Goal: Information Seeking & Learning: Find specific fact

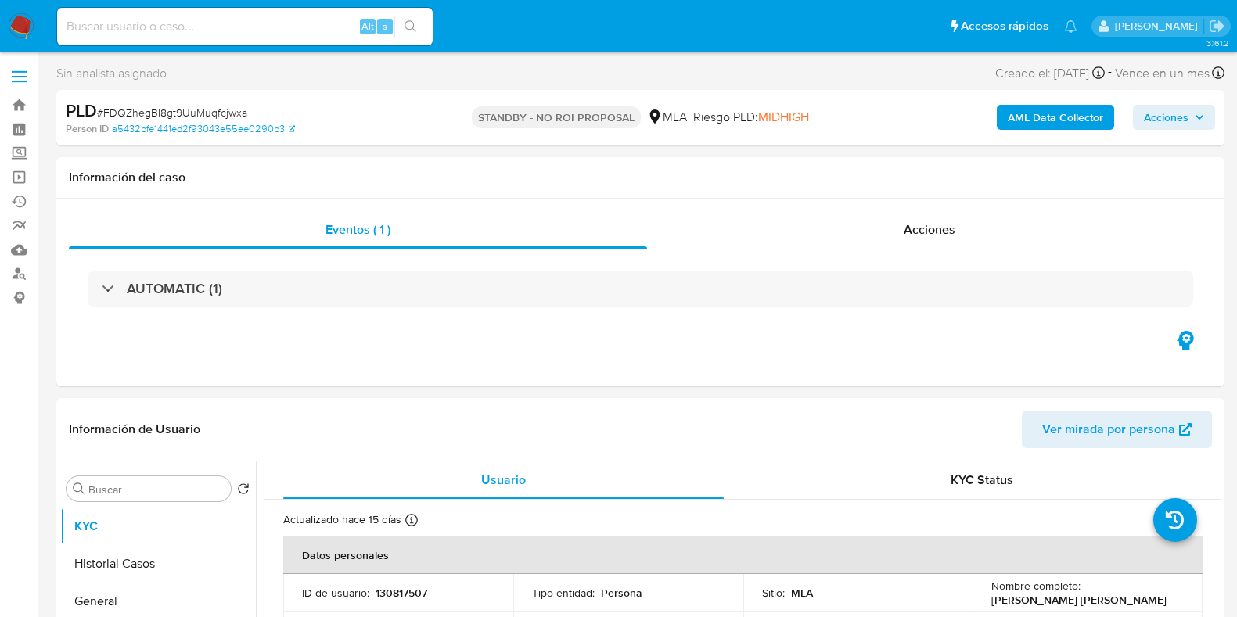
select select "10"
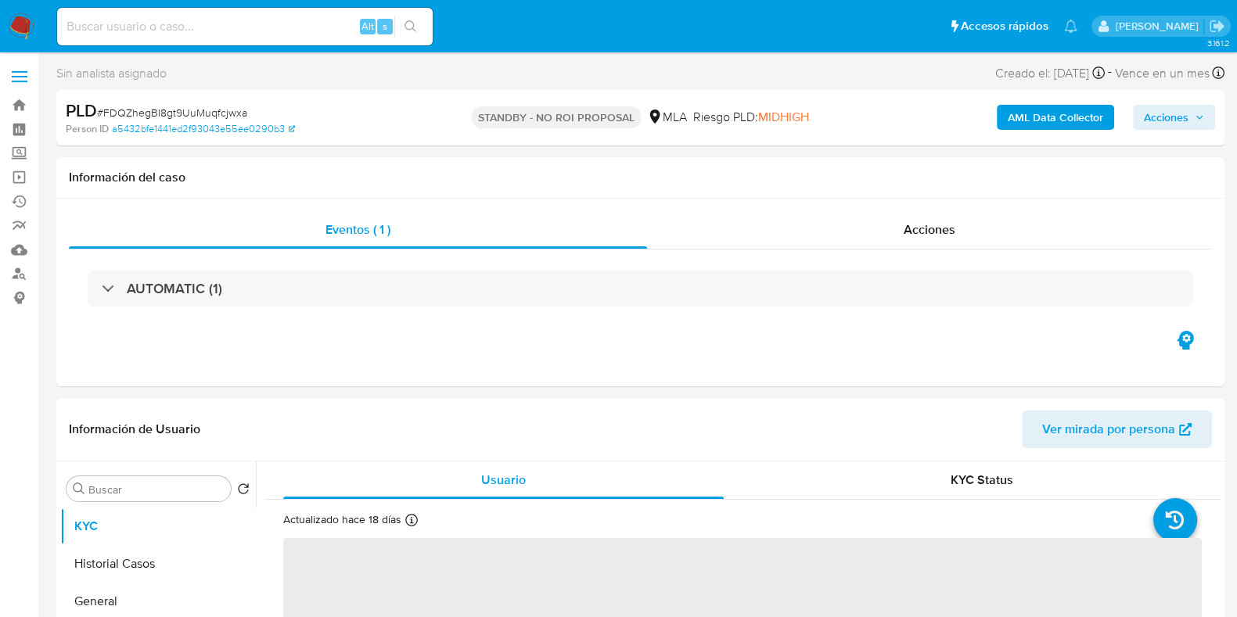
select select "10"
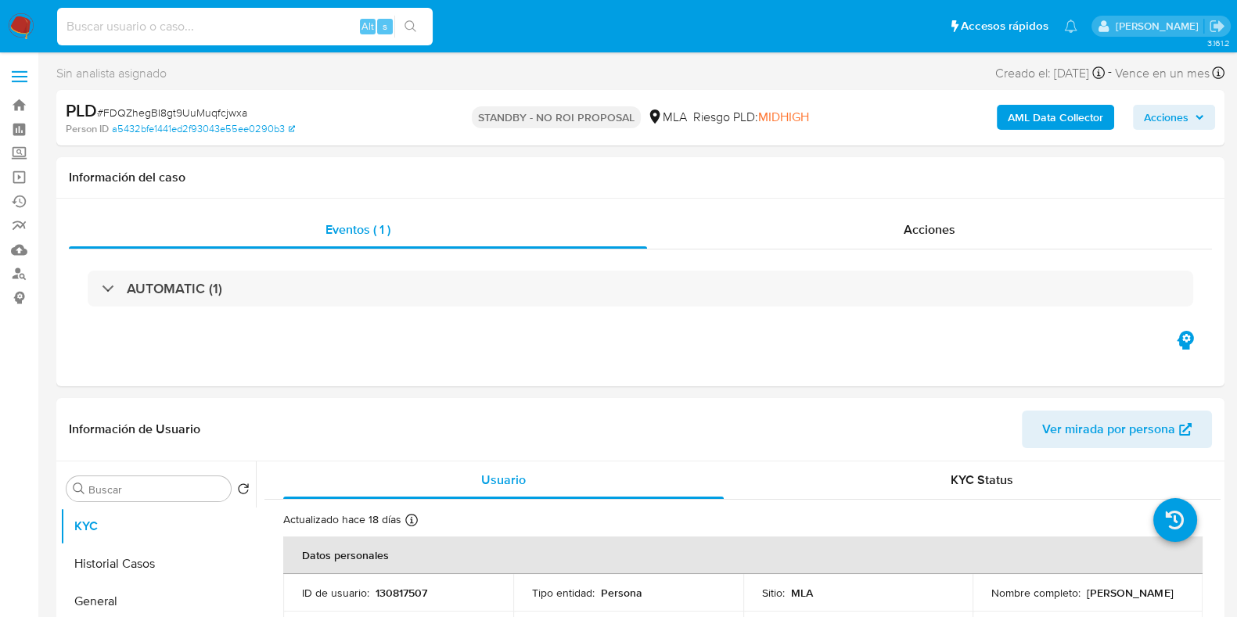
click at [246, 20] on input at bounding box center [244, 26] width 375 height 20
paste input "wiQPfPVz3ve52aNYcyf37x9e"
type input "wiQPfPVz3ve52aNYcyf37x9e"
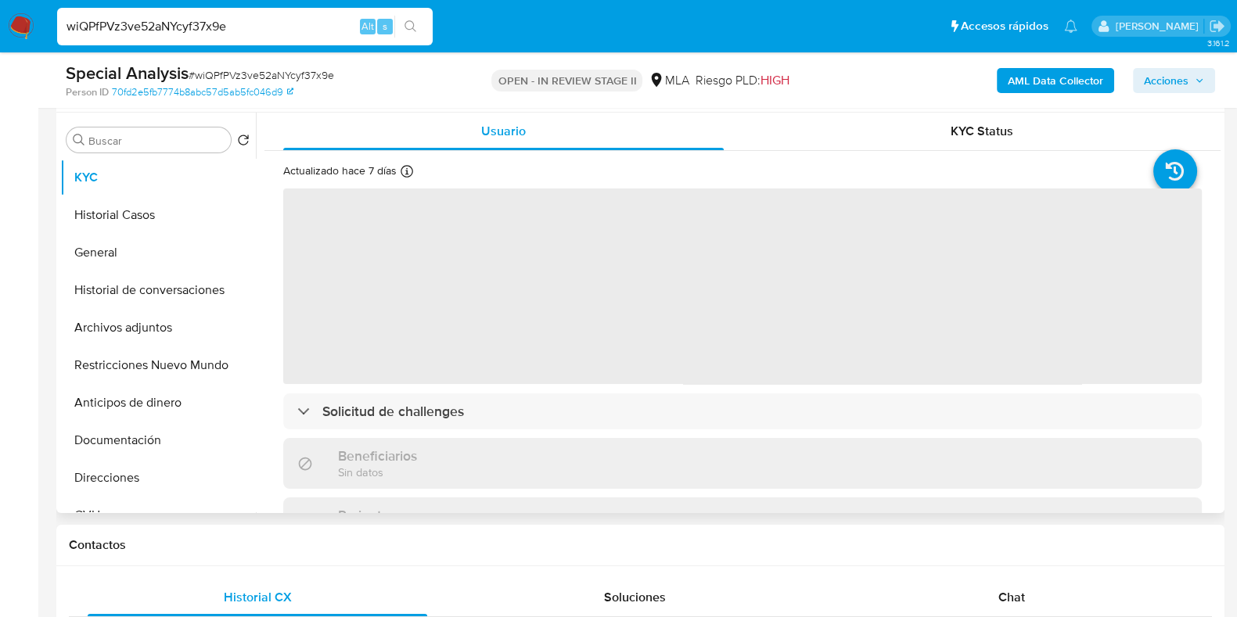
select select "10"
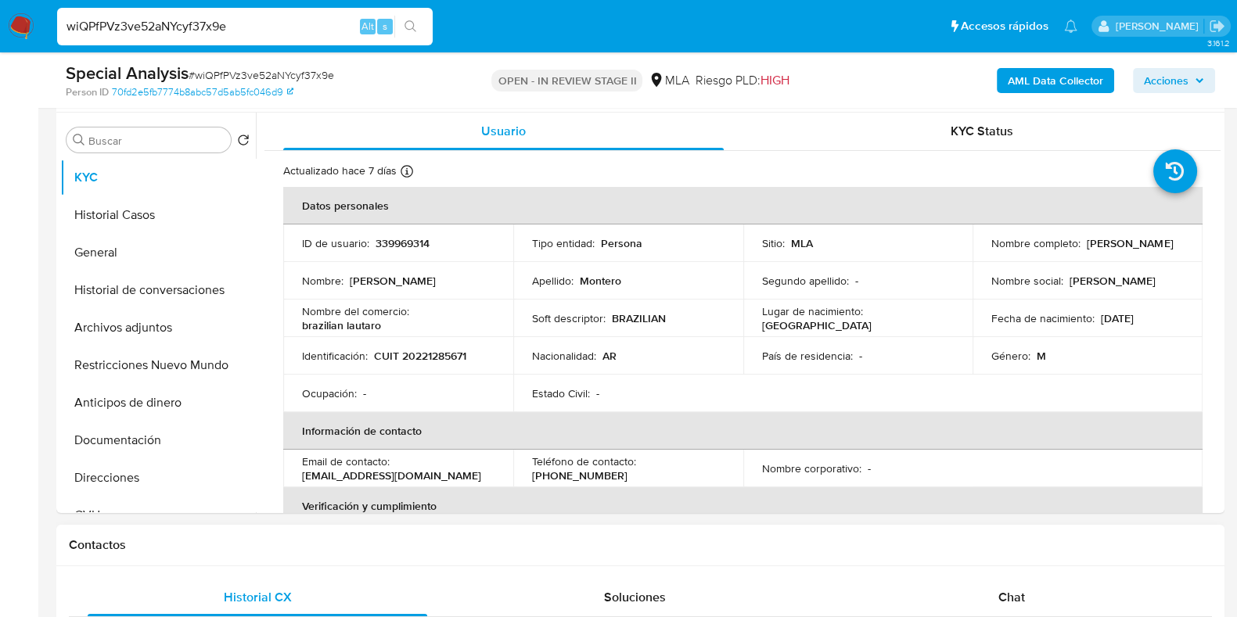
scroll to position [587, 0]
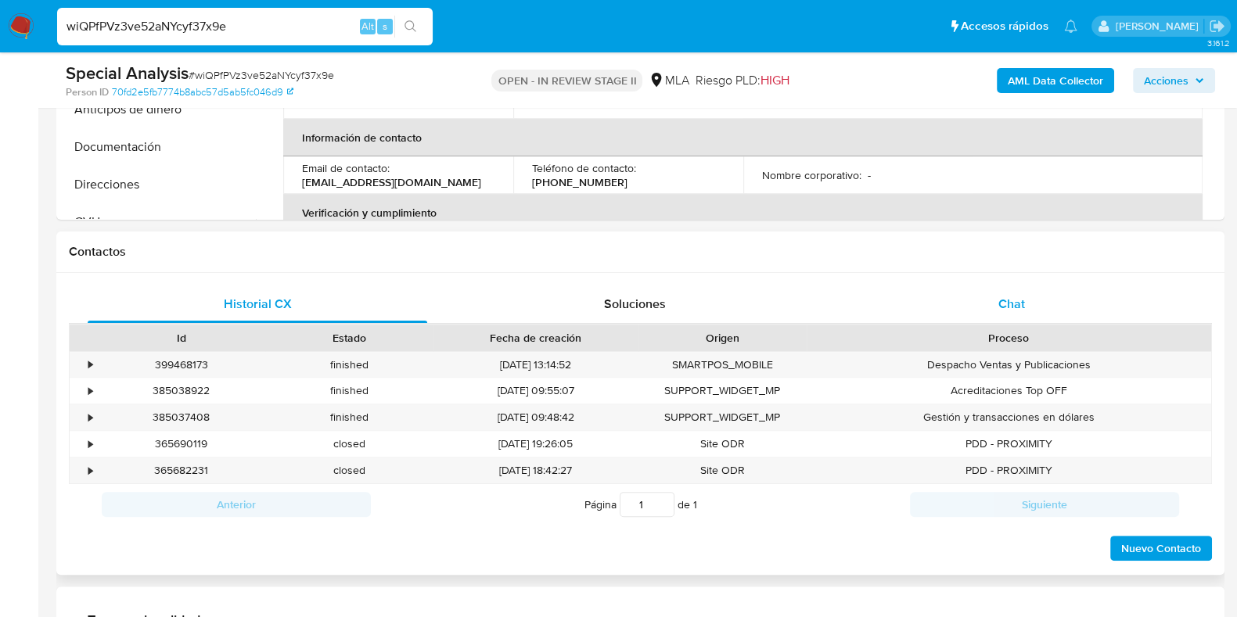
click at [1021, 307] on span "Chat" at bounding box center [1011, 304] width 27 height 18
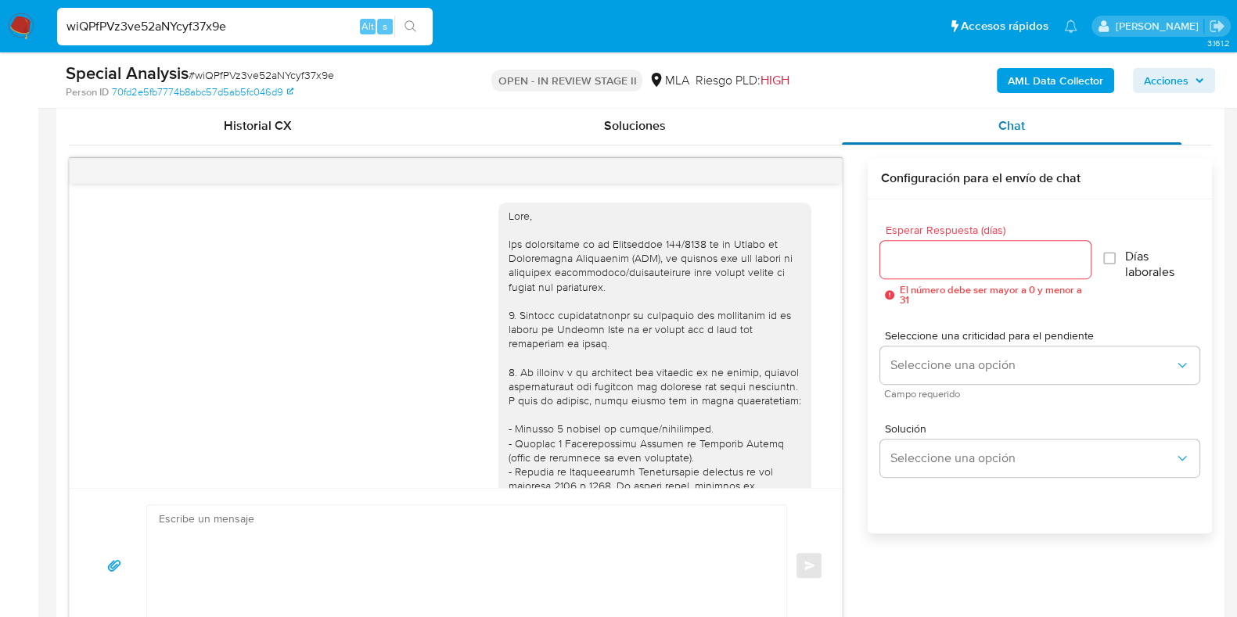
scroll to position [781, 0]
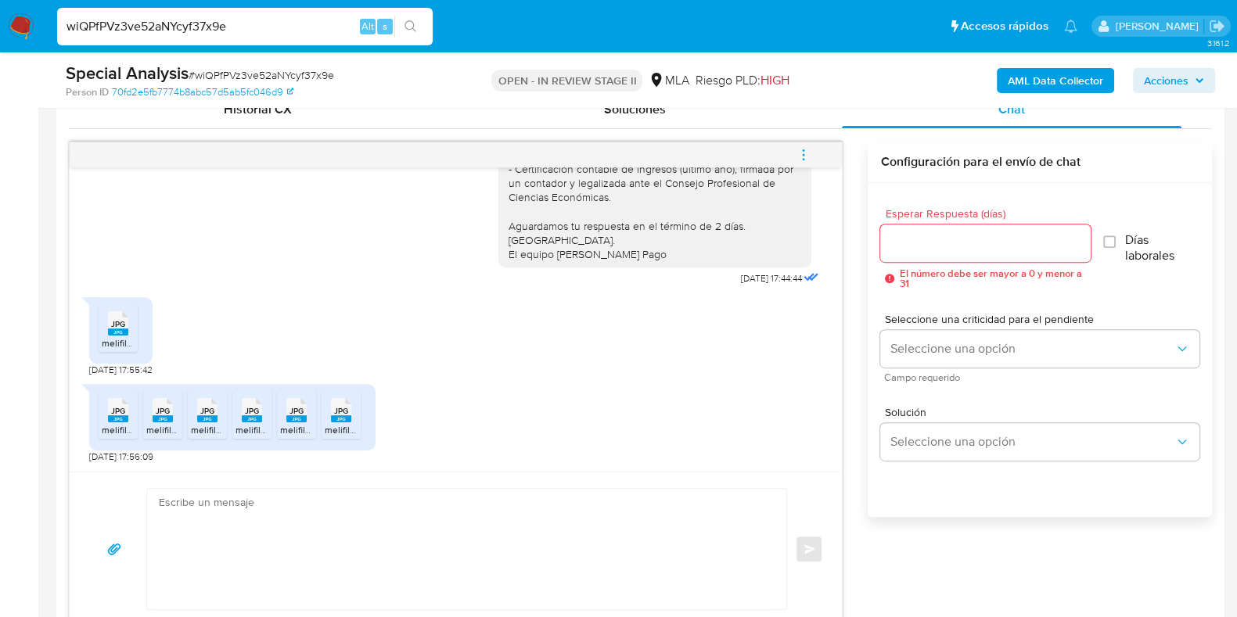
click at [113, 323] on span "JPG" at bounding box center [118, 324] width 14 height 10
click at [112, 415] on rect at bounding box center [118, 418] width 20 height 7
click at [156, 414] on span "JPG" at bounding box center [163, 411] width 14 height 10
click at [203, 412] on span "JPG" at bounding box center [207, 411] width 14 height 10
click at [250, 416] on rect at bounding box center [252, 418] width 20 height 7
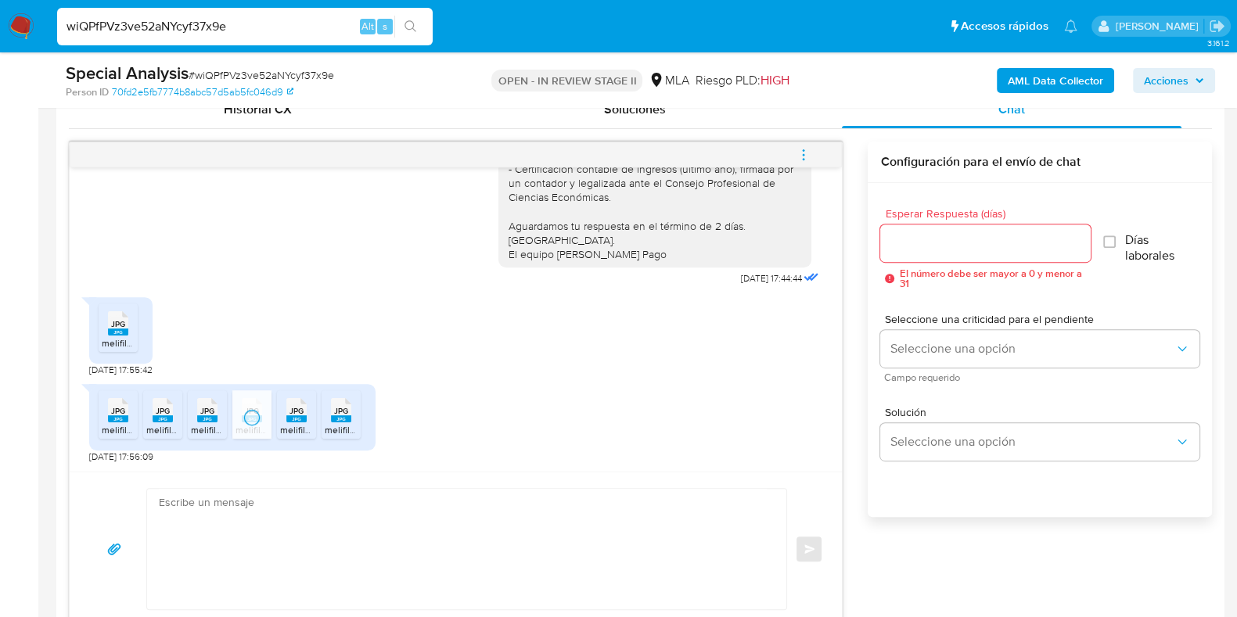
click at [297, 413] on span "JPG" at bounding box center [296, 411] width 14 height 10
click at [345, 418] on rect at bounding box center [341, 418] width 20 height 7
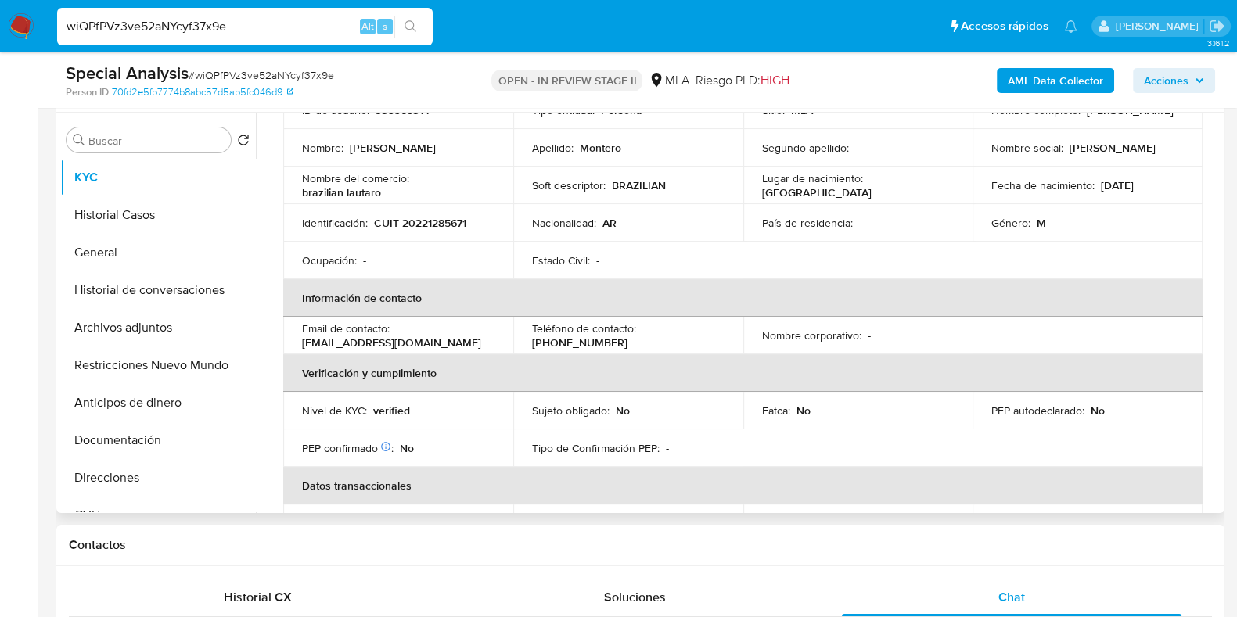
scroll to position [0, 0]
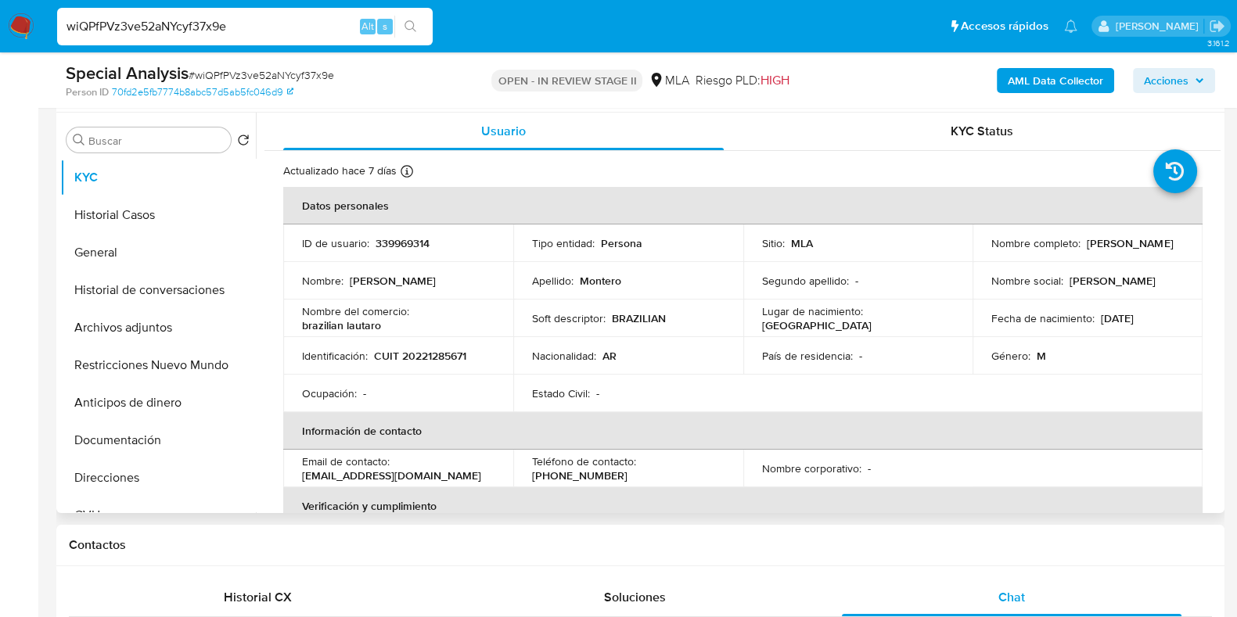
drag, startPoint x: 1098, startPoint y: 259, endPoint x: 987, endPoint y: 251, distance: 111.4
click at [991, 250] on div "Nombre completo : Rodrigo Alejandro Montero" at bounding box center [1087, 243] width 192 height 14
copy p "Rodrigo Alejandro Montero"
click at [420, 245] on p "339969314" at bounding box center [402, 243] width 54 height 14
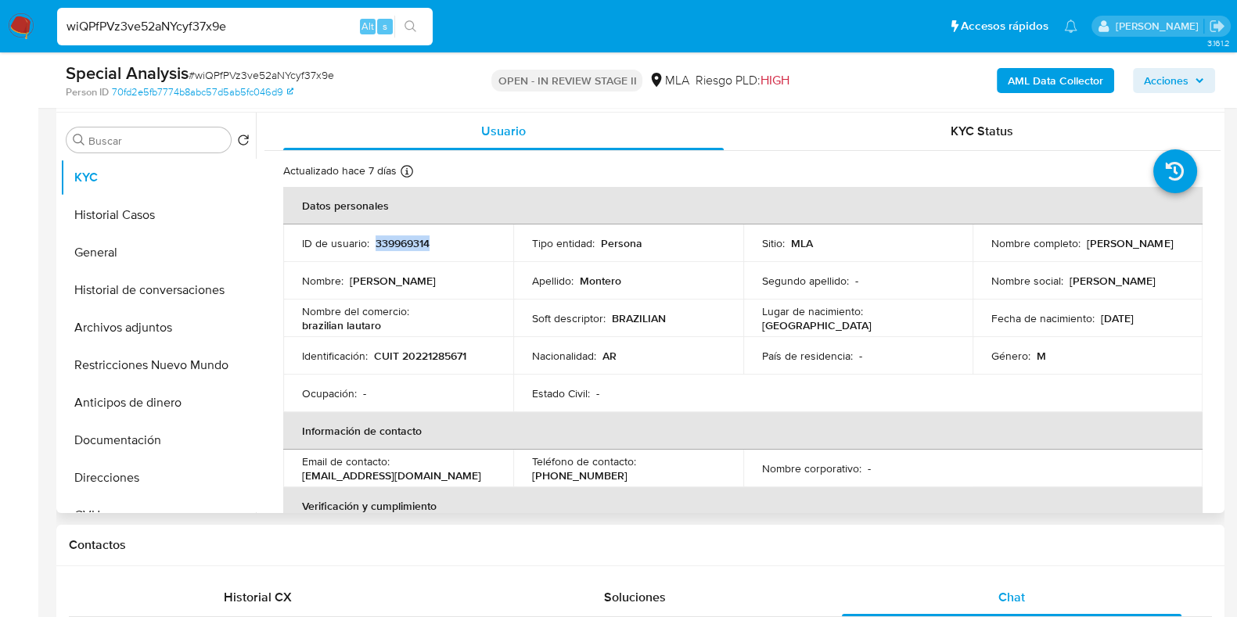
copy p "339969314"
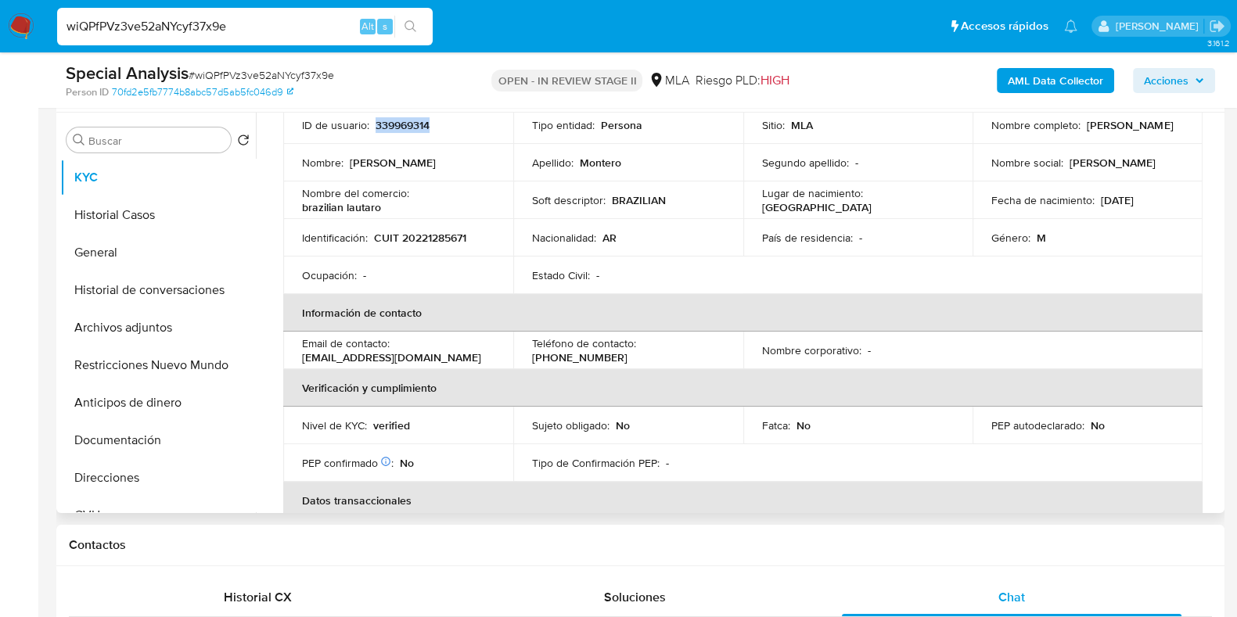
scroll to position [293, 0]
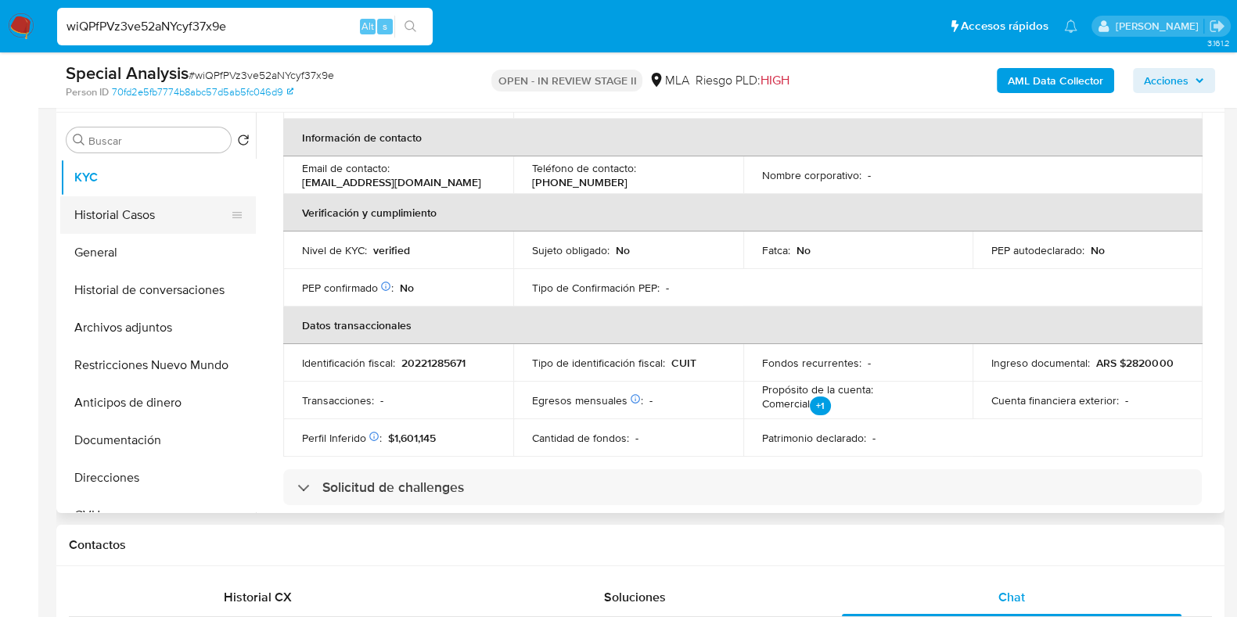
click at [118, 220] on button "Historial Casos" at bounding box center [151, 215] width 183 height 38
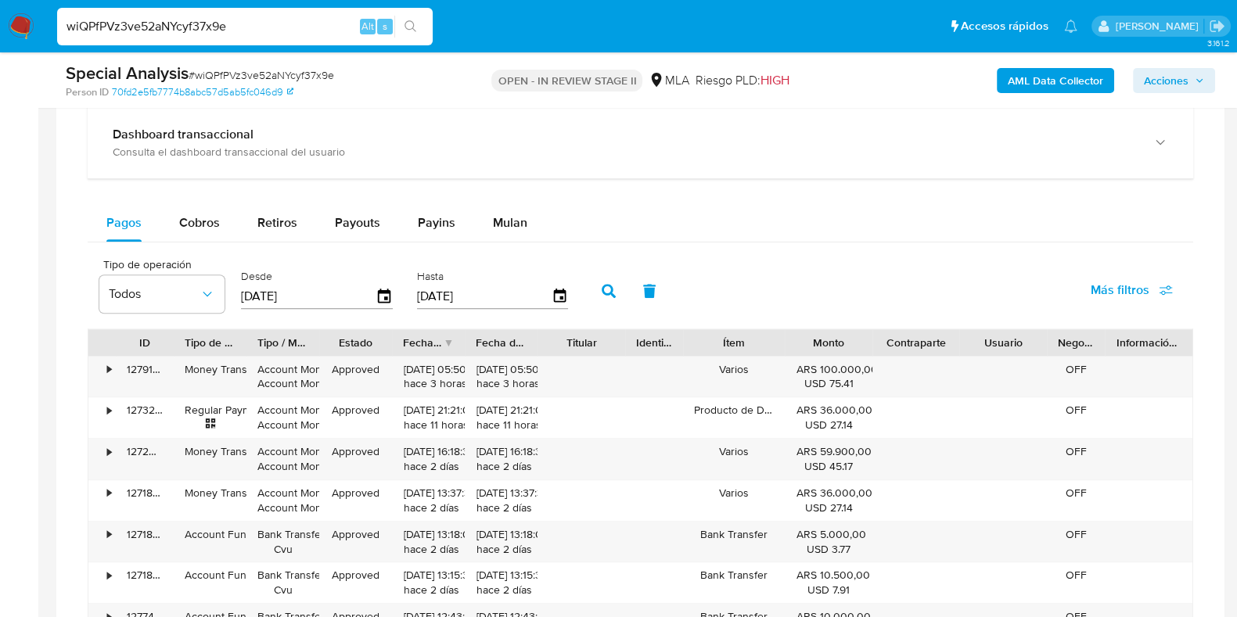
scroll to position [1466, 0]
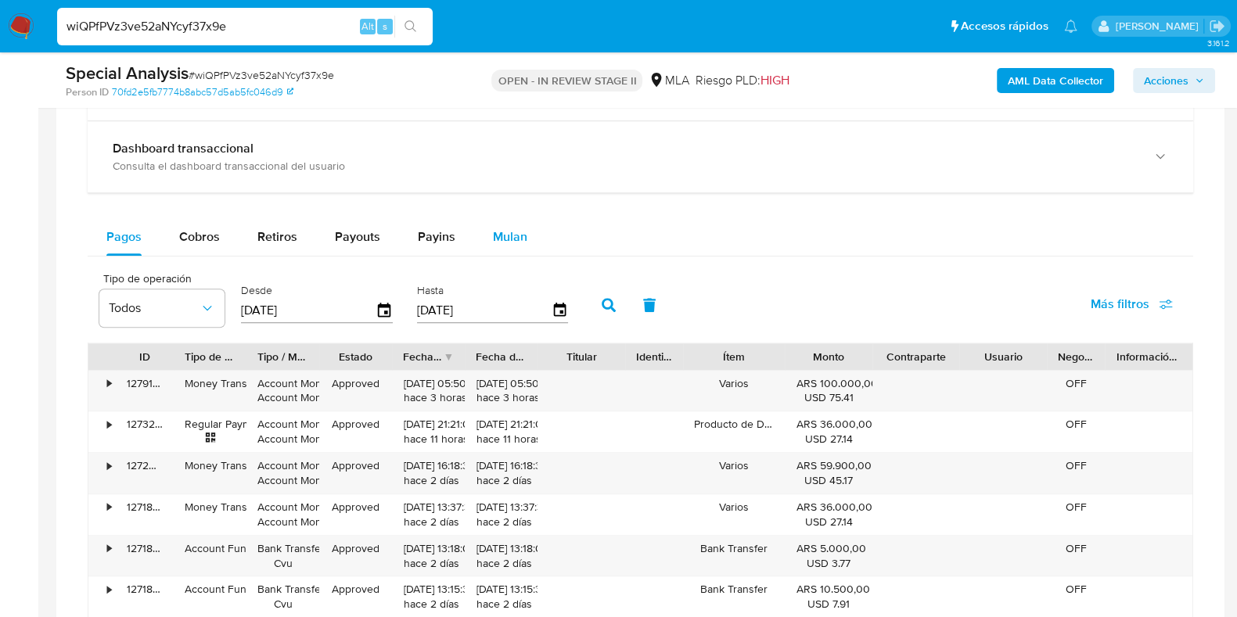
click at [502, 232] on span "Mulan" at bounding box center [510, 237] width 34 height 18
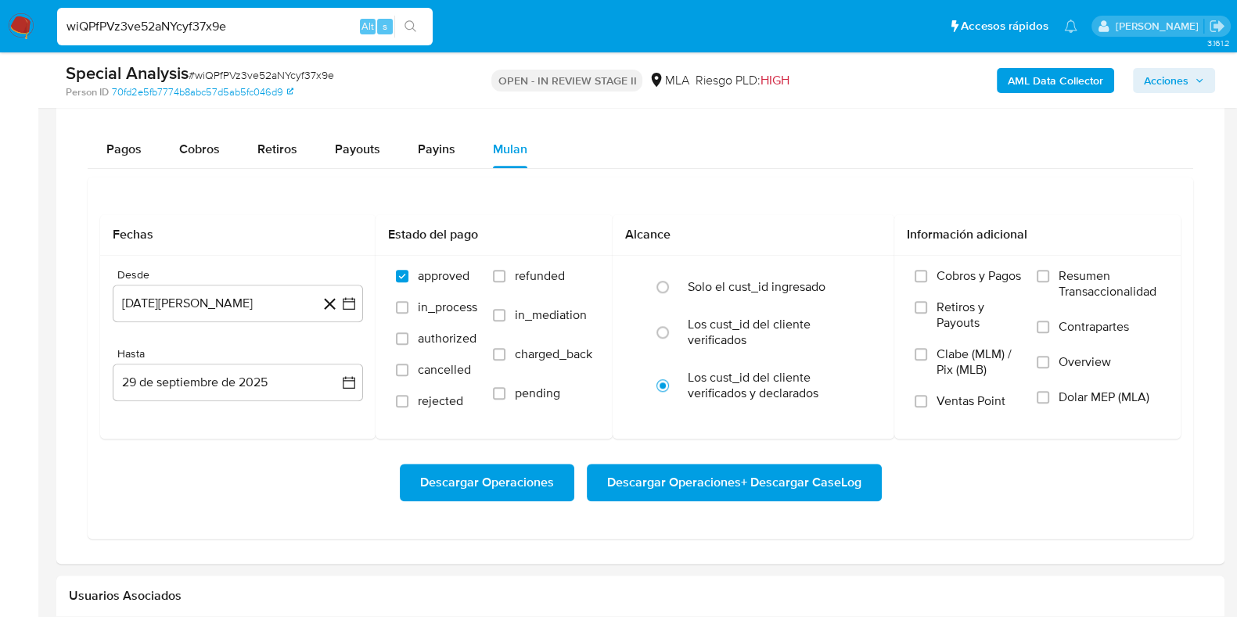
scroll to position [1662, 0]
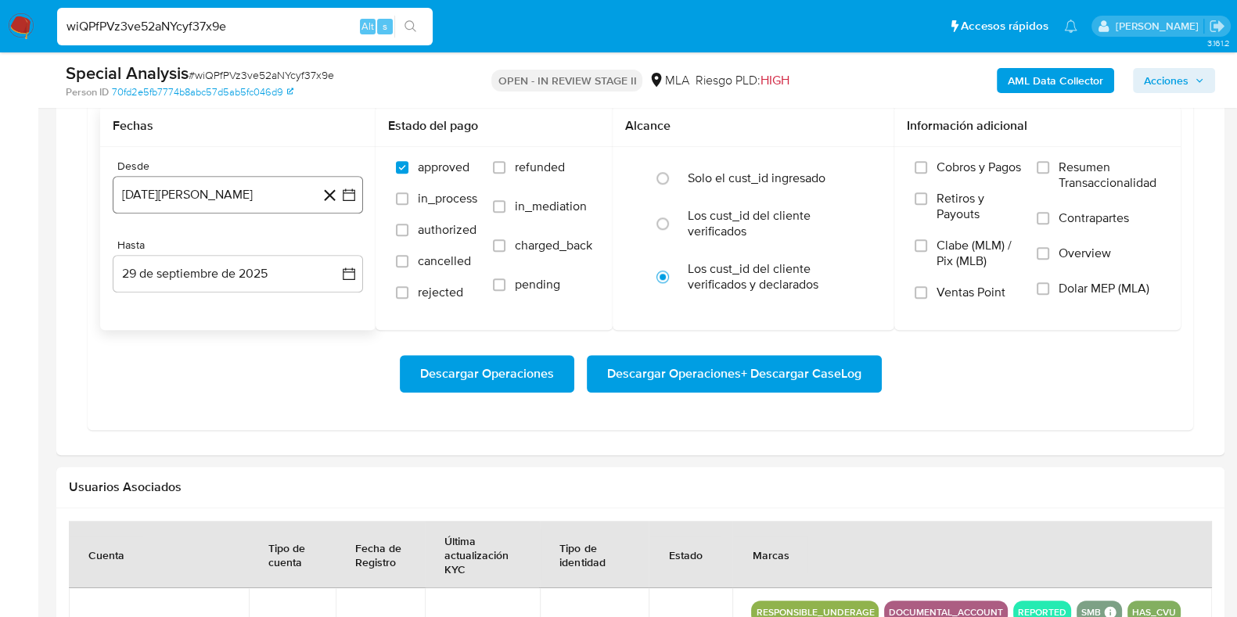
click at [213, 189] on button "29 [PERSON_NAME] de 2024" at bounding box center [238, 195] width 250 height 38
click at [246, 252] on span "agosto 2024" at bounding box center [230, 251] width 71 height 16
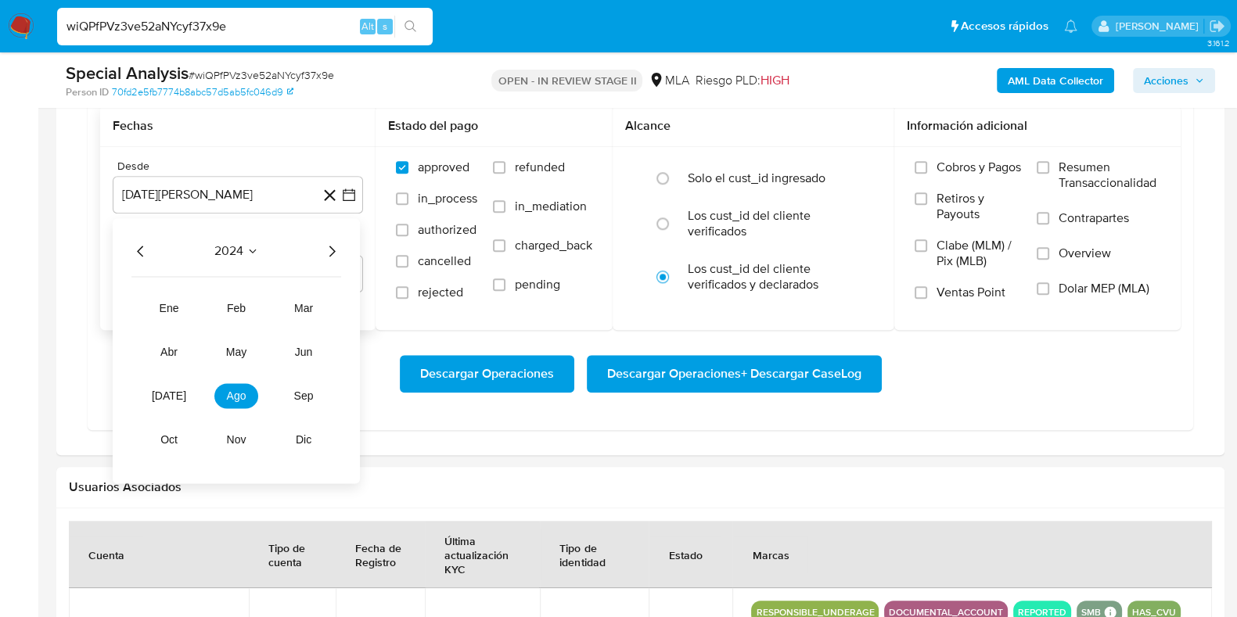
click at [329, 250] on icon "Año siguiente" at bounding box center [331, 251] width 19 height 19
click at [238, 351] on span "may" at bounding box center [236, 352] width 20 height 13
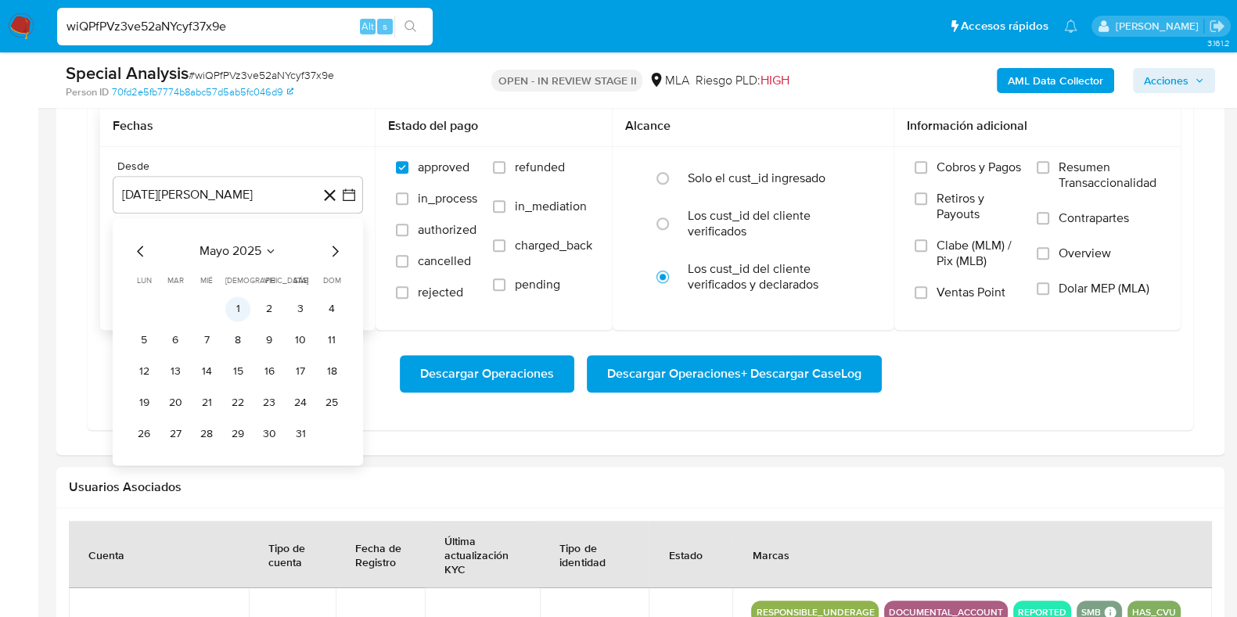
click at [239, 304] on button "1" at bounding box center [237, 308] width 25 height 25
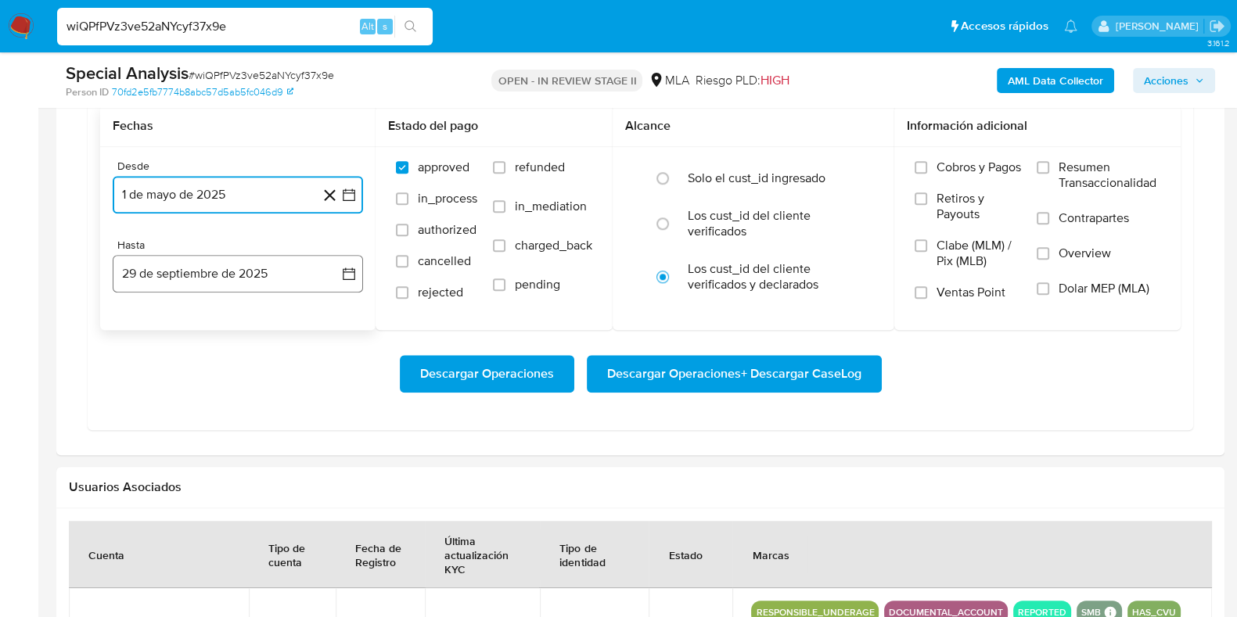
click at [225, 270] on button "29 de septiembre de 2025" at bounding box center [238, 274] width 250 height 38
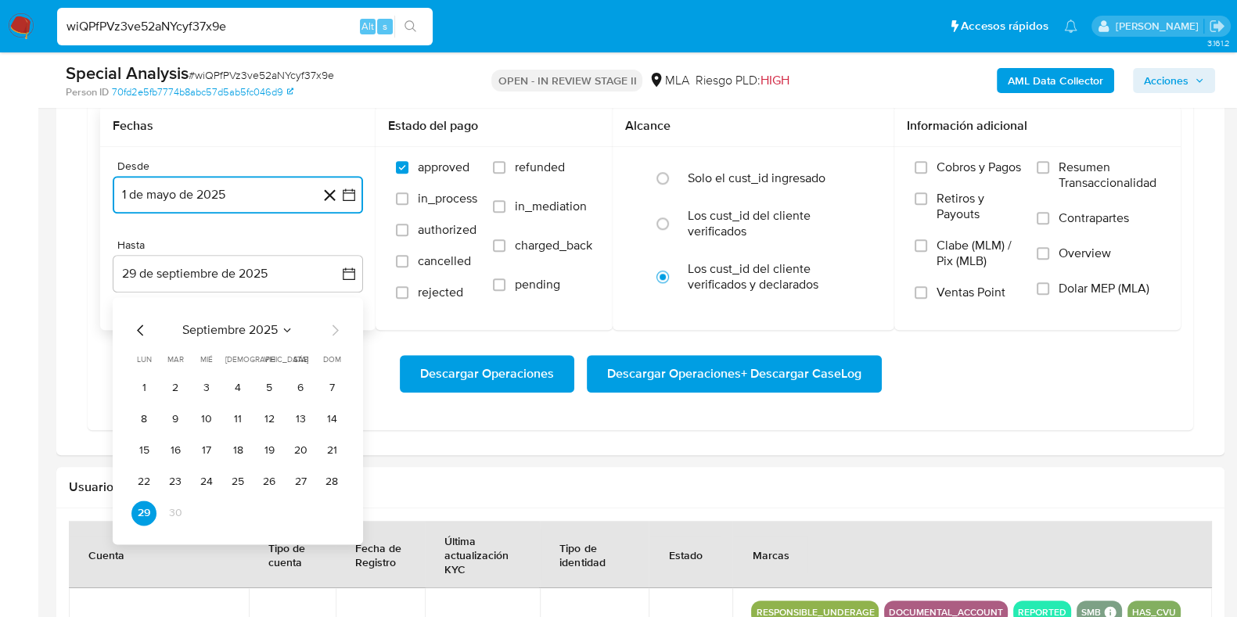
click at [211, 322] on span "septiembre 2025" at bounding box center [229, 330] width 95 height 16
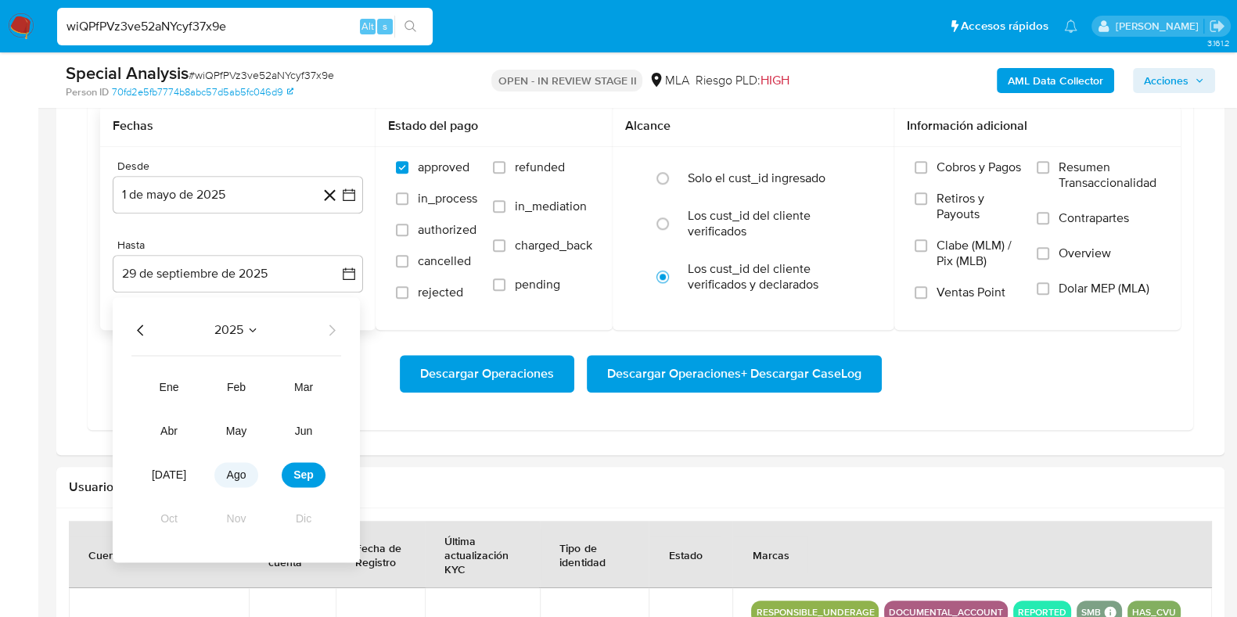
click at [239, 480] on button "ago" at bounding box center [236, 474] width 44 height 25
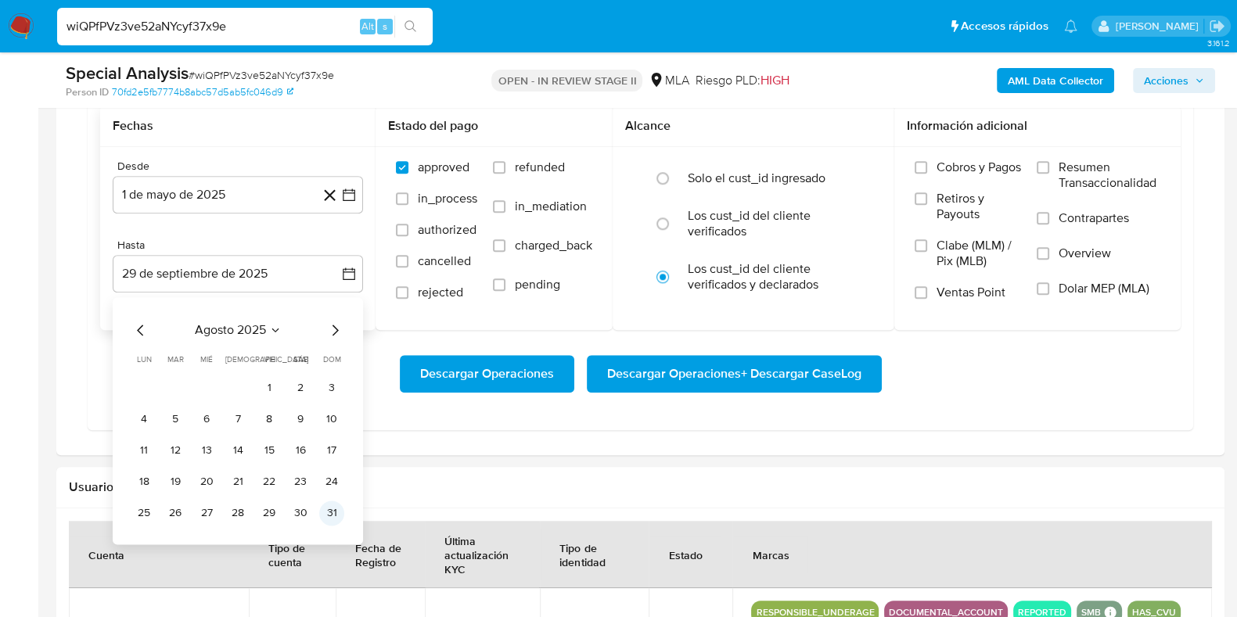
click at [332, 515] on button "31" at bounding box center [331, 513] width 25 height 25
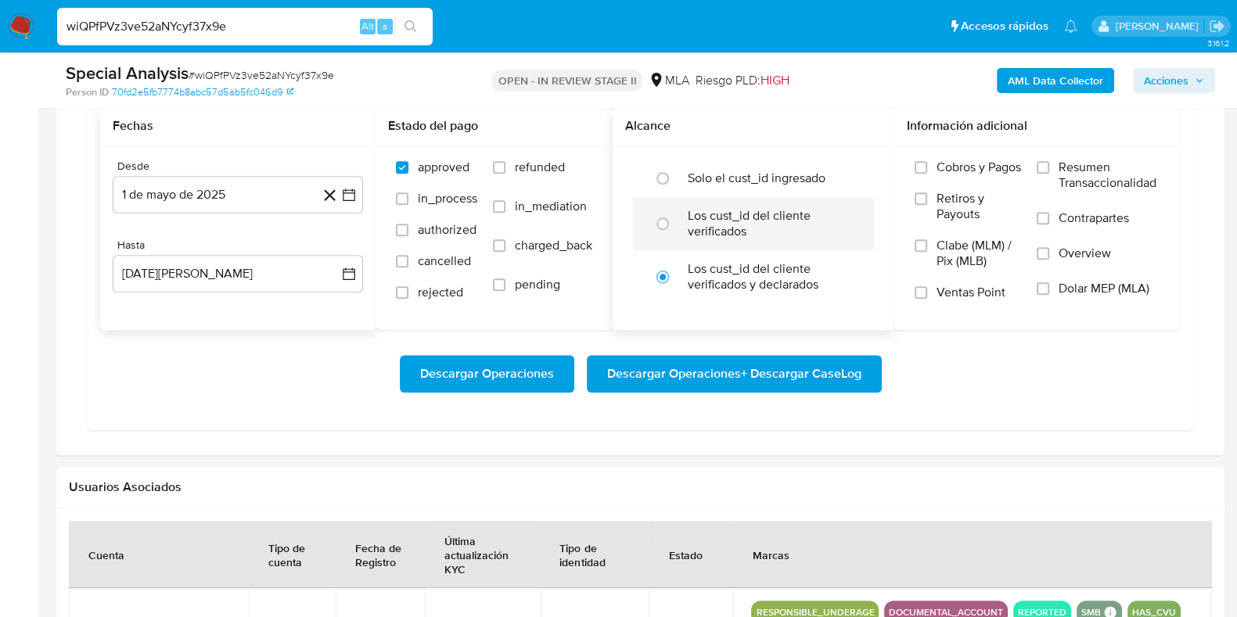
click at [700, 223] on label "Los cust_id del cliente verificados" at bounding box center [770, 223] width 164 height 31
click at [675, 223] on input "radio" at bounding box center [662, 223] width 25 height 25
radio input "true"
click at [1068, 291] on span "Dolar MEP (MLA)" at bounding box center [1103, 289] width 91 height 16
click at [1049, 291] on input "Dolar MEP (MLA)" at bounding box center [1042, 288] width 13 height 13
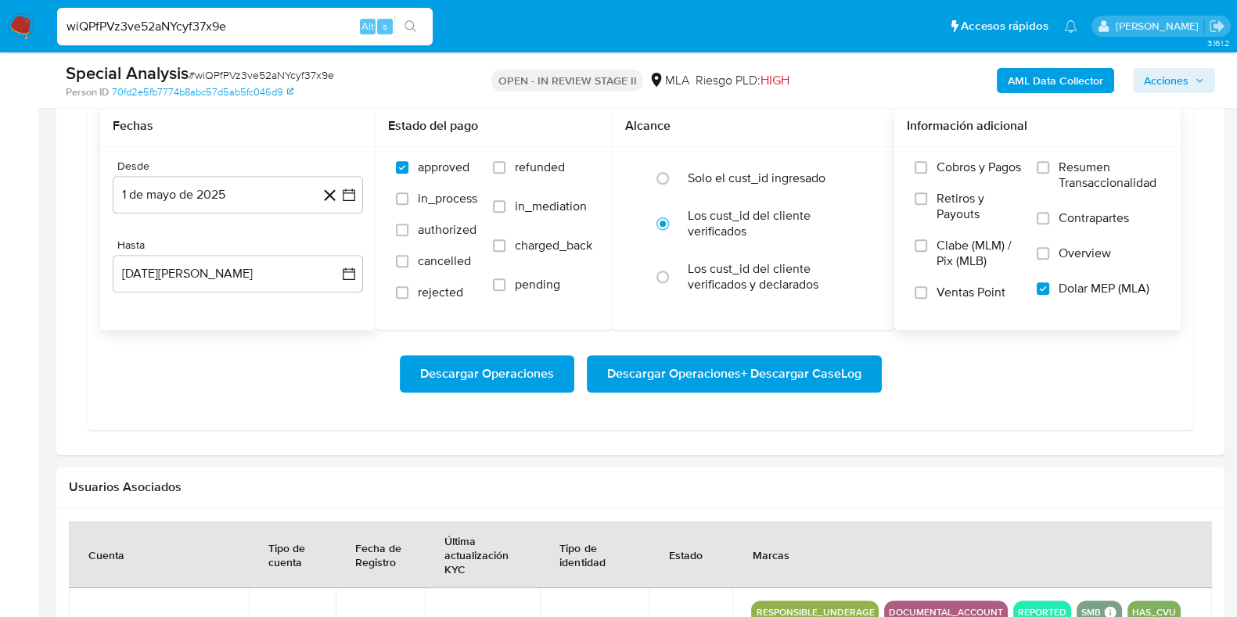
click at [764, 378] on span "Descargar Operaciones + Descargar CaseLog" at bounding box center [734, 374] width 254 height 34
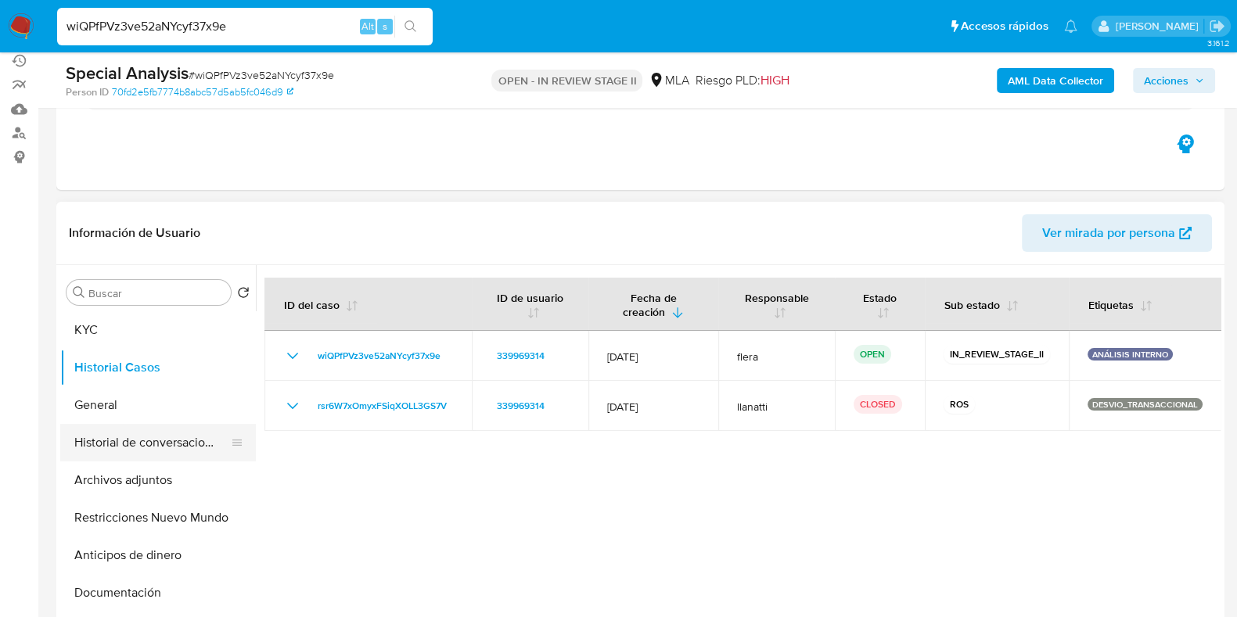
scroll to position [97, 0]
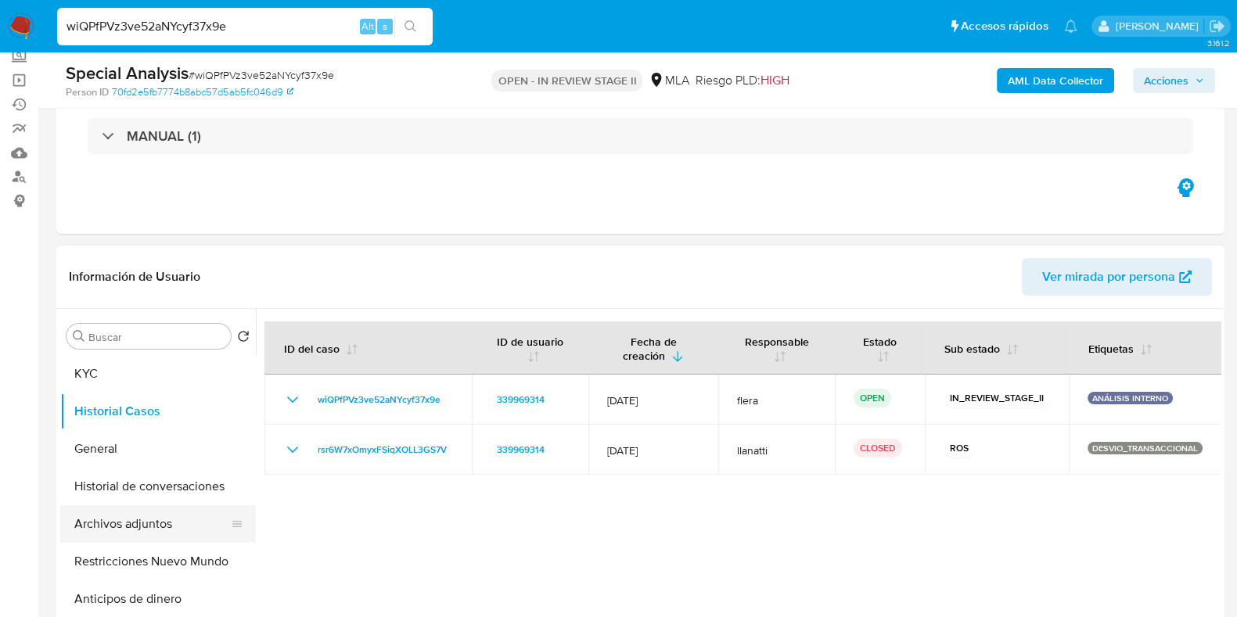
click at [128, 522] on button "Archivos adjuntos" at bounding box center [151, 524] width 183 height 38
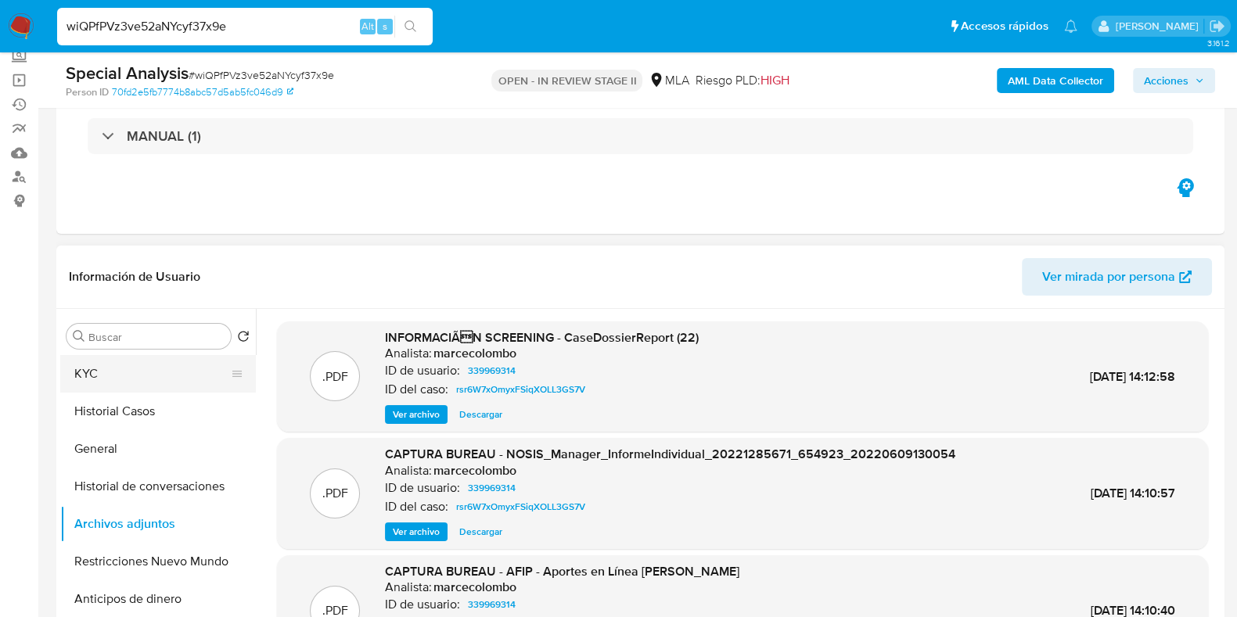
click at [164, 365] on button "KYC" at bounding box center [151, 374] width 183 height 38
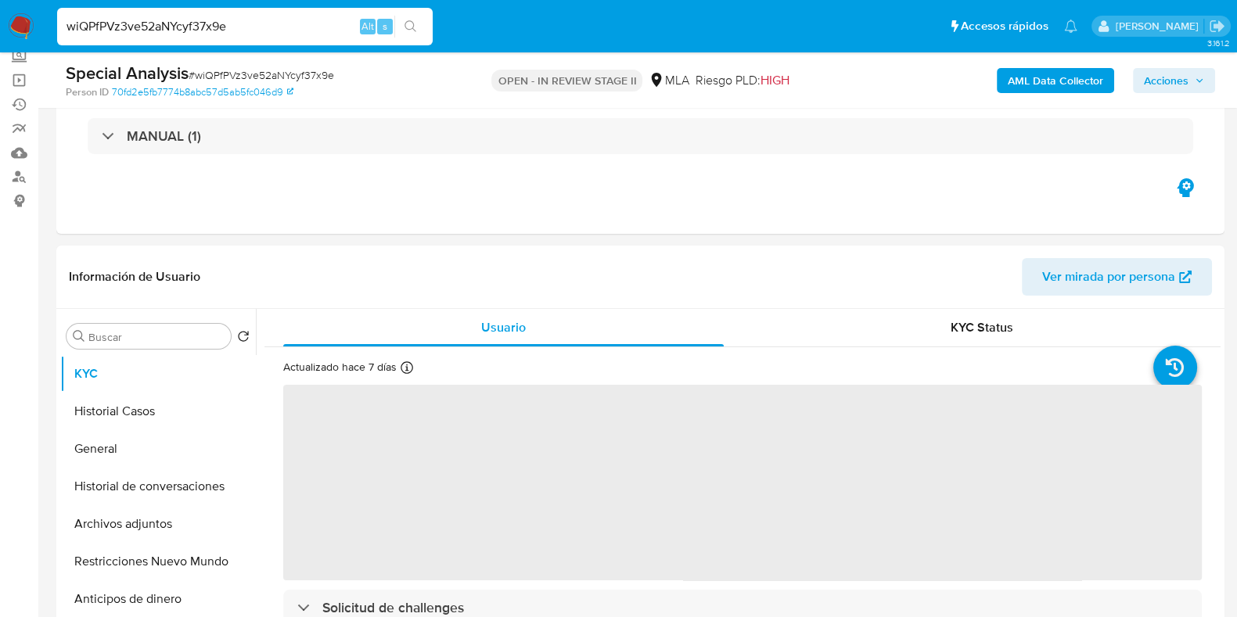
click at [1040, 78] on b "AML Data Collector" at bounding box center [1055, 80] width 95 height 25
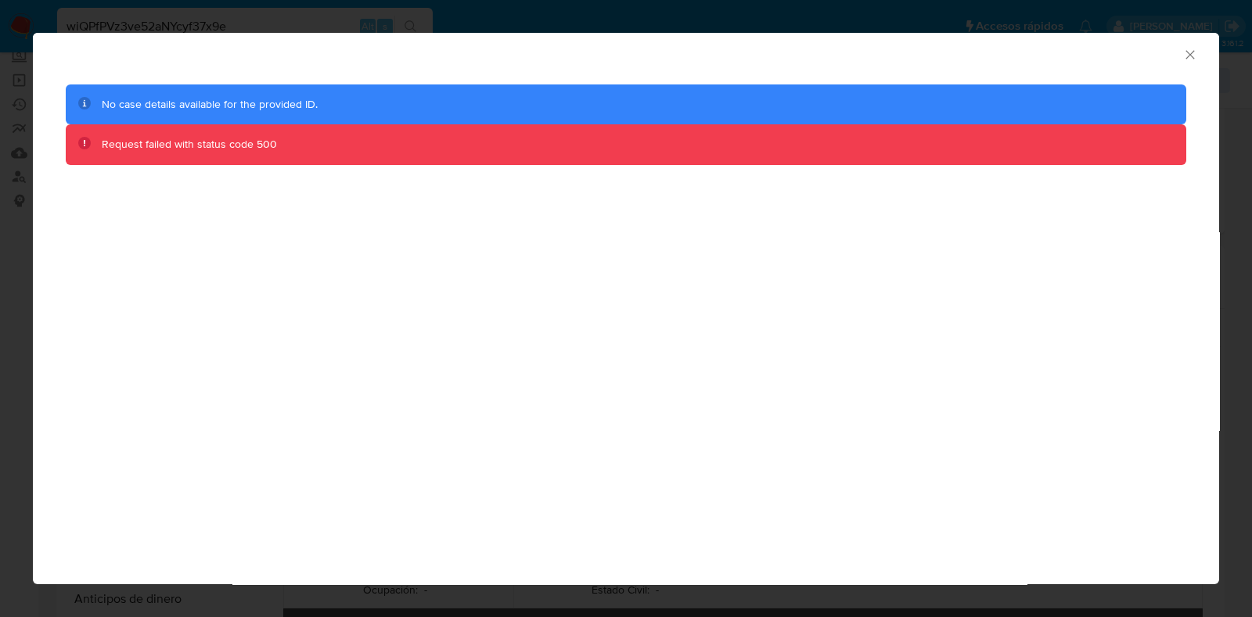
click at [1193, 56] on icon "Cerrar ventana" at bounding box center [1190, 55] width 16 height 16
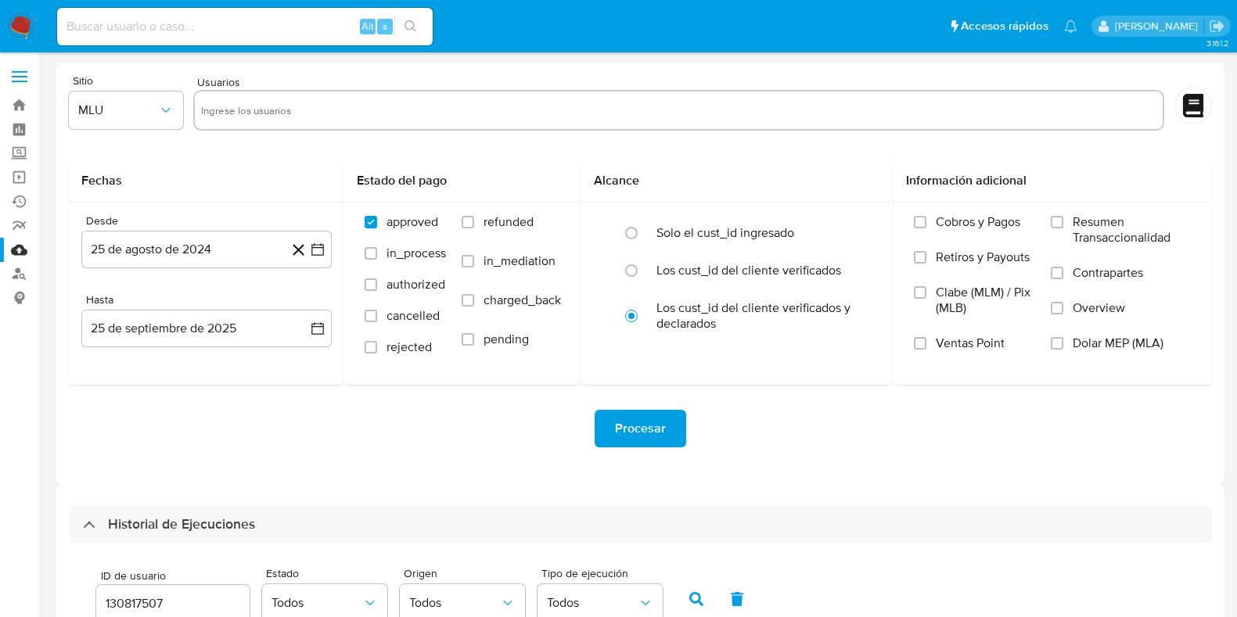
select select "10"
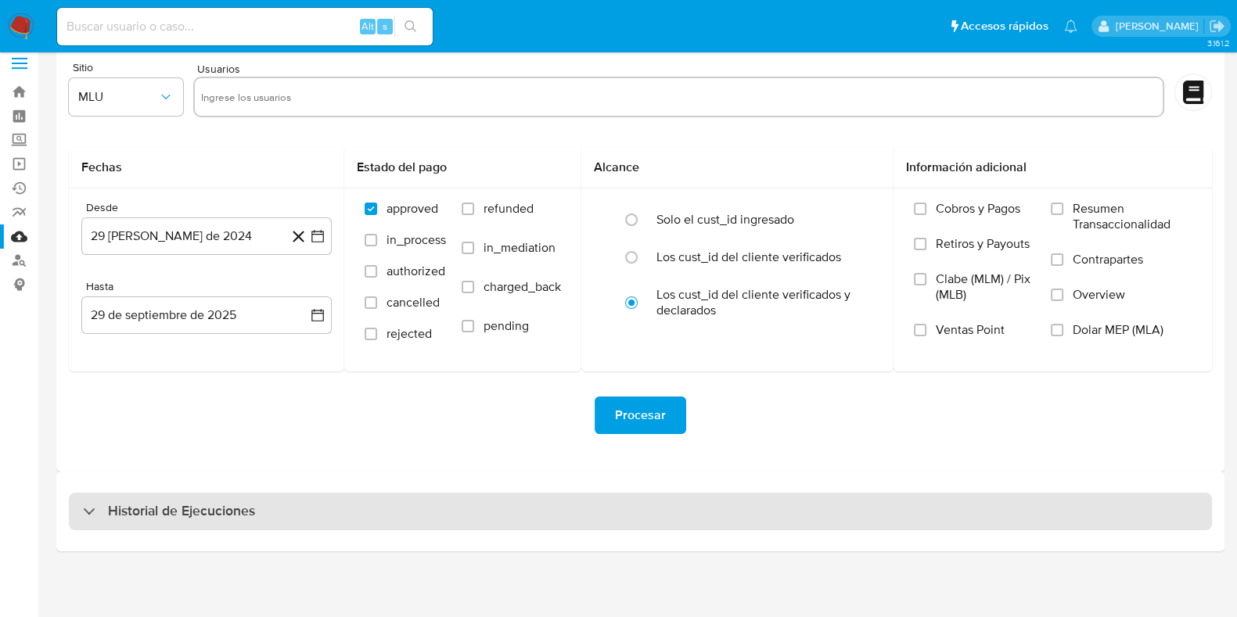
click at [138, 496] on div "Historial de Ejecuciones" at bounding box center [640, 512] width 1143 height 38
select select "10"
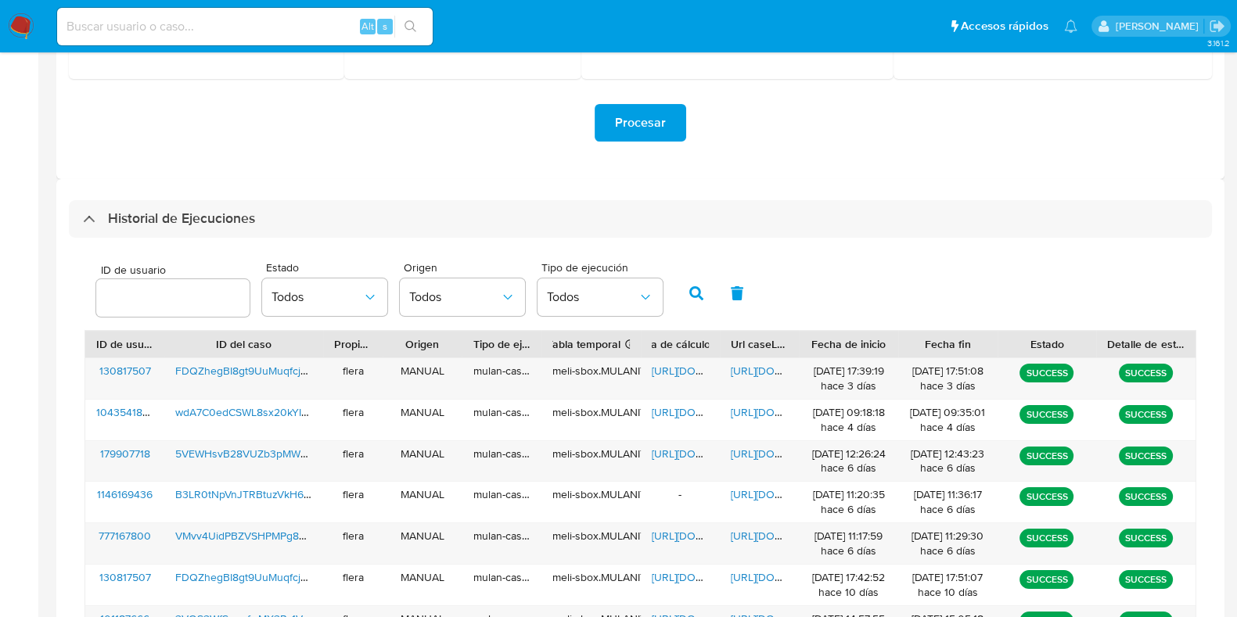
scroll to position [307, 0]
click at [146, 294] on input "number" at bounding box center [172, 297] width 153 height 20
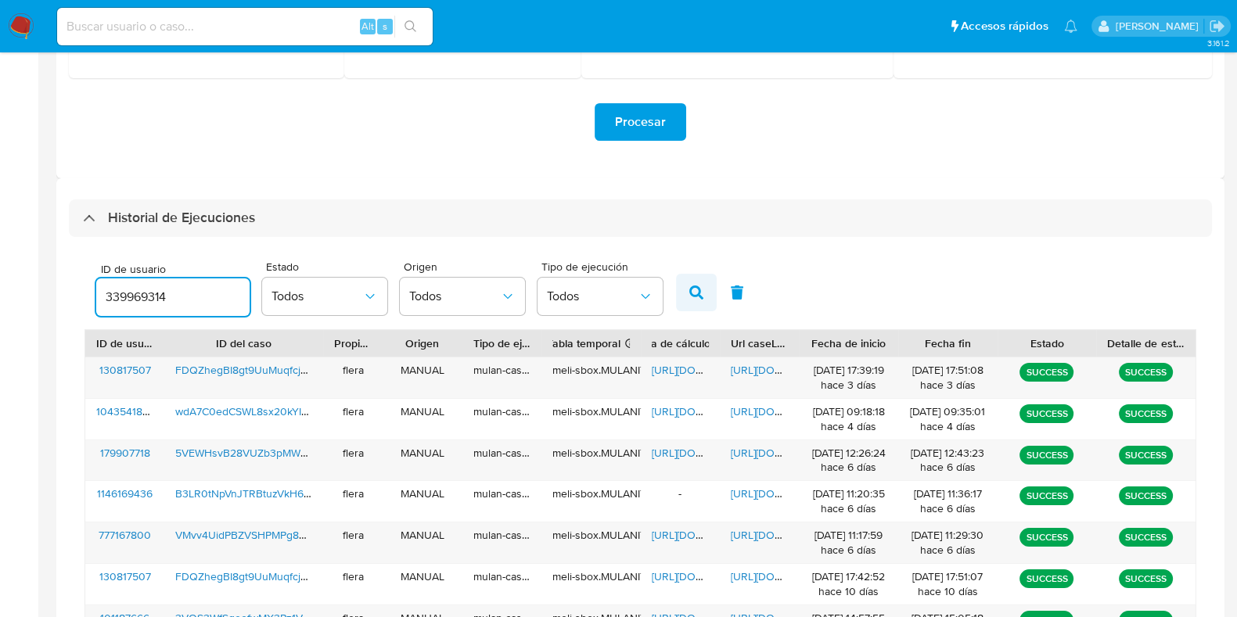
type input "339969314"
click at [701, 287] on button "button" at bounding box center [696, 293] width 41 height 38
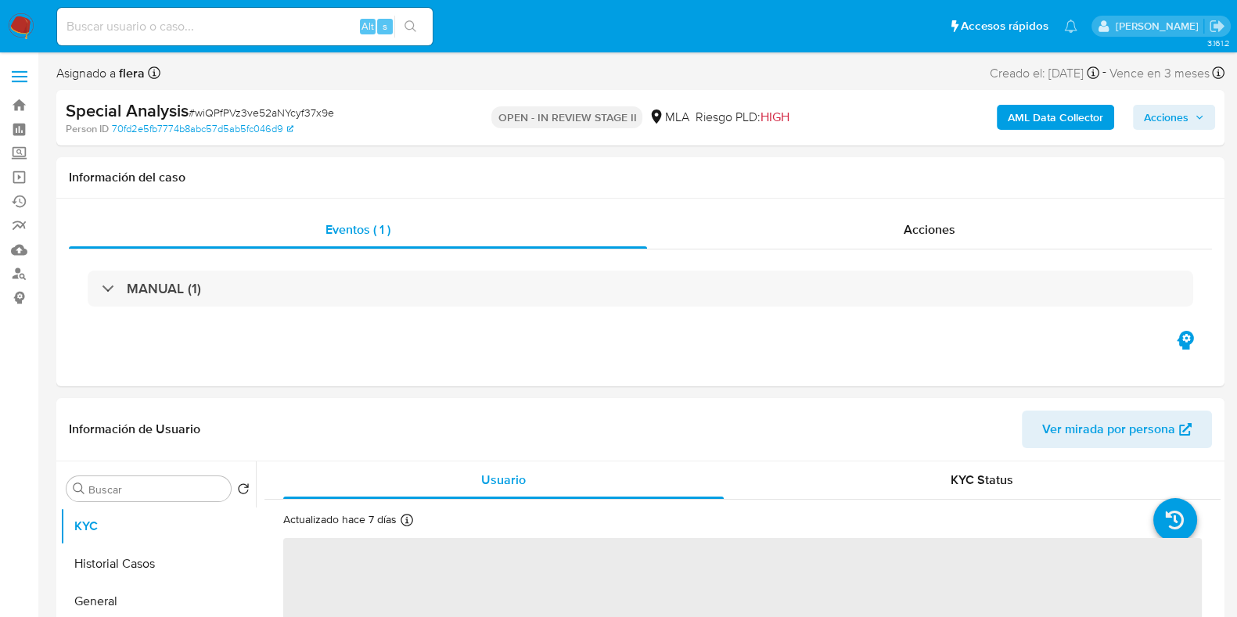
select select "10"
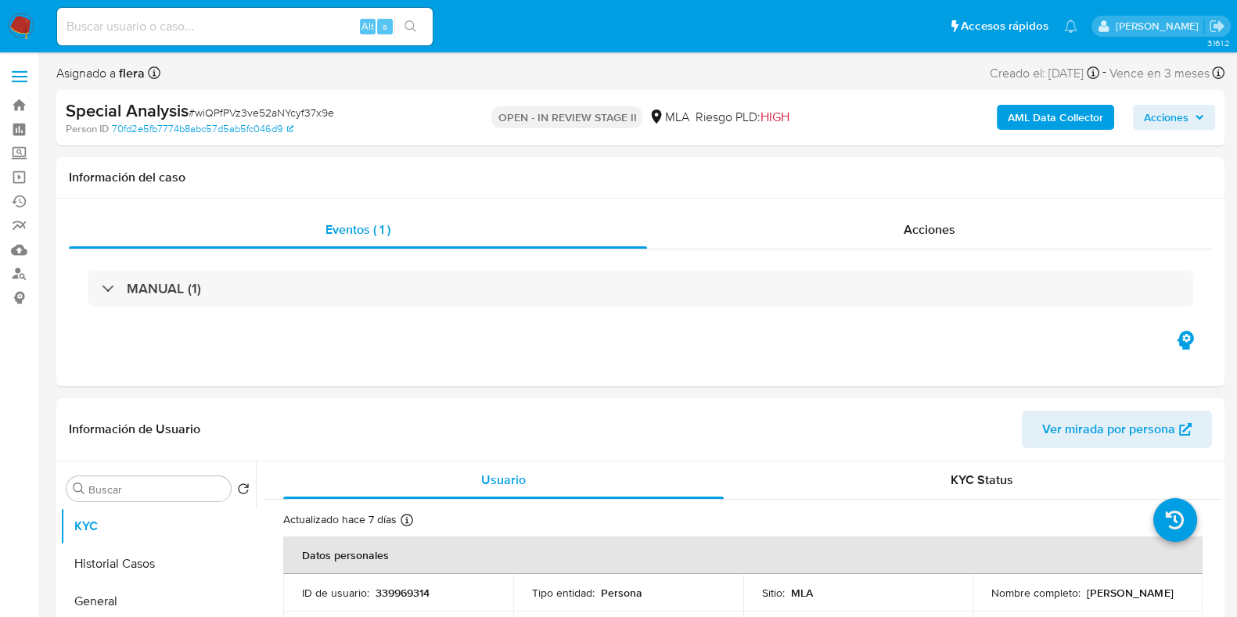
click at [1056, 124] on b "AML Data Collector" at bounding box center [1055, 117] width 95 height 25
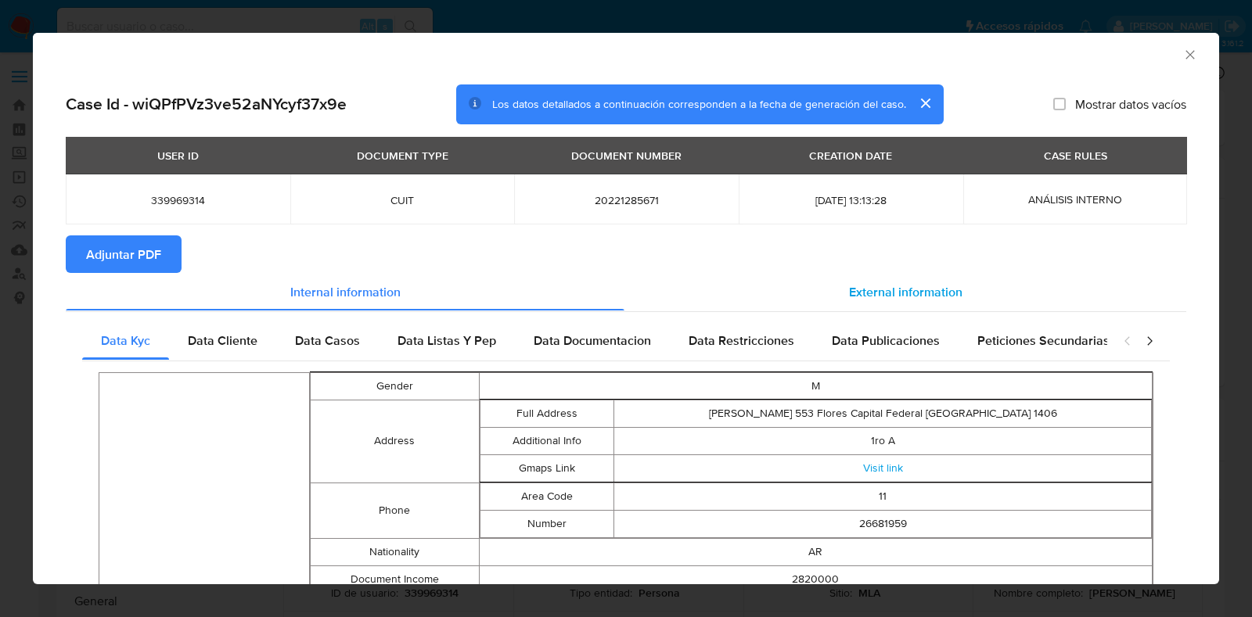
click at [864, 292] on span "External information" at bounding box center [905, 291] width 113 height 18
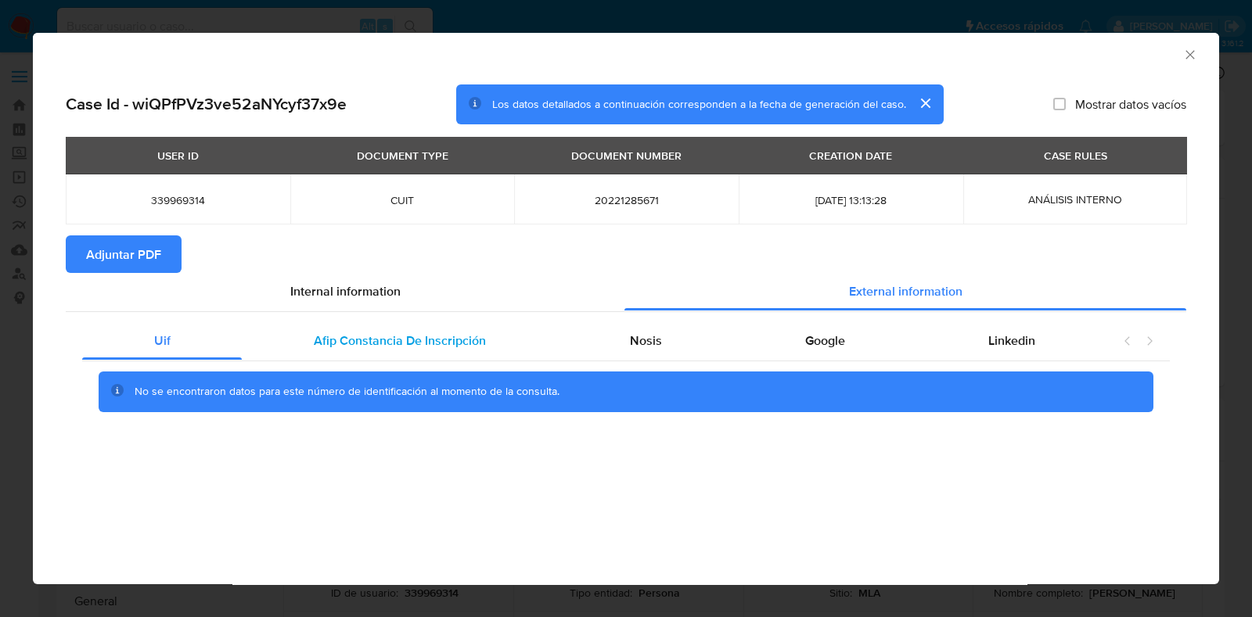
click at [365, 332] on span "Afip Constancia De Inscripción" at bounding box center [400, 341] width 172 height 18
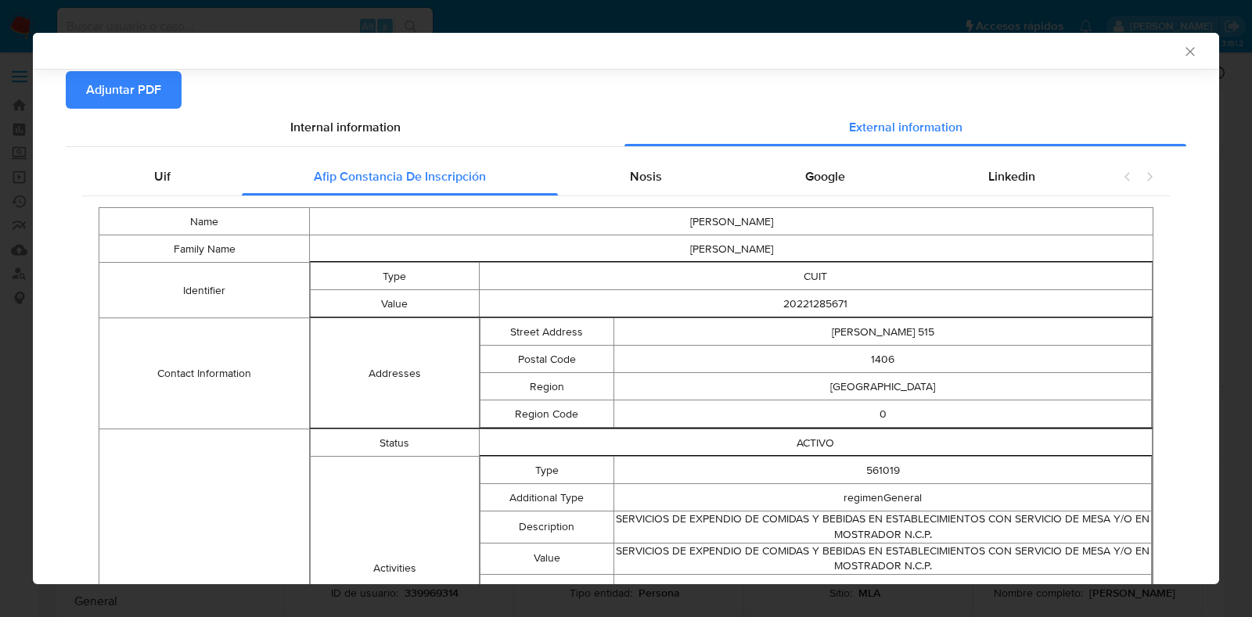
scroll to position [192, 0]
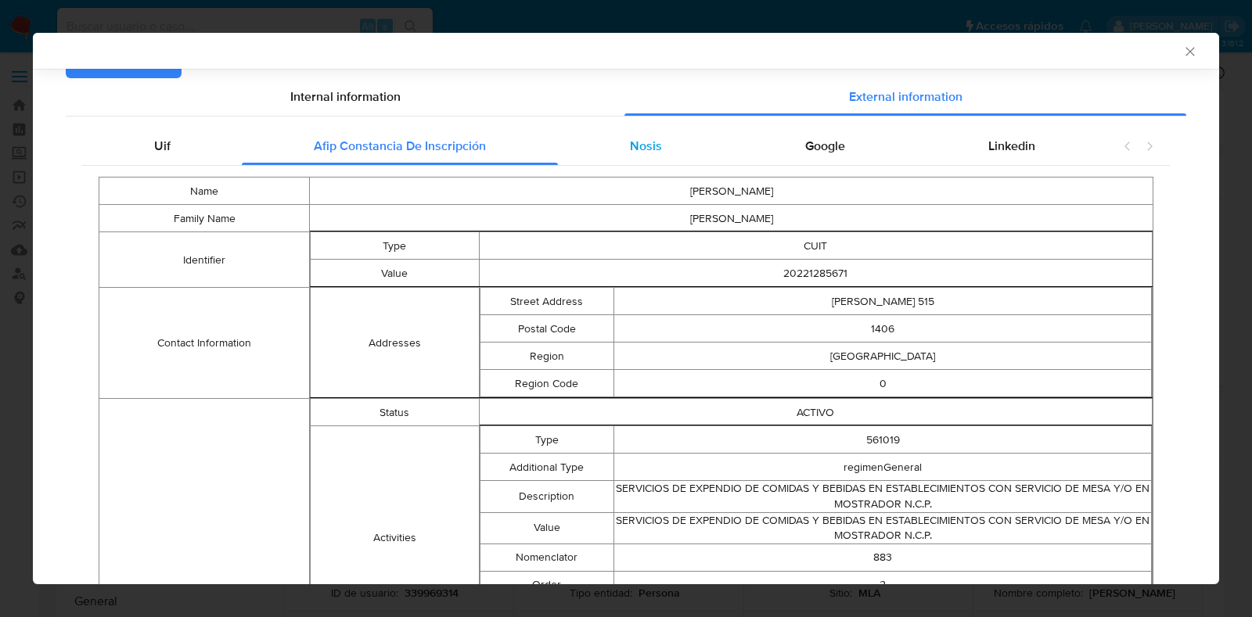
click at [659, 142] on div "Nosis" at bounding box center [645, 147] width 175 height 38
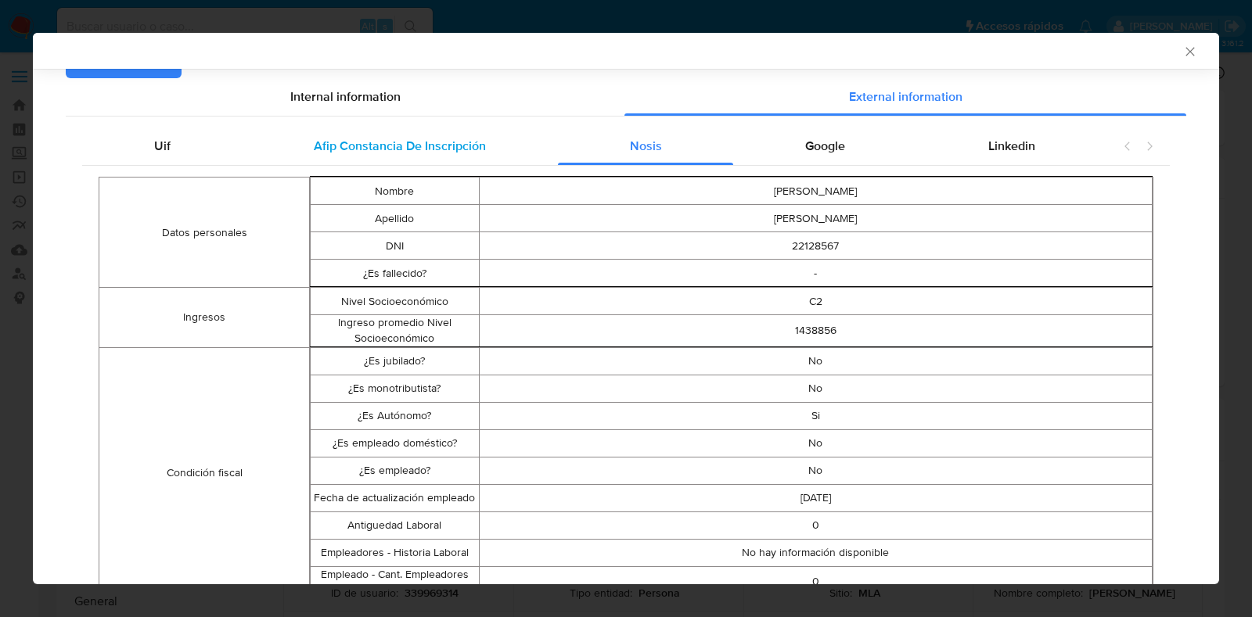
click at [420, 133] on div "Afip Constancia De Inscripción" at bounding box center [399, 147] width 315 height 38
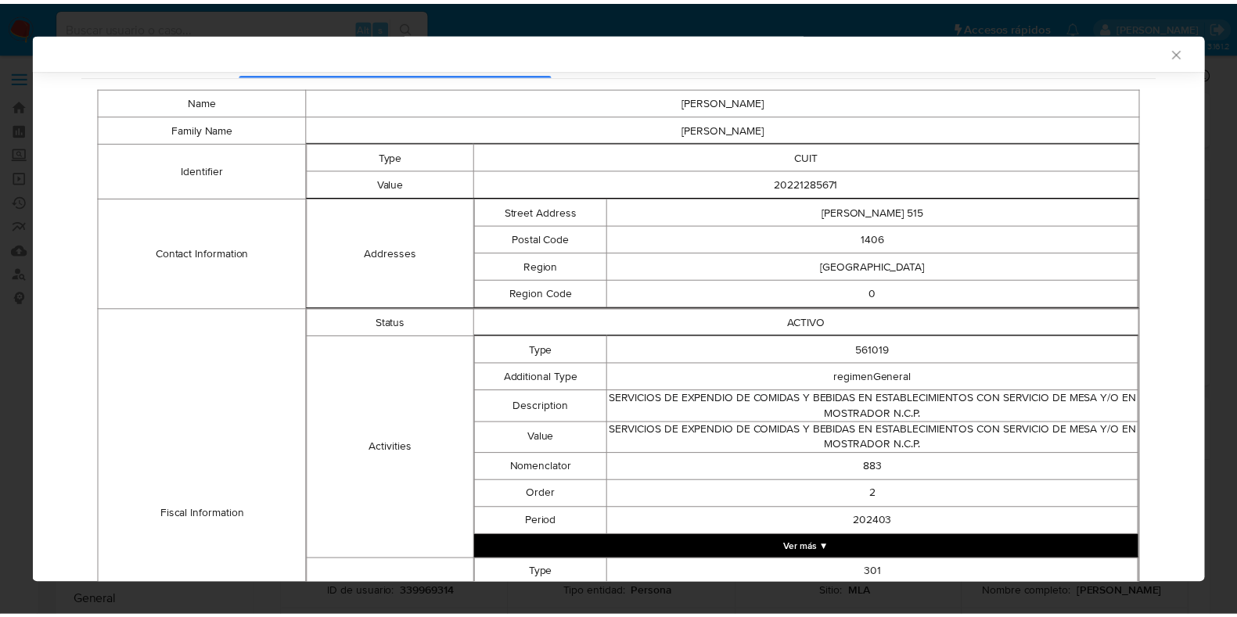
scroll to position [0, 0]
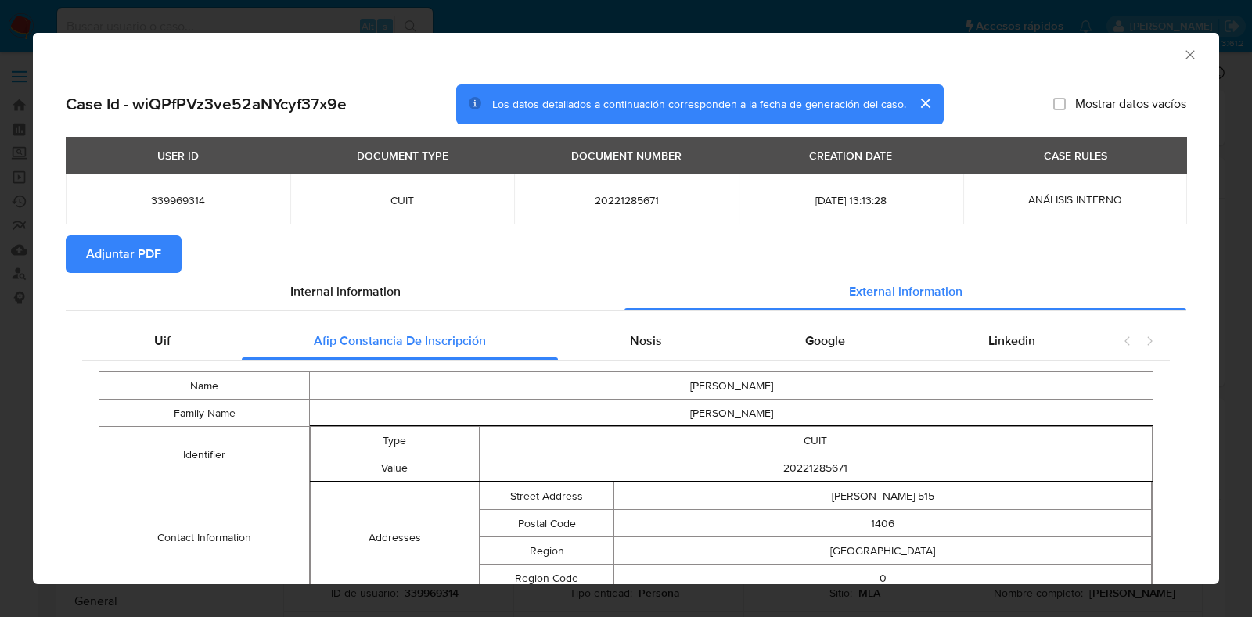
click at [132, 252] on span "Adjuntar PDF" at bounding box center [123, 254] width 75 height 34
click at [1182, 52] on icon "Cerrar ventana" at bounding box center [1190, 55] width 16 height 16
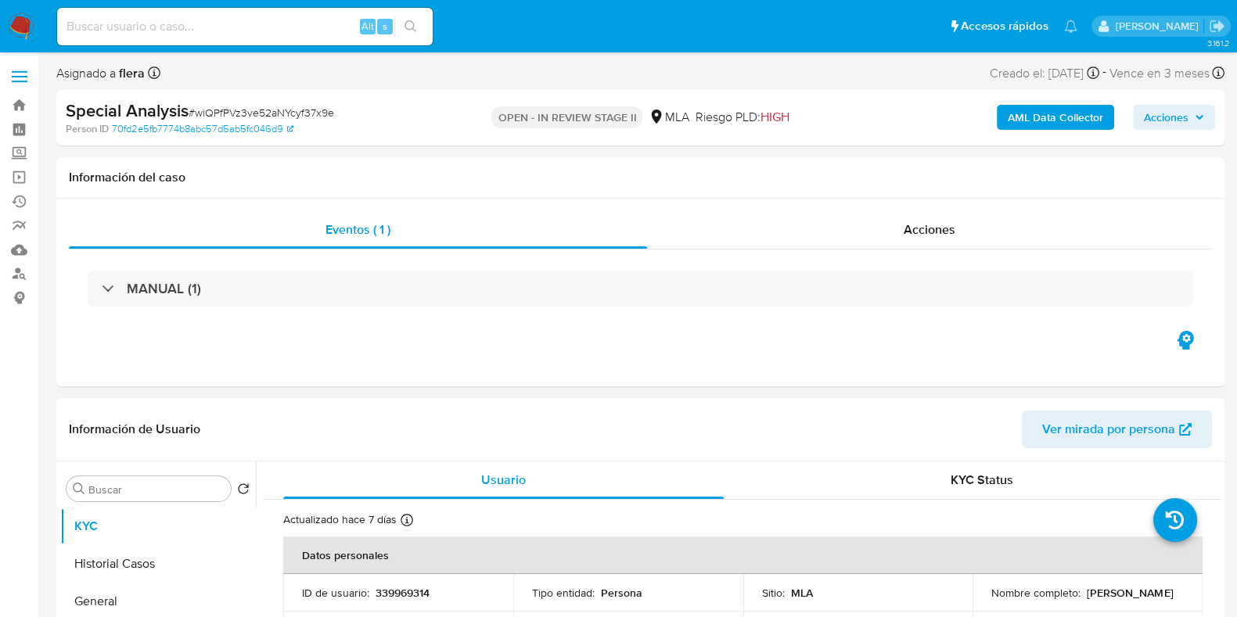
click at [156, 32] on input at bounding box center [244, 26] width 375 height 20
paste input "8X1X5HY0w42O0i6K7KrIXGwz"
type input "8X1X5HY0w42O0i6K7KrIXGwz"
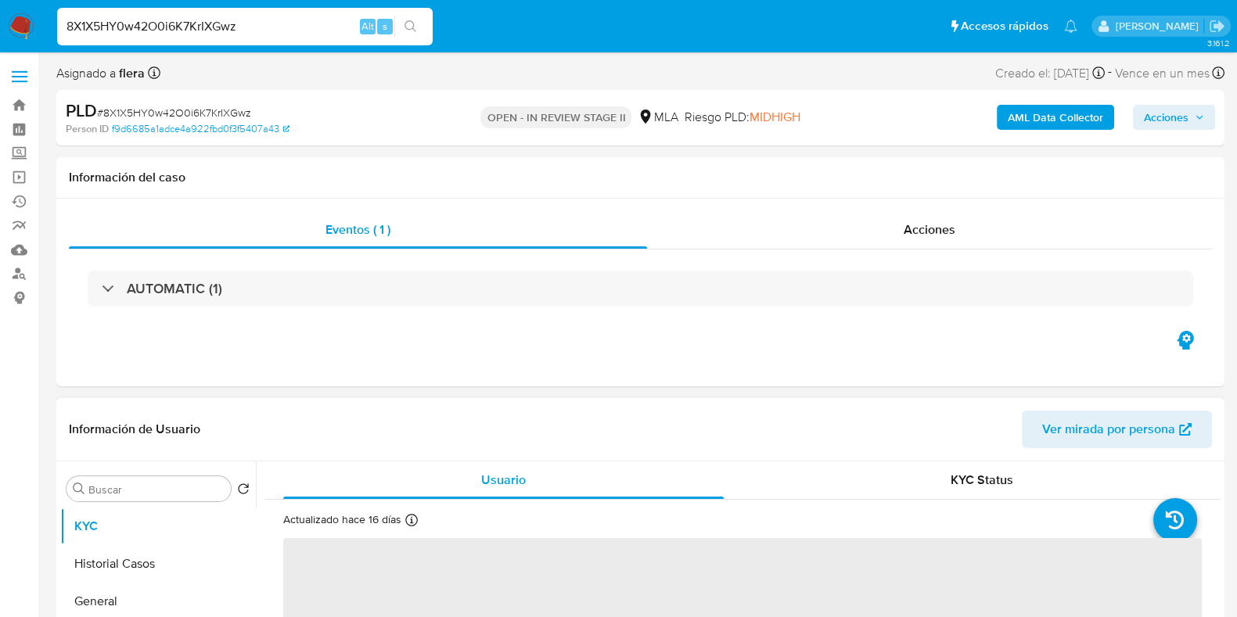
select select "10"
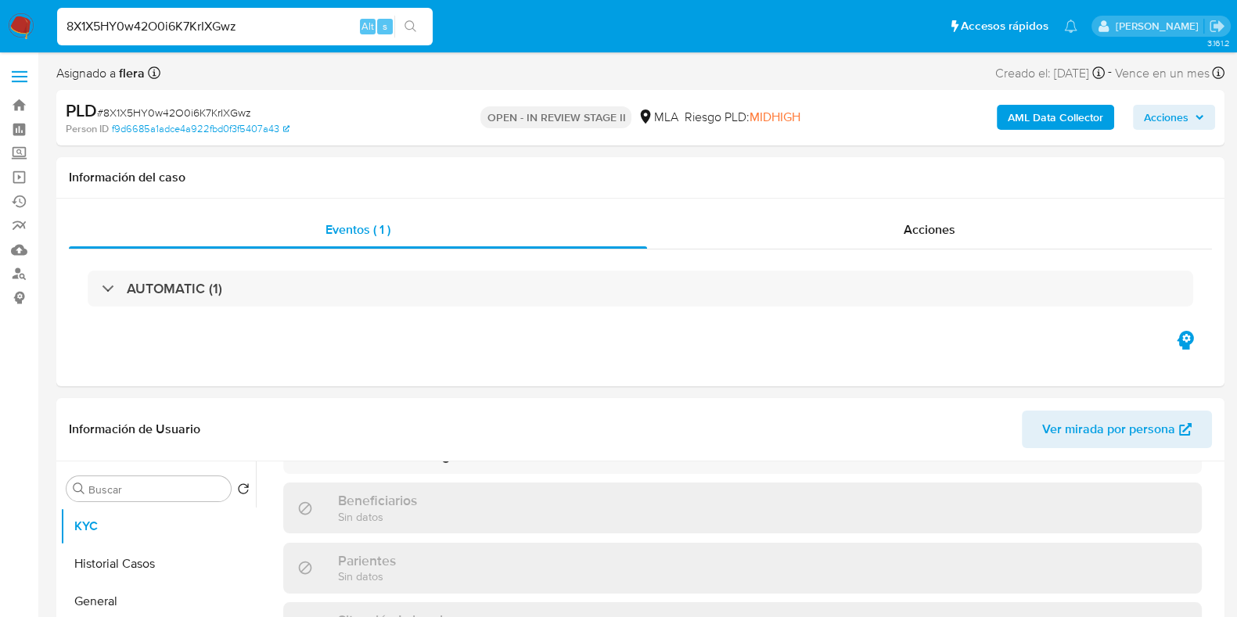
scroll to position [867, 0]
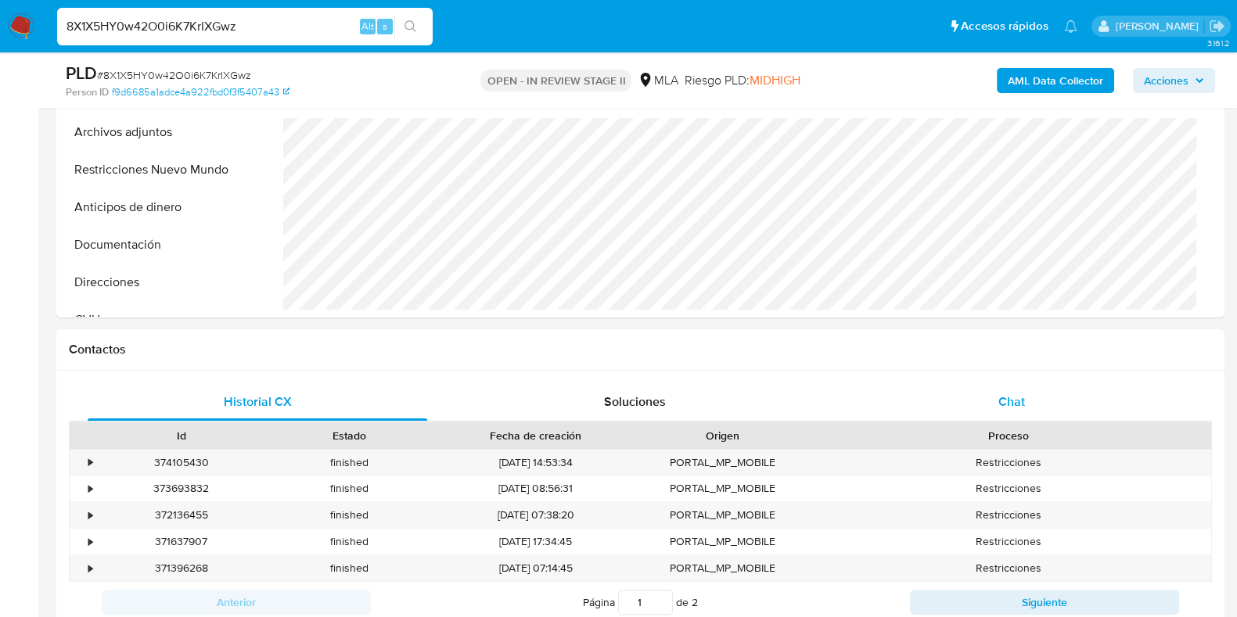
click at [998, 397] on span "Chat" at bounding box center [1011, 402] width 27 height 18
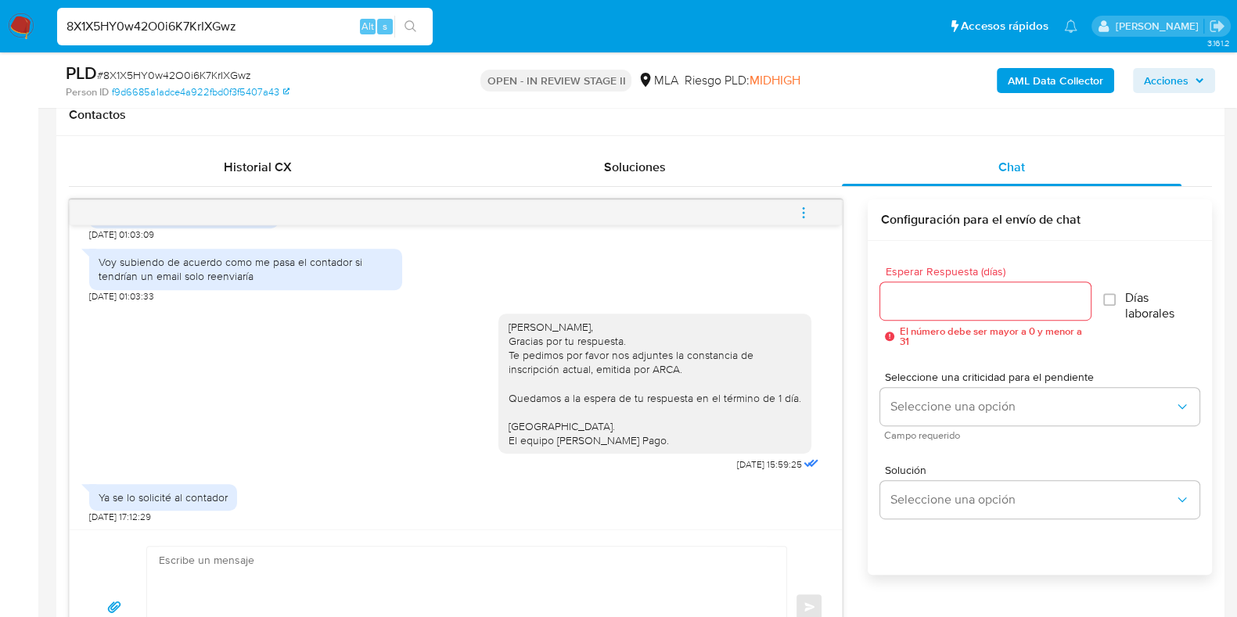
scroll to position [781, 0]
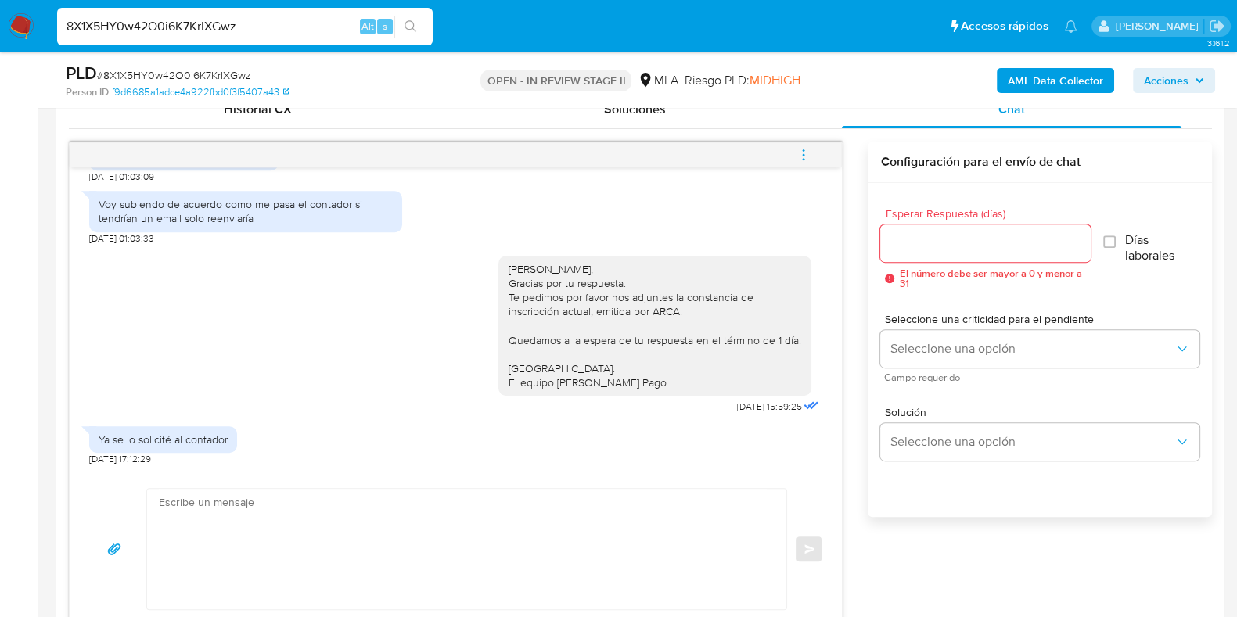
click at [227, 32] on input "8X1X5HY0w42O0i6K7KrIXGwz" at bounding box center [244, 26] width 375 height 20
paste input "58rGlq0mKjVL6q15d6sIgpO4"
type input "58rGlq0mKjVL6q15d6sIgpO4"
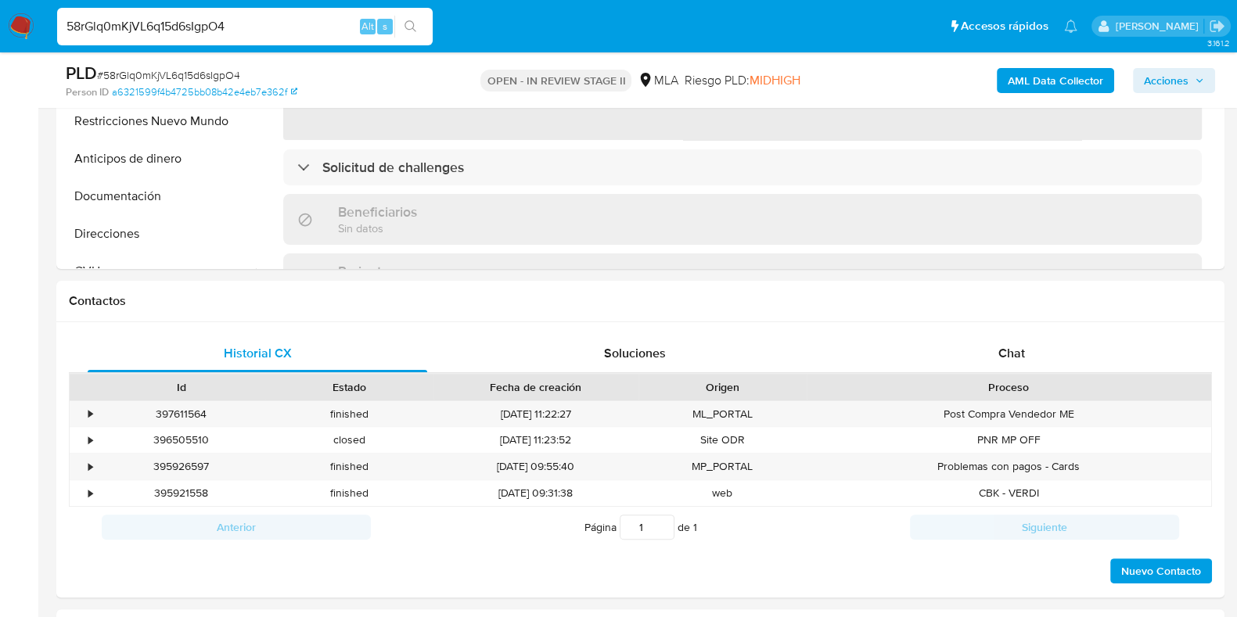
select select "10"
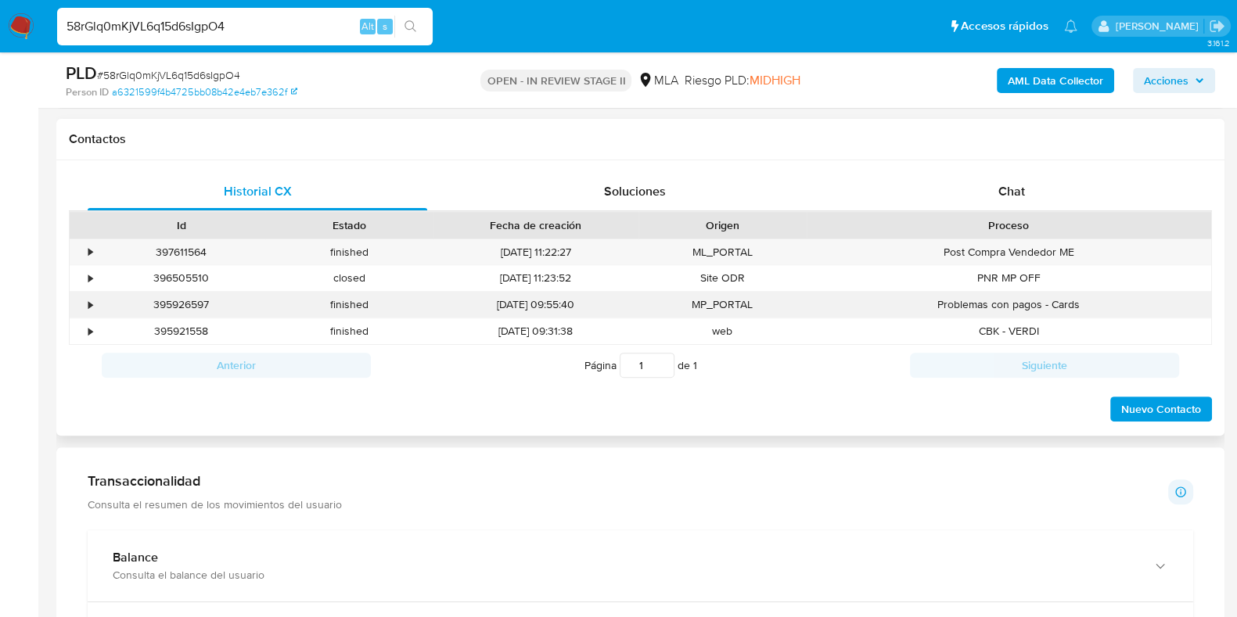
scroll to position [781, 0]
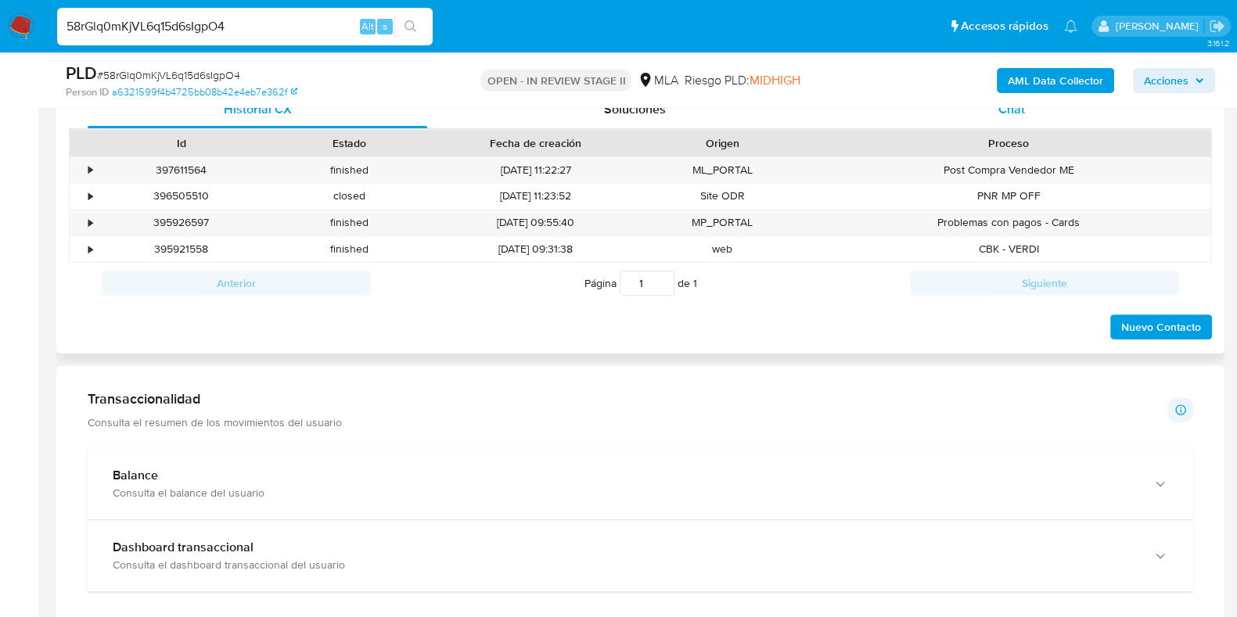
click at [1001, 113] on span "Chat" at bounding box center [1011, 109] width 27 height 18
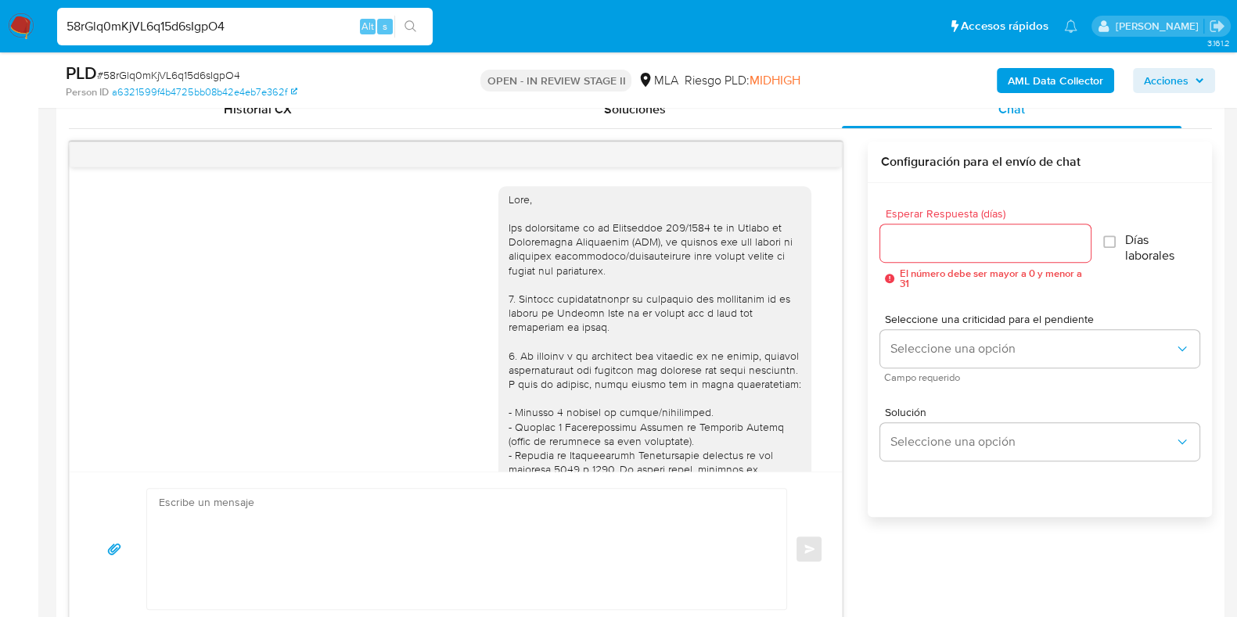
scroll to position [1669, 0]
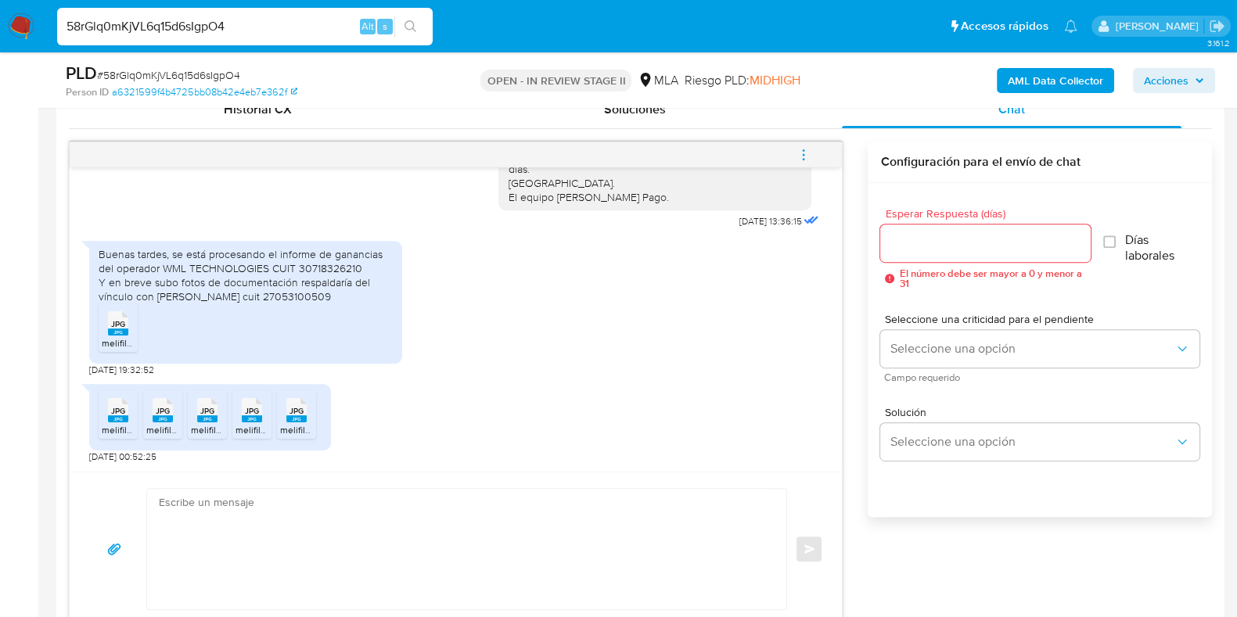
click at [219, 26] on input "58rGlq0mKjVL6q15d6sIgpO4" at bounding box center [244, 26] width 375 height 20
paste input "0oK6l7L1ZvhTMBbh4PvttoZX"
type input "0oK6l7L1ZvhTMBbh4PvttoZX"
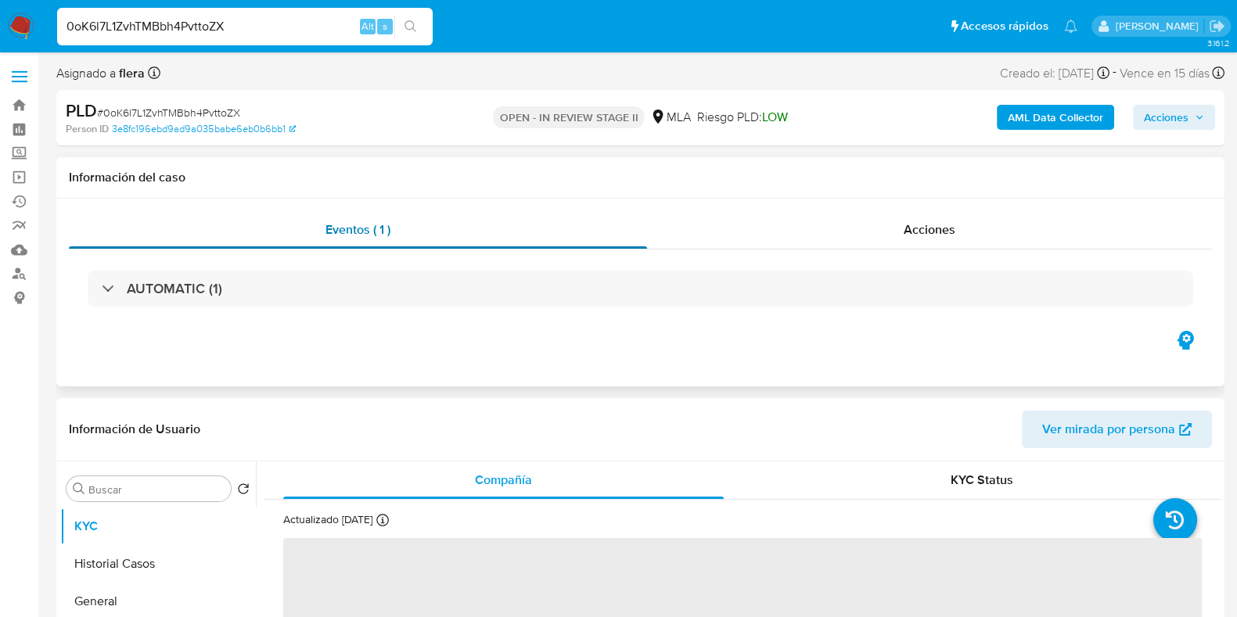
select select "10"
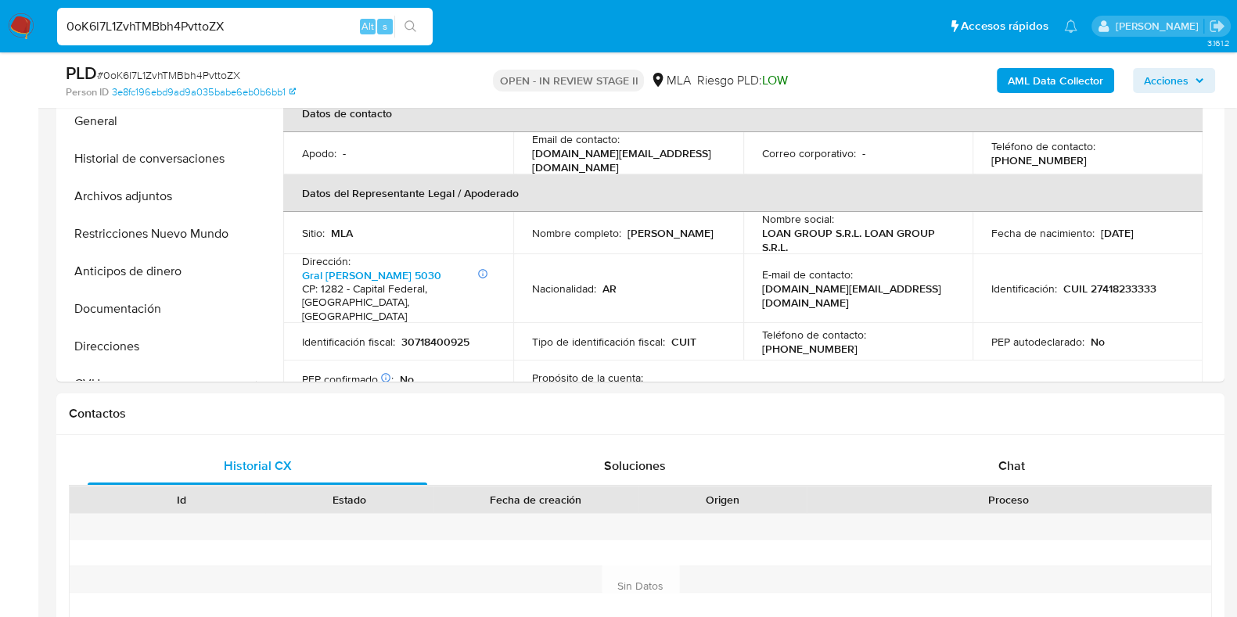
scroll to position [587, 0]
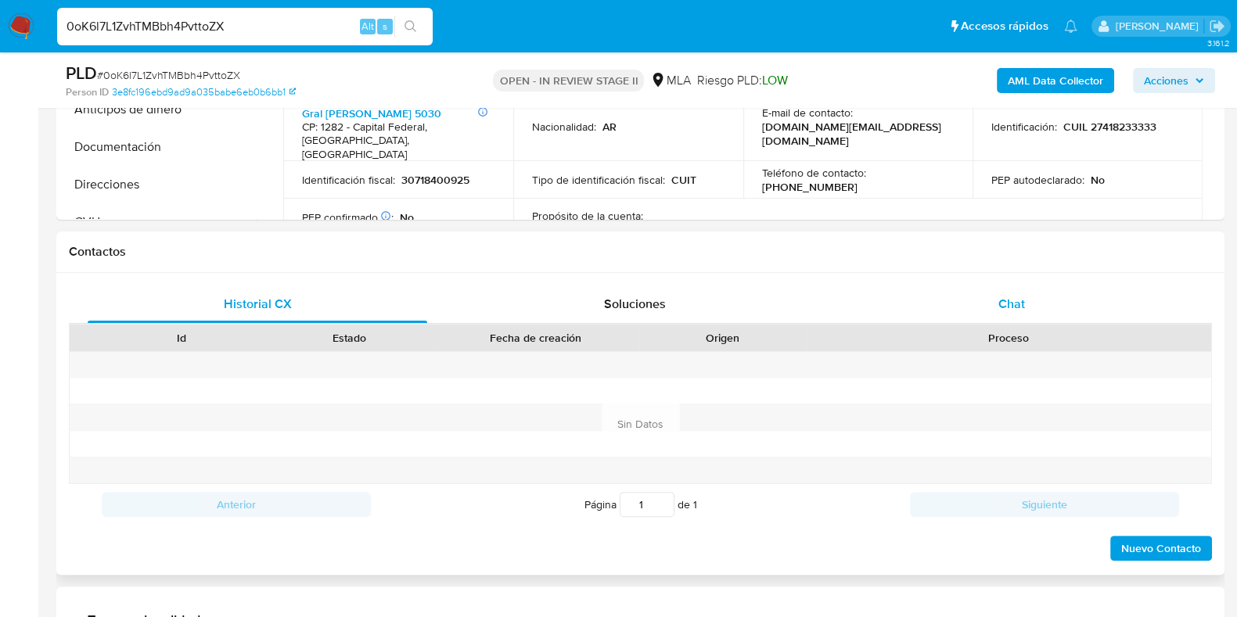
click at [1021, 291] on div "Chat" at bounding box center [1011, 305] width 339 height 38
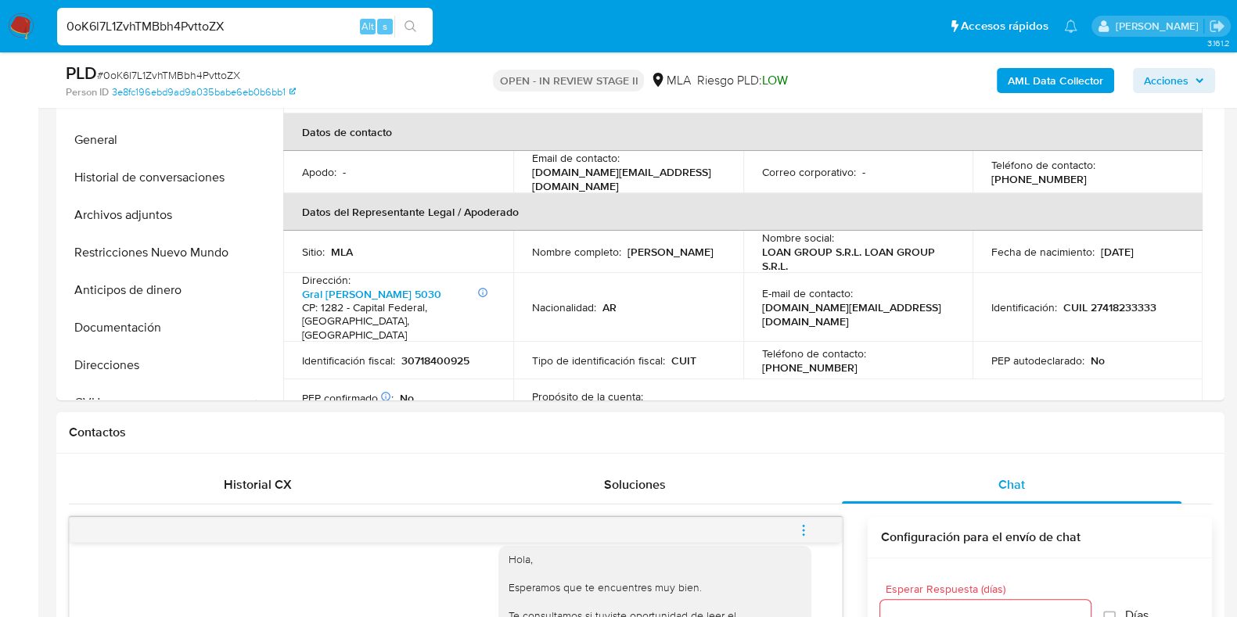
scroll to position [293, 0]
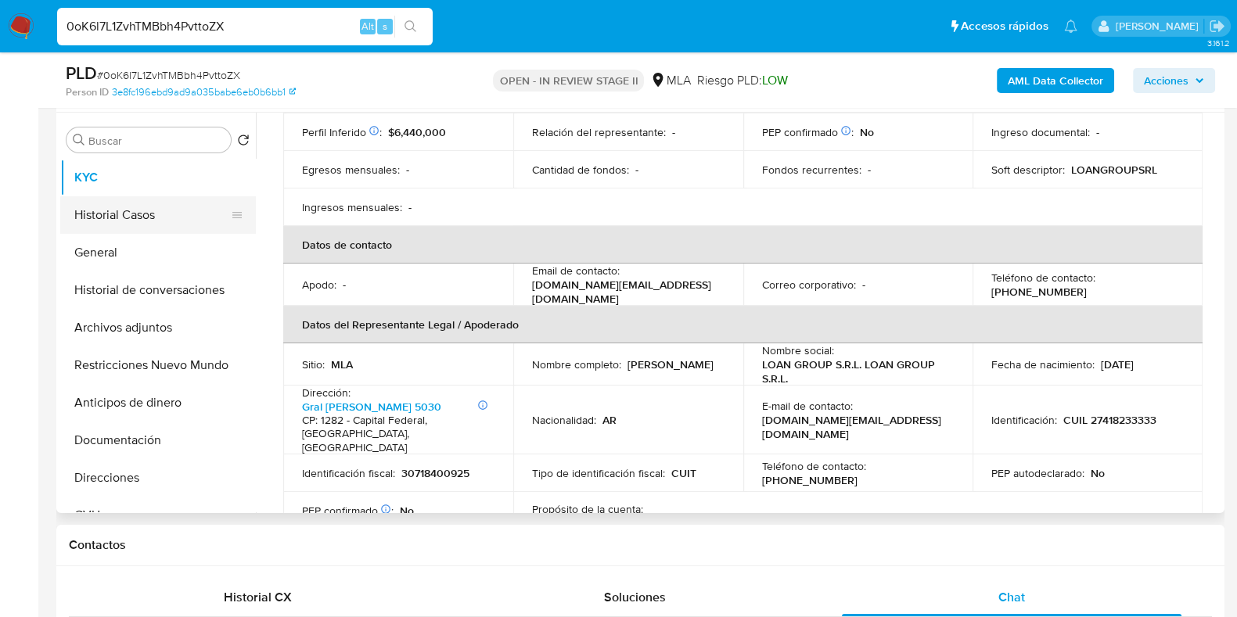
click at [113, 209] on button "Historial Casos" at bounding box center [151, 215] width 183 height 38
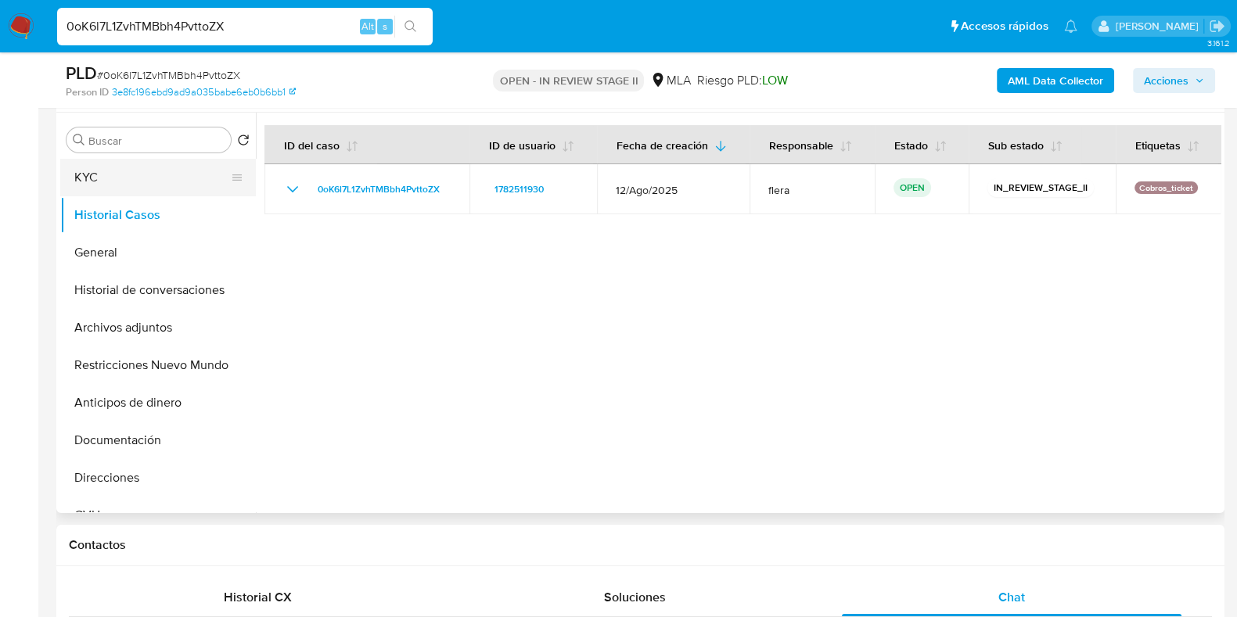
click at [69, 187] on button "KYC" at bounding box center [151, 178] width 183 height 38
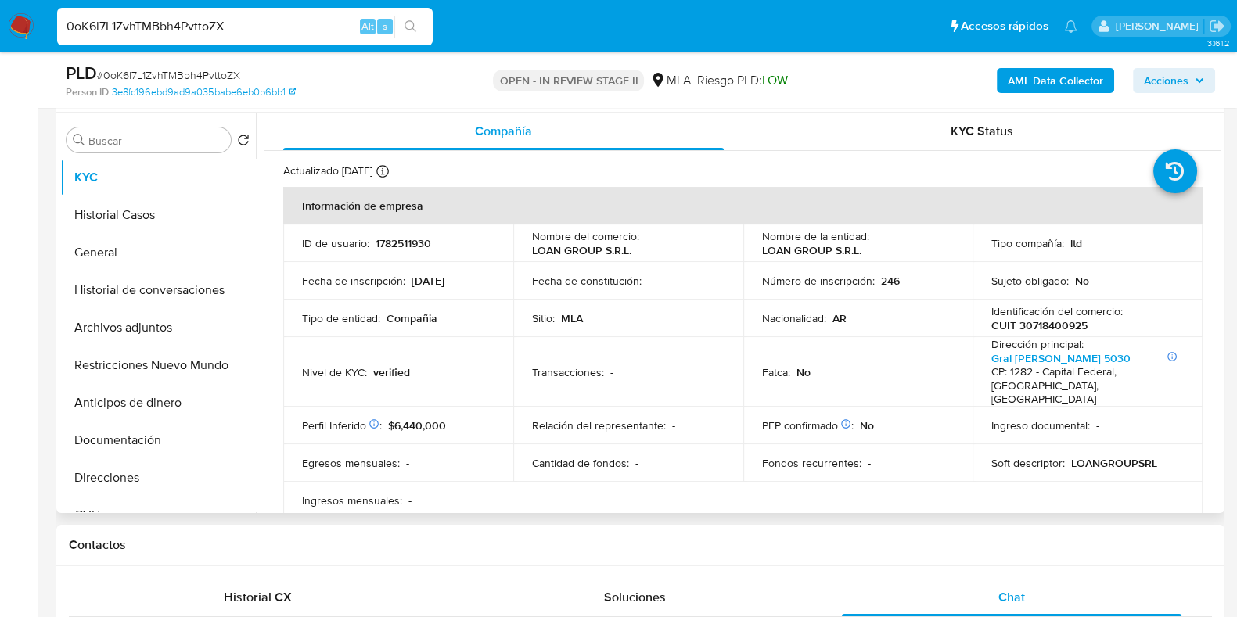
click at [1050, 325] on p "CUIT 30718400925" at bounding box center [1039, 325] width 96 height 14
copy p "30718400925"
click at [135, 436] on button "Documentación" at bounding box center [151, 441] width 183 height 38
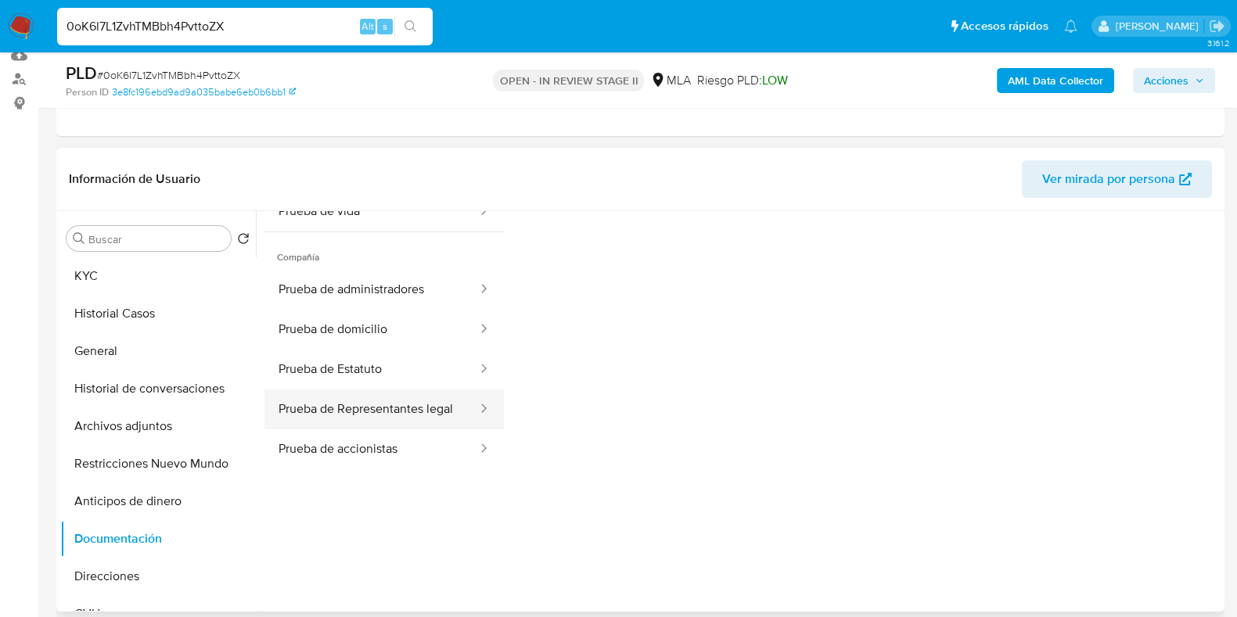
scroll to position [128, 0]
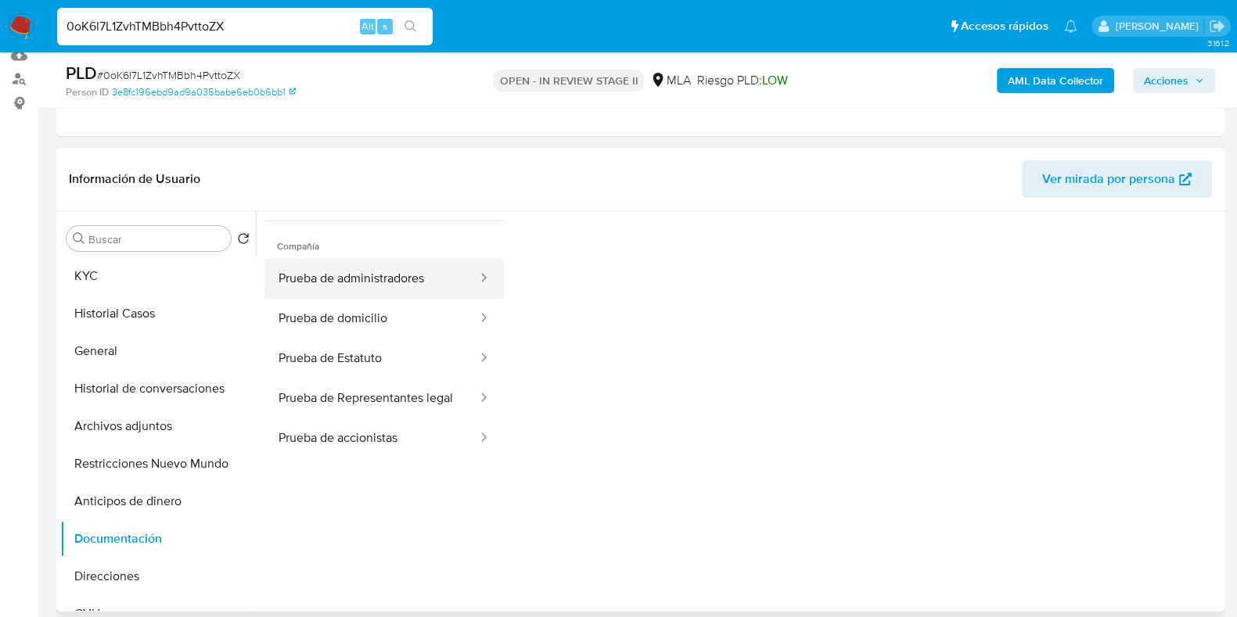
click at [376, 276] on button "Prueba de administradores" at bounding box center [371, 279] width 214 height 40
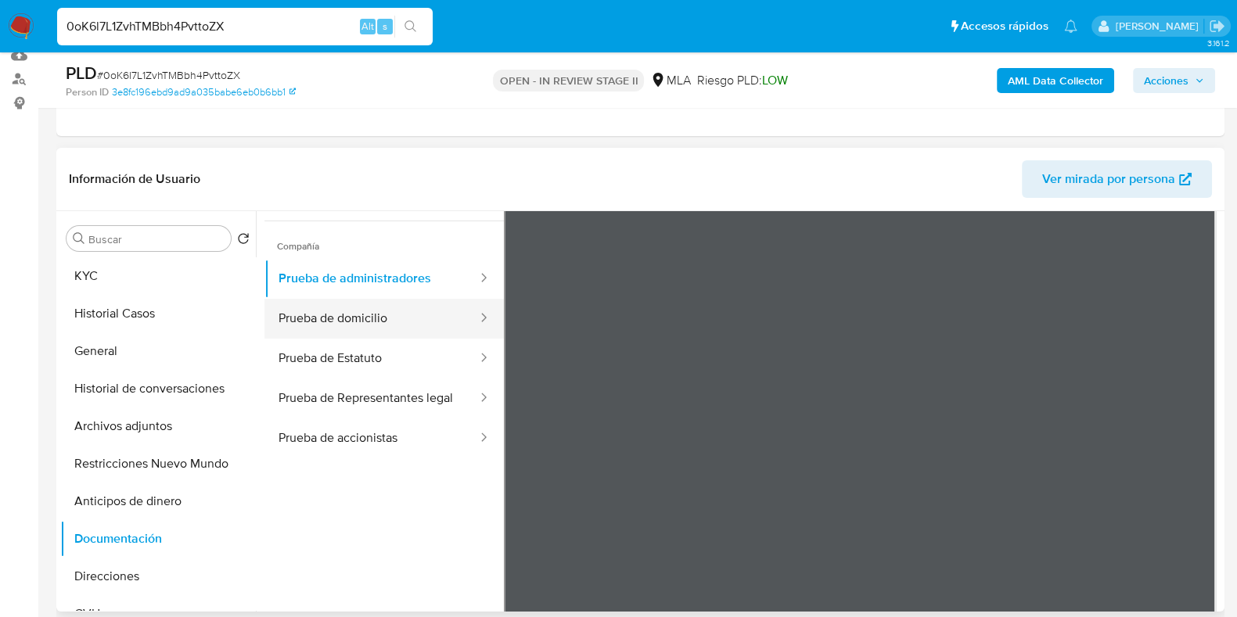
click at [415, 317] on button "Prueba de domicilio" at bounding box center [371, 319] width 214 height 40
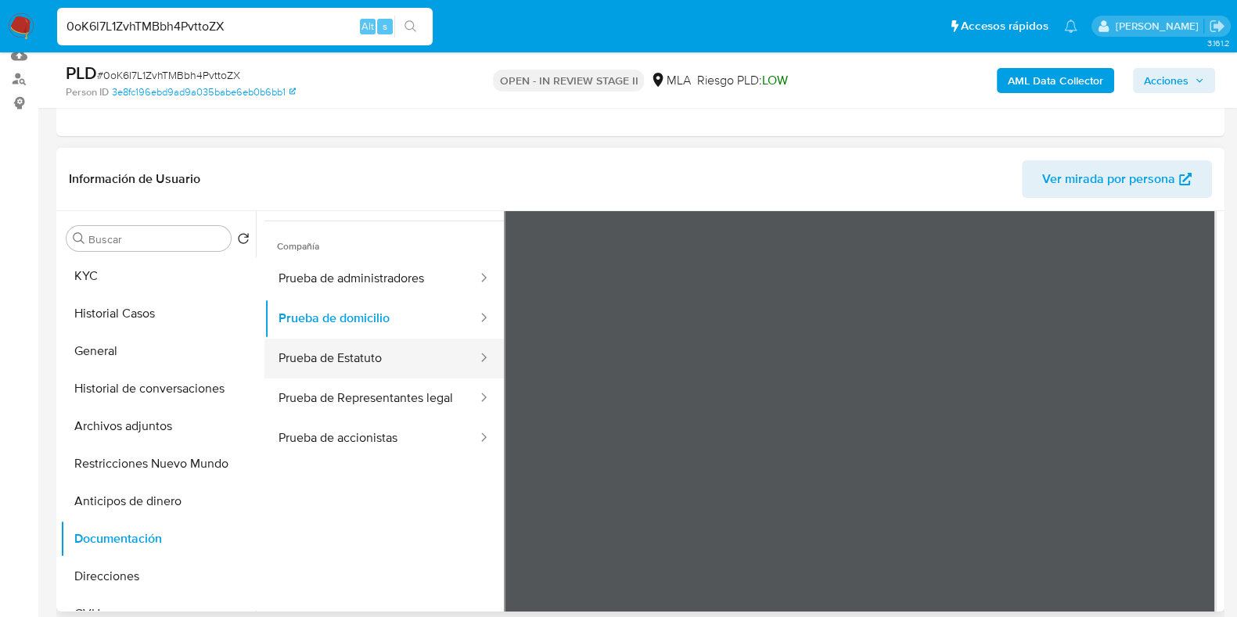
click at [418, 365] on button "Prueba de Estatuto" at bounding box center [371, 359] width 214 height 40
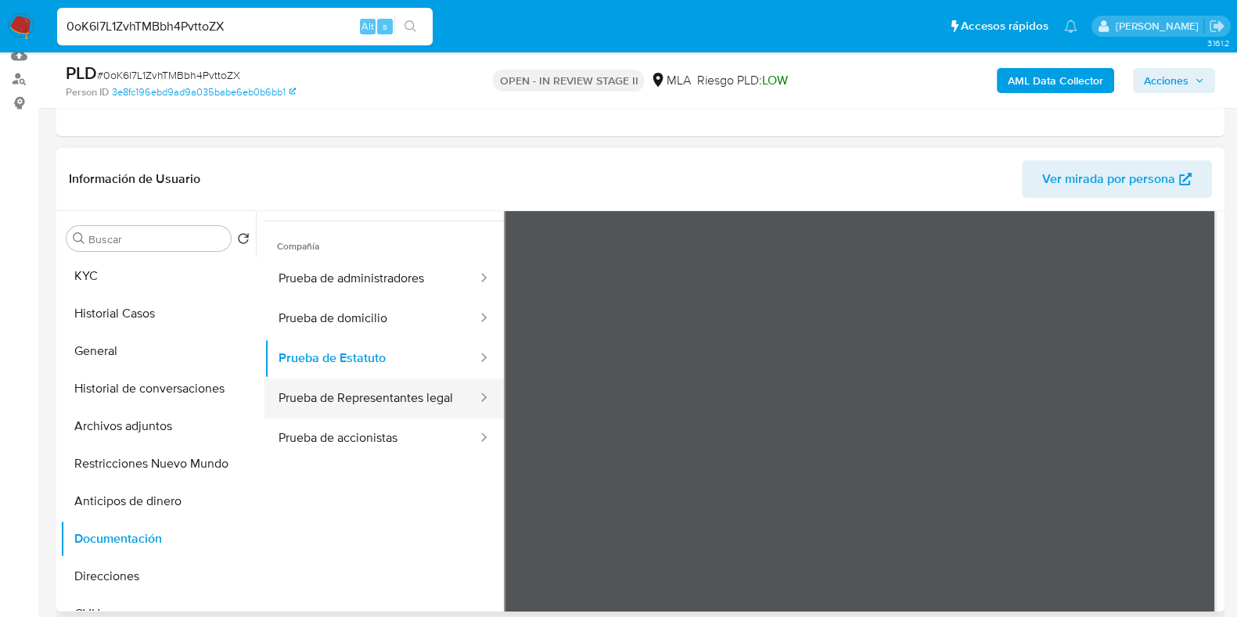
click at [332, 395] on button "Prueba de Representantes legal" at bounding box center [371, 399] width 214 height 40
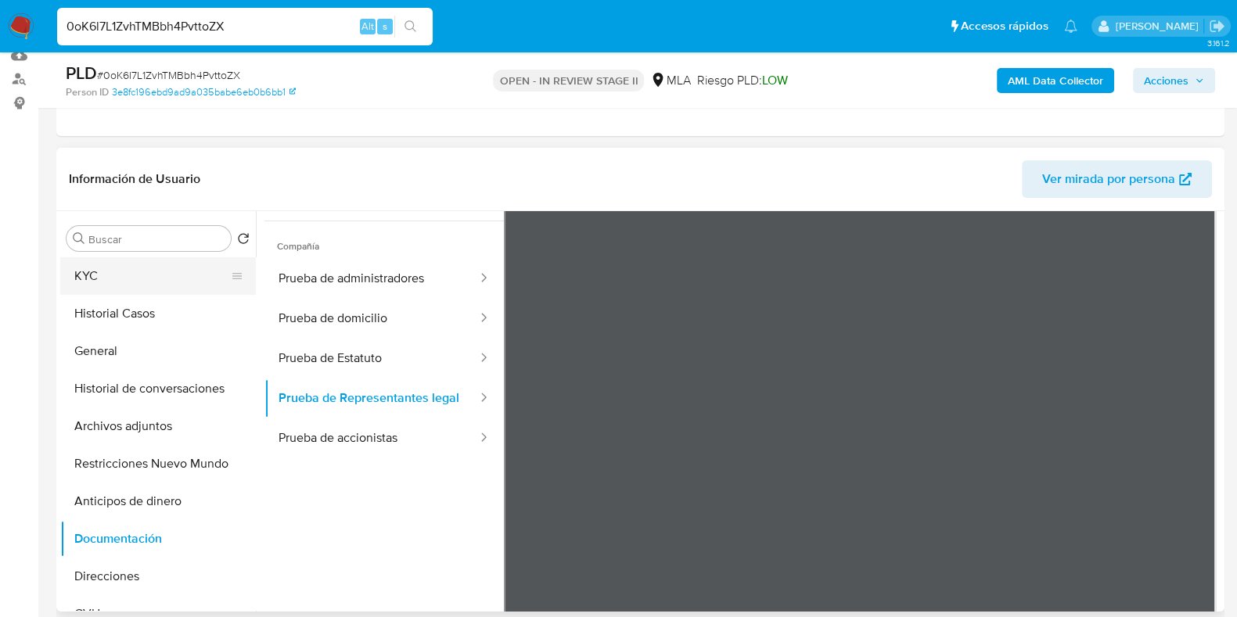
click at [125, 275] on button "KYC" at bounding box center [151, 276] width 183 height 38
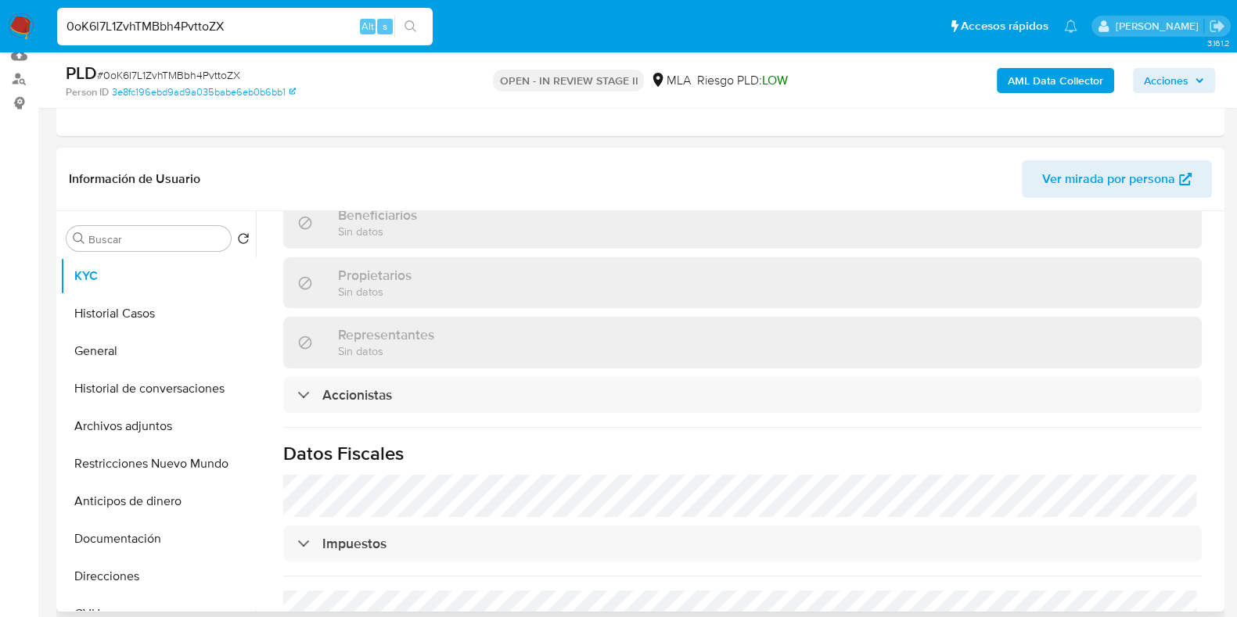
scroll to position [1014, 0]
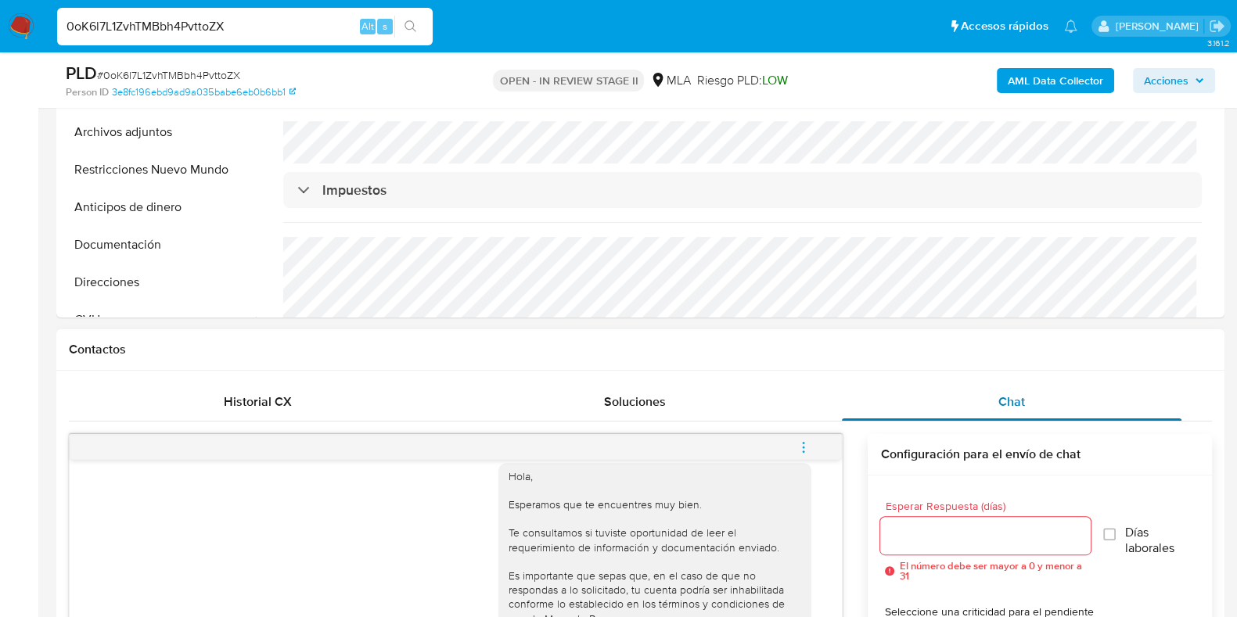
click at [1009, 414] on div "Chat" at bounding box center [1011, 402] width 339 height 38
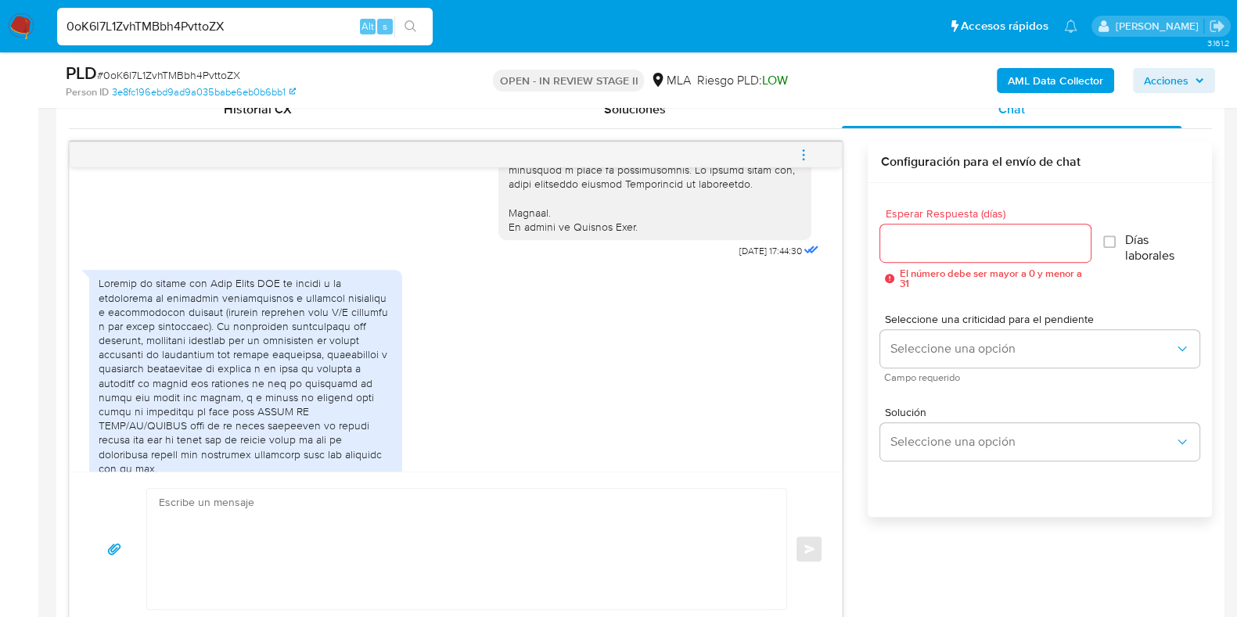
scroll to position [781, 0]
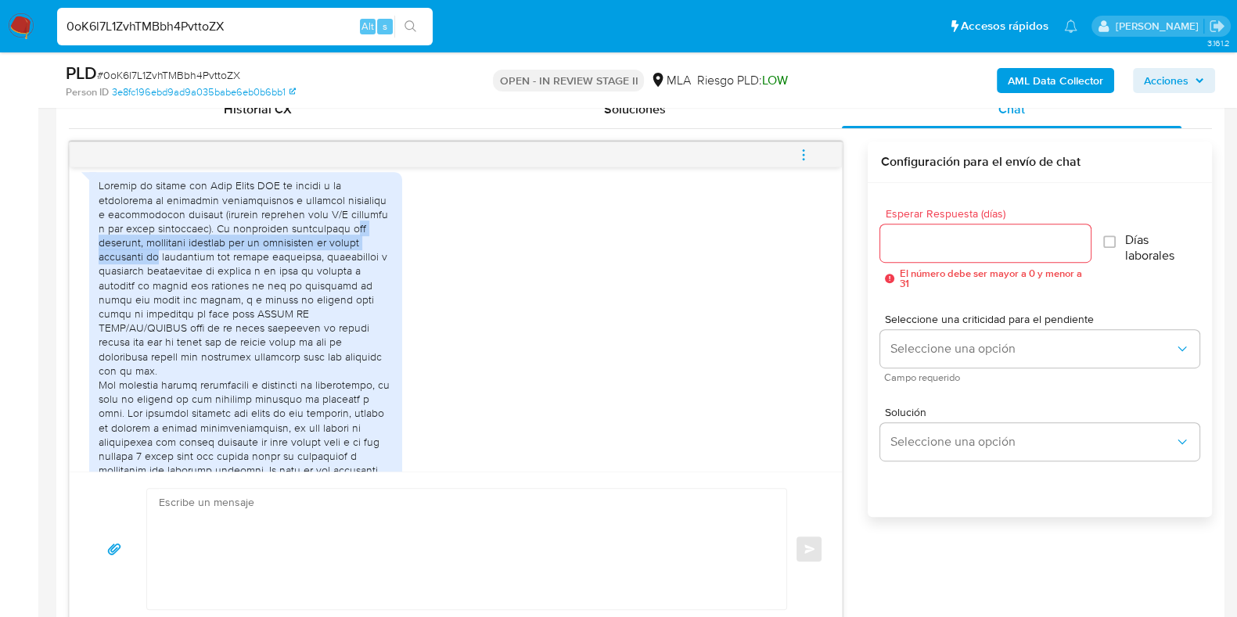
drag, startPoint x: 324, startPoint y: 261, endPoint x: 382, endPoint y: 268, distance: 58.3
click at [382, 268] on div at bounding box center [246, 334] width 294 height 313
drag, startPoint x: 111, startPoint y: 278, endPoint x: 372, endPoint y: 283, distance: 261.3
click at [372, 283] on div at bounding box center [246, 334] width 294 height 313
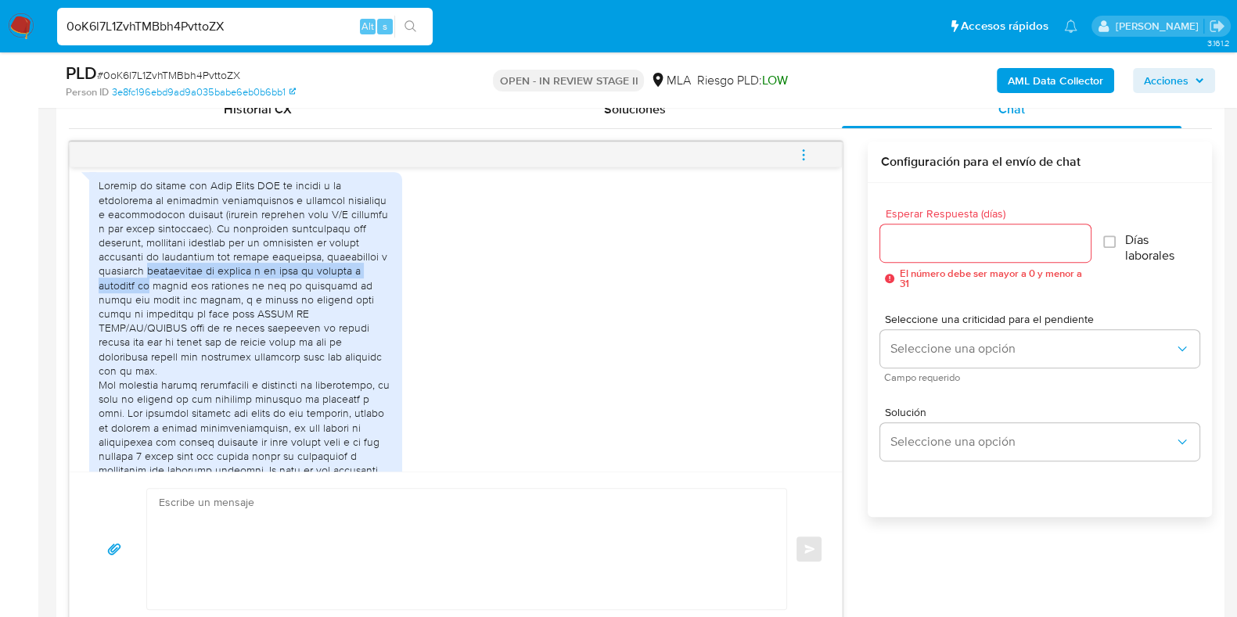
drag, startPoint x: 96, startPoint y: 296, endPoint x: 379, endPoint y: 299, distance: 283.2
click at [379, 299] on div "PDF PDF Loan Group SRL - Alta Convenio Multilateral (desde 2024-06).pdf PDF PDF…" at bounding box center [245, 415] width 313 height 487
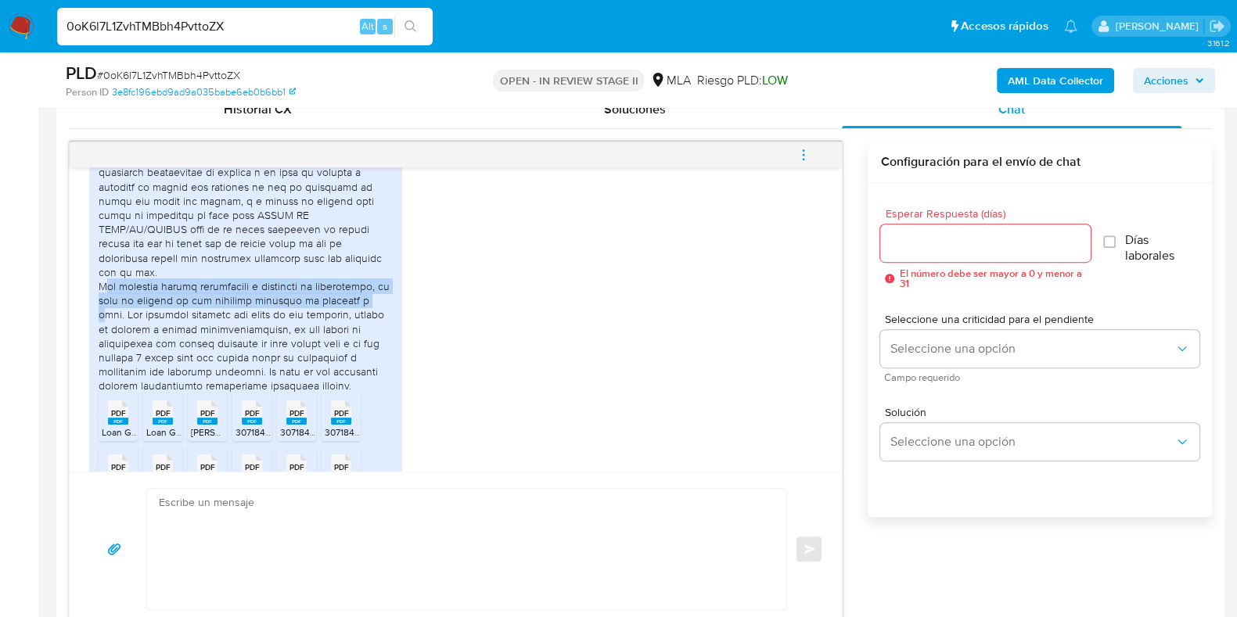
drag, startPoint x: 103, startPoint y: 298, endPoint x: 363, endPoint y: 314, distance: 260.2
click at [363, 314] on div at bounding box center [246, 236] width 294 height 313
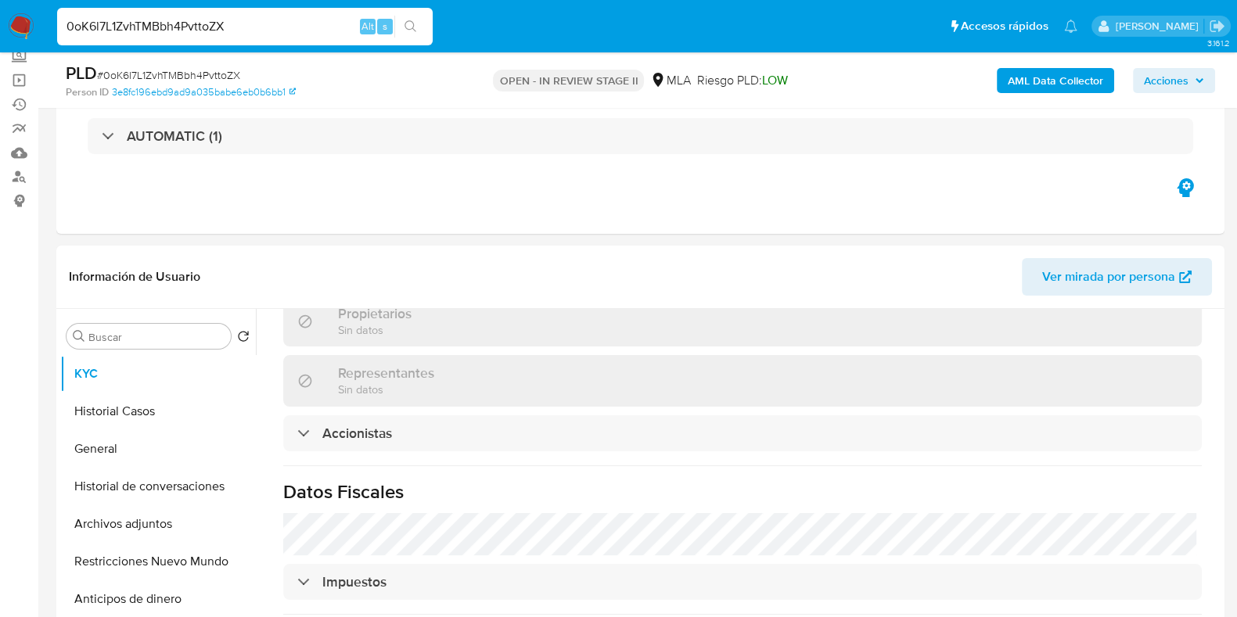
scroll to position [293, 0]
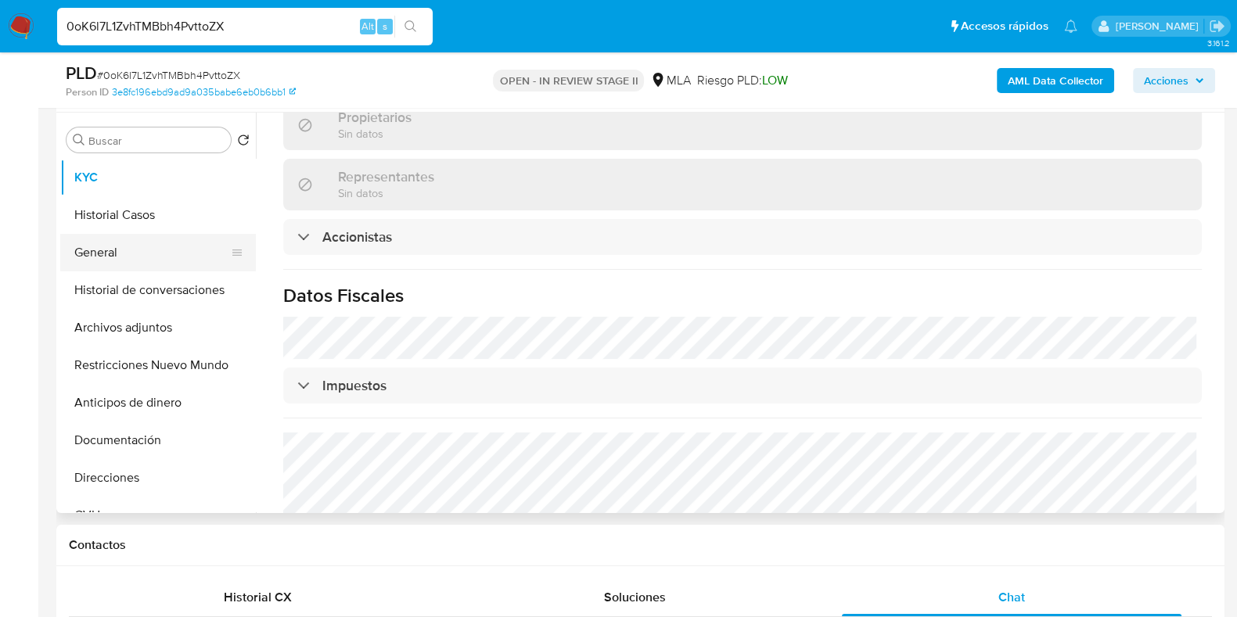
click at [138, 263] on button "General" at bounding box center [151, 253] width 183 height 38
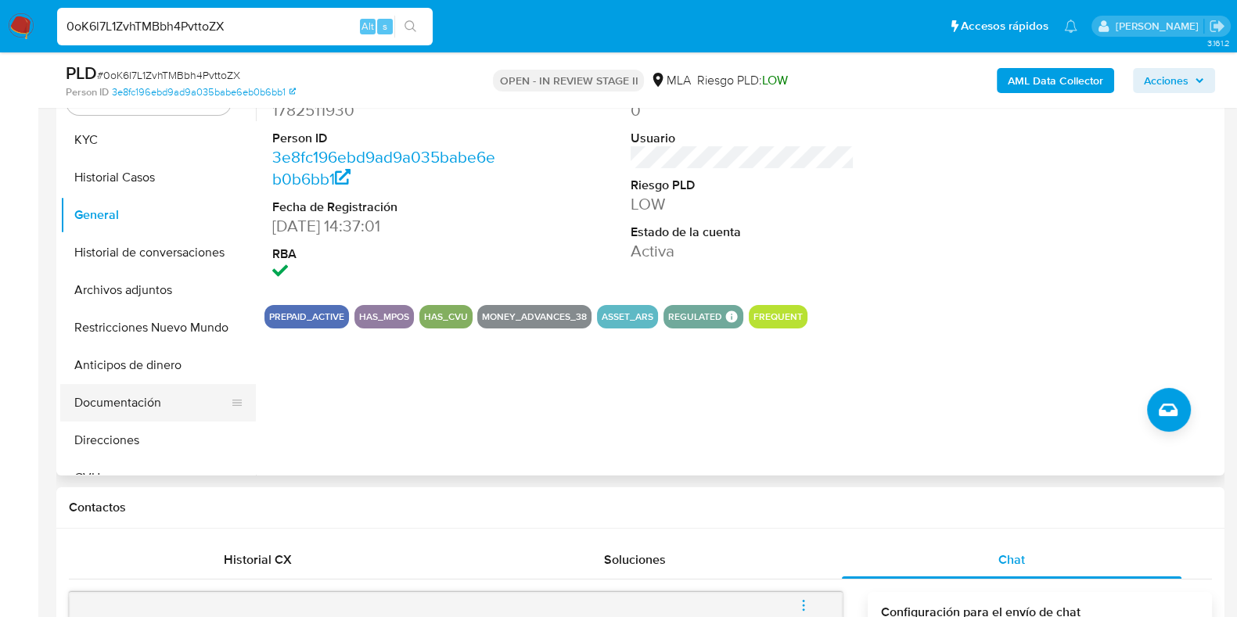
scroll to position [97, 0]
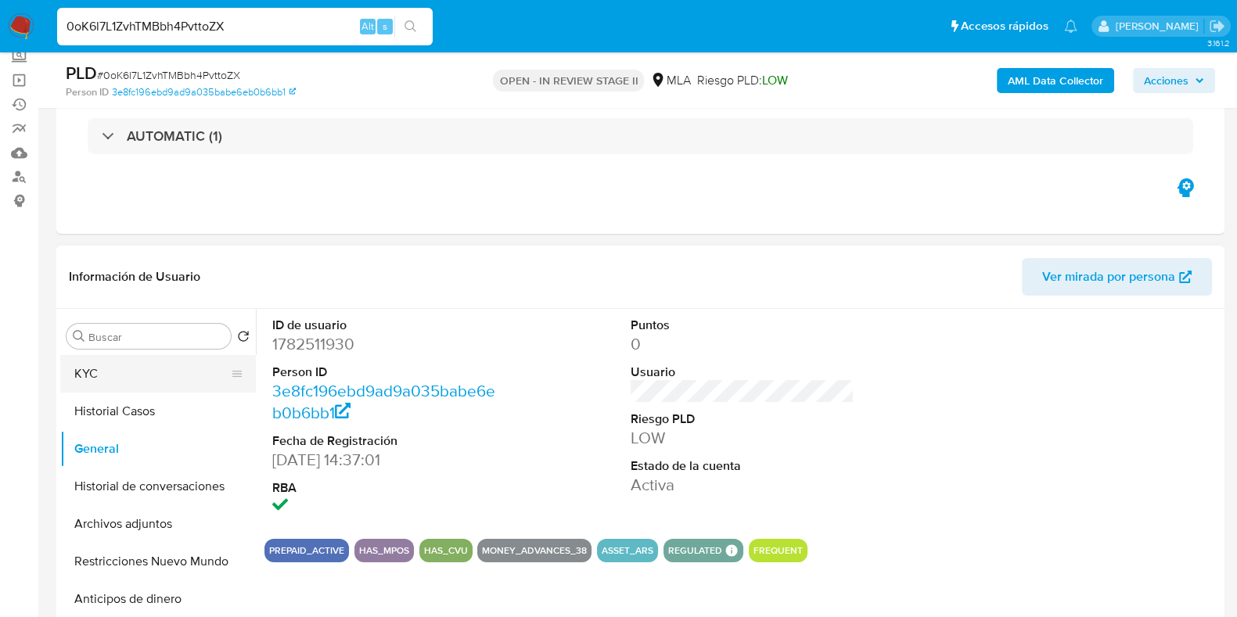
click at [96, 376] on button "KYC" at bounding box center [151, 374] width 183 height 38
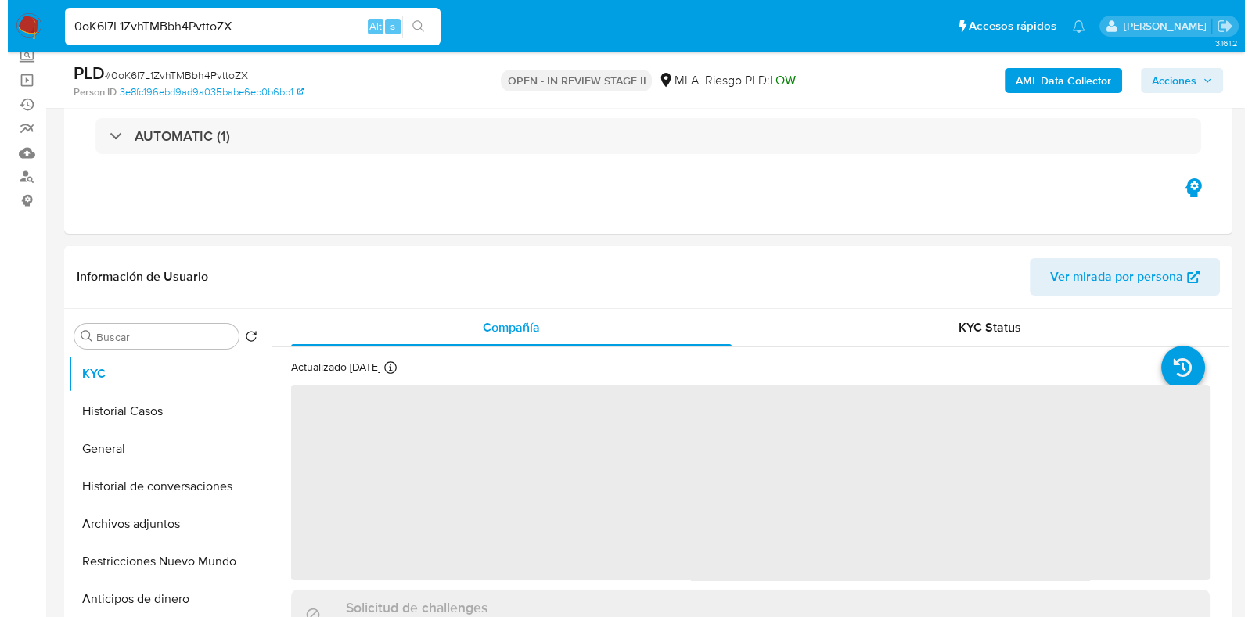
scroll to position [293, 0]
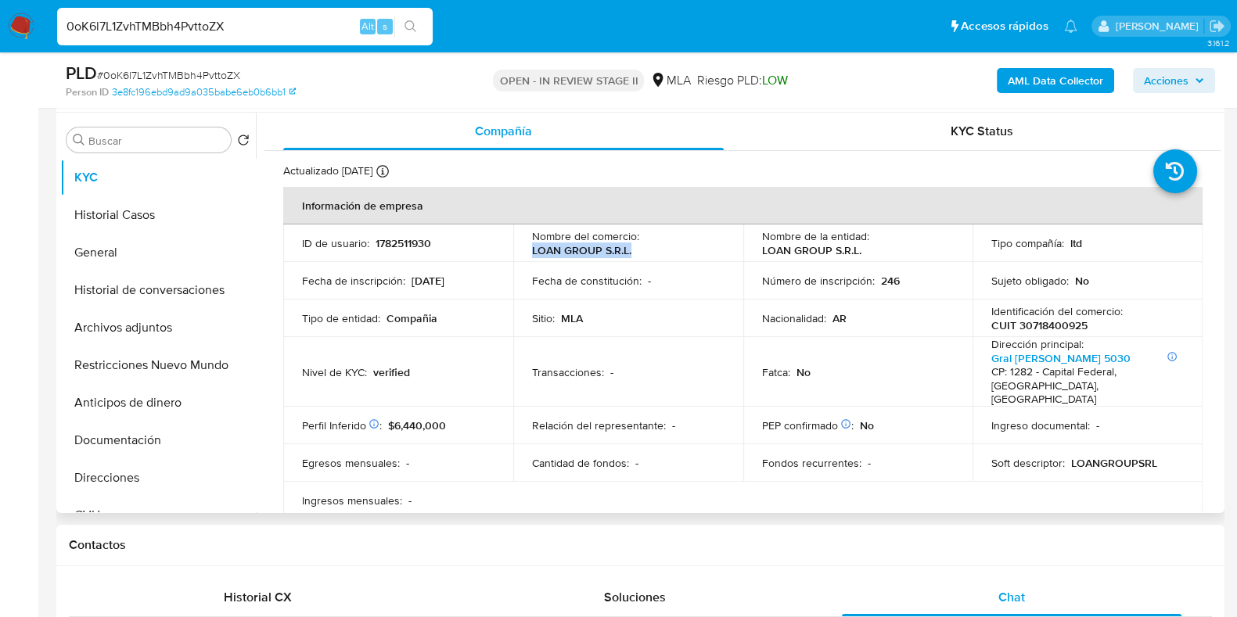
drag, startPoint x: 638, startPoint y: 256, endPoint x: 522, endPoint y: 252, distance: 115.8
click at [522, 252] on td "Nombre del comercio : LOAN GROUP S.R.L." at bounding box center [628, 243] width 230 height 38
copy p "LOAN GROUP S.R.L."
click at [144, 324] on button "Archivos adjuntos" at bounding box center [151, 328] width 183 height 38
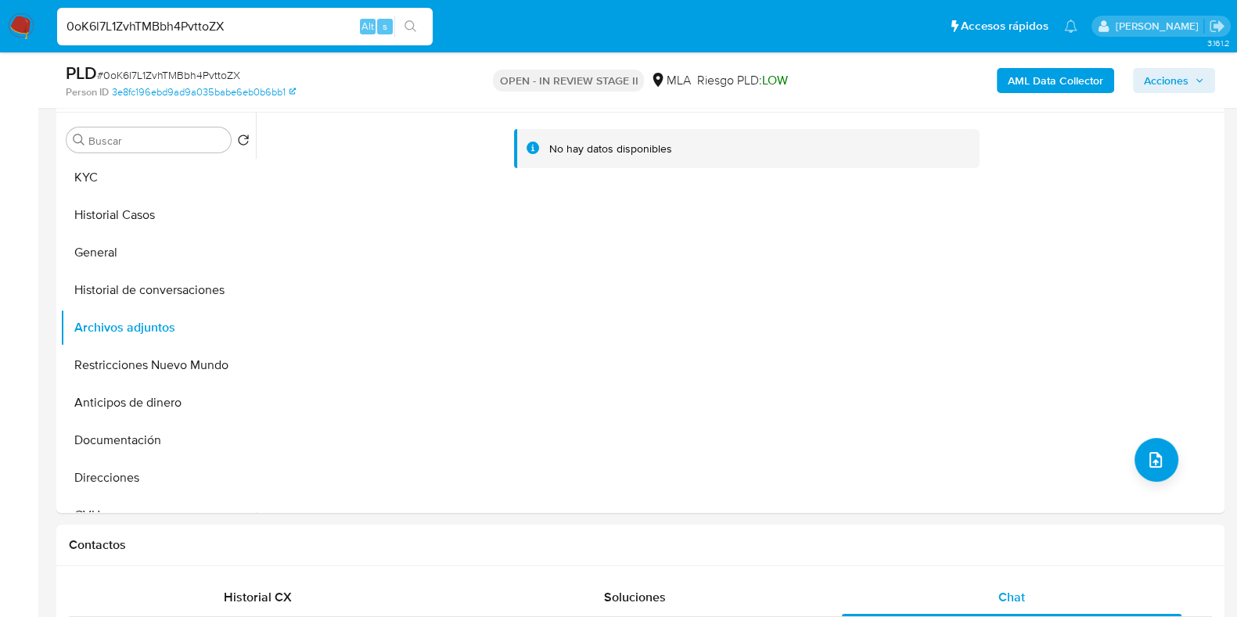
click at [1056, 74] on b "AML Data Collector" at bounding box center [1055, 80] width 95 height 25
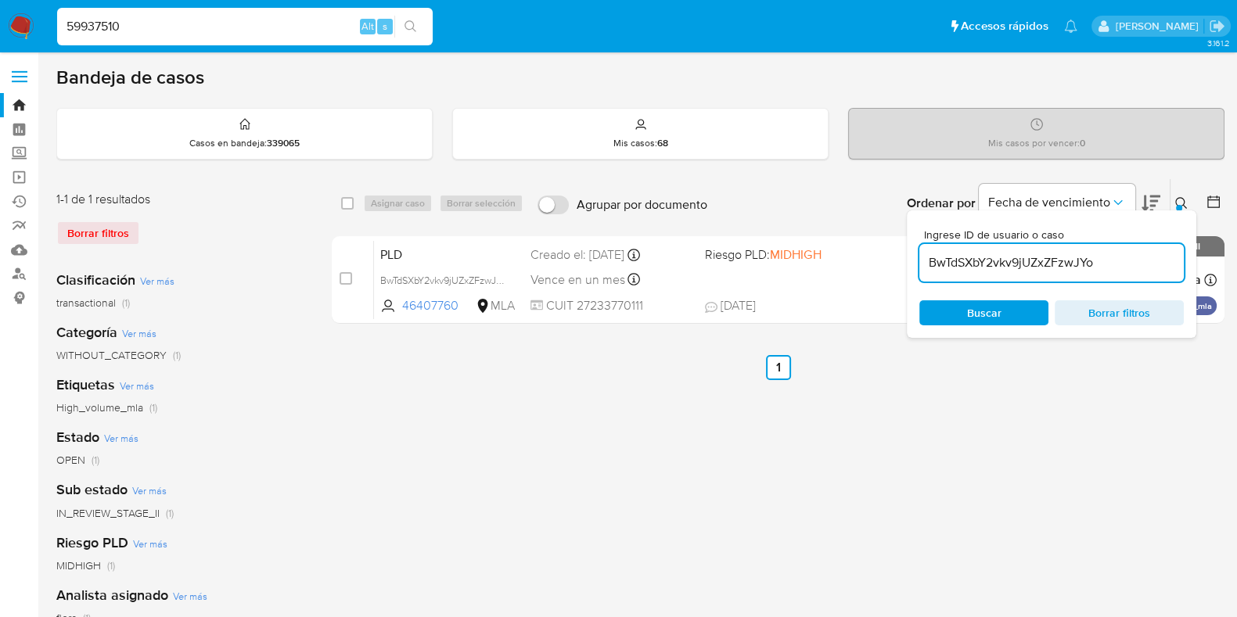
type input "59937510"
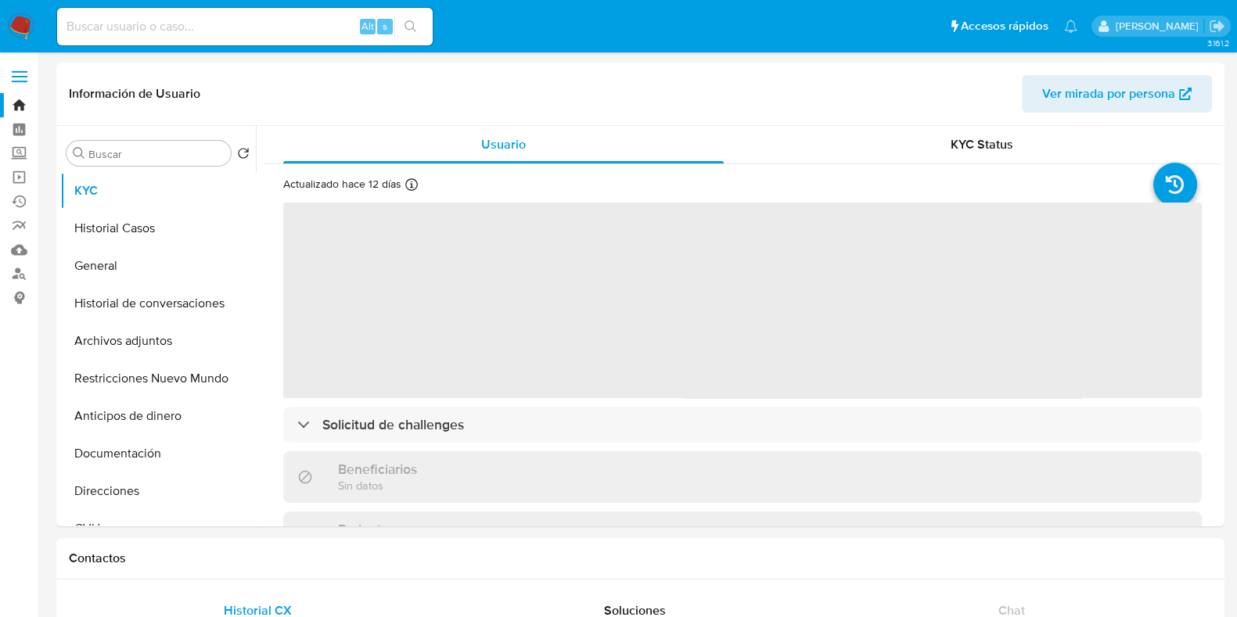
select select "10"
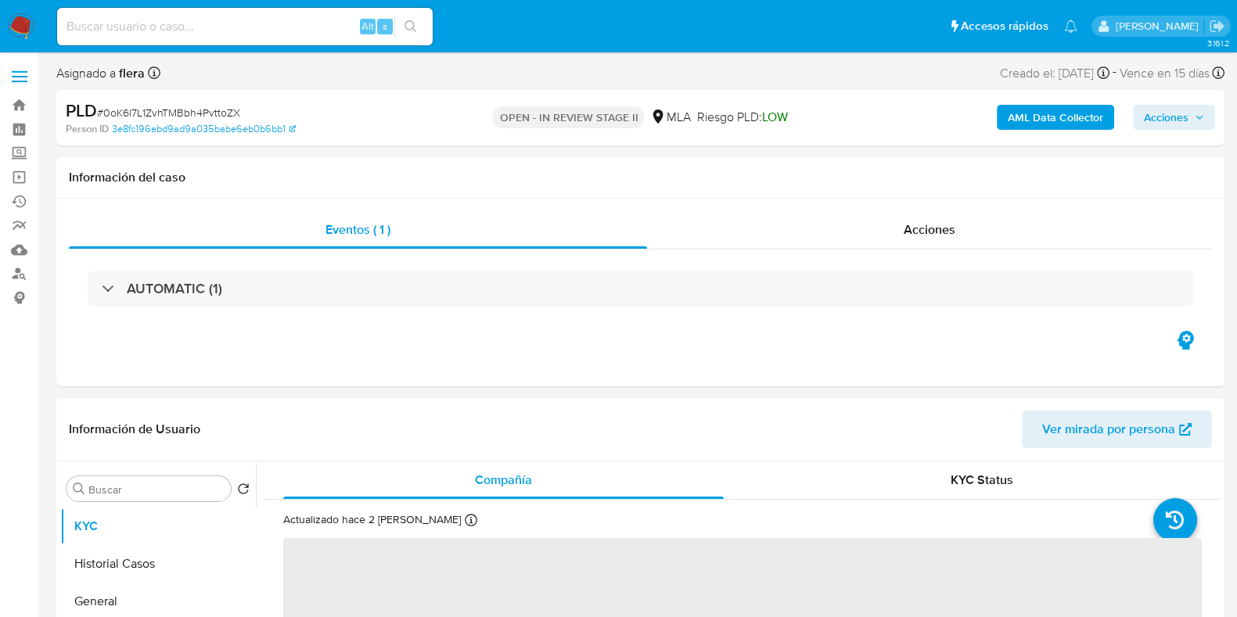
click at [1032, 113] on b "AML Data Collector" at bounding box center [1055, 117] width 95 height 25
select select "10"
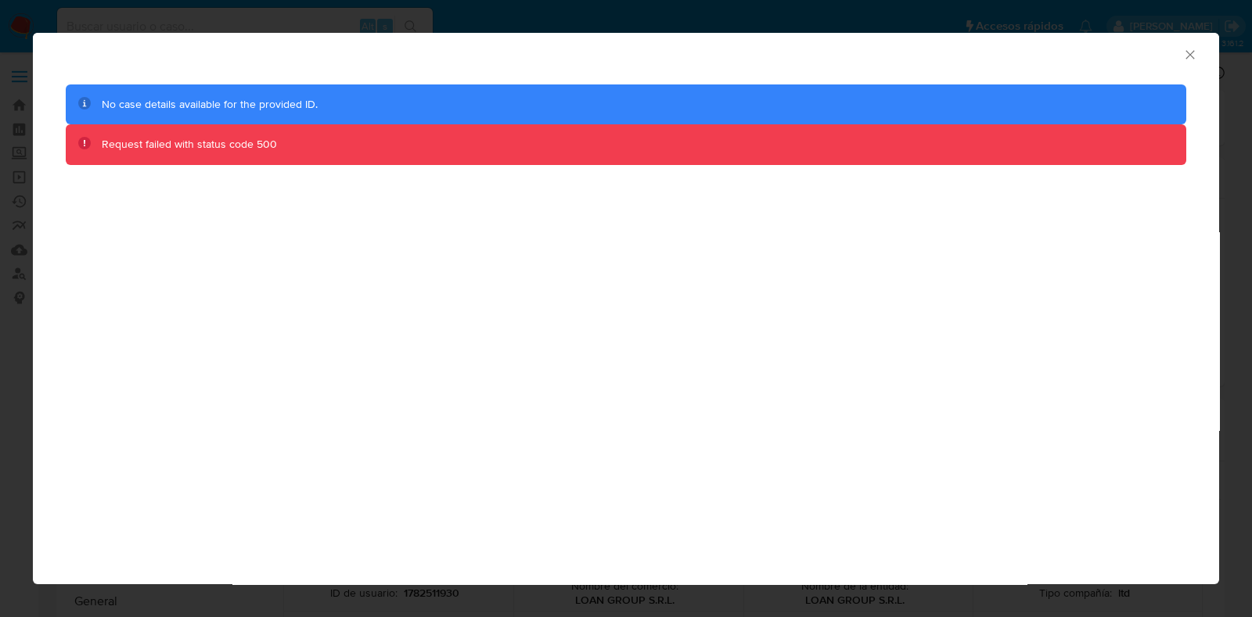
click at [1196, 60] on icon "Cerrar ventana" at bounding box center [1190, 55] width 16 height 16
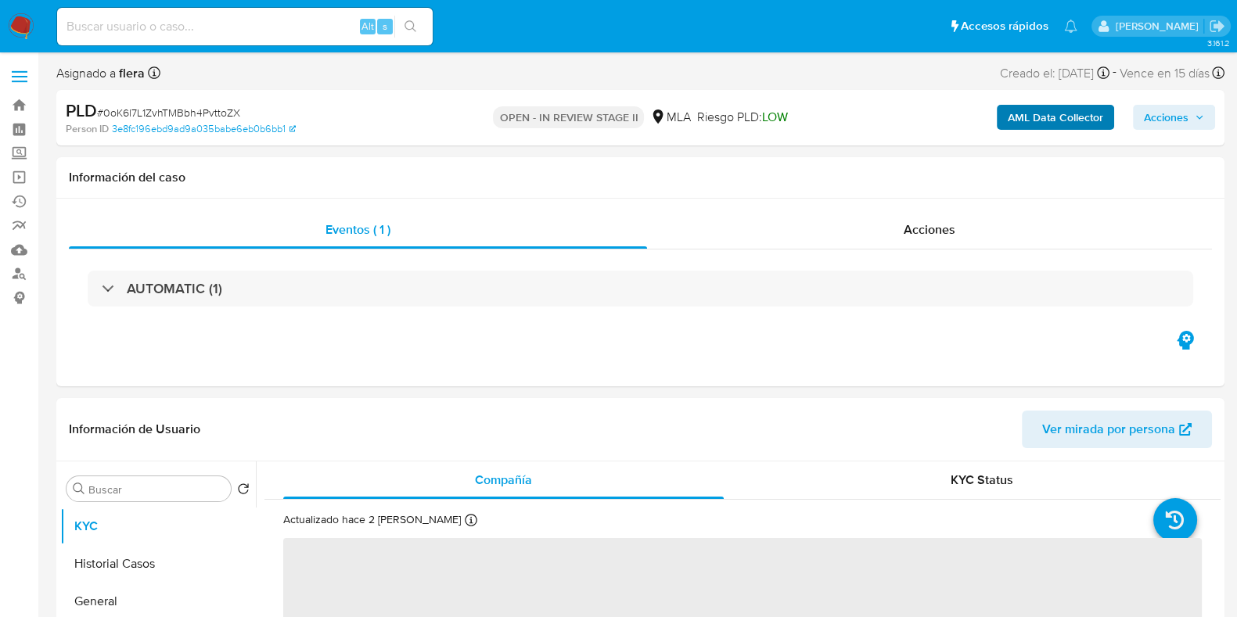
select select "10"
click at [1077, 120] on b "AML Data Collector" at bounding box center [1055, 117] width 95 height 25
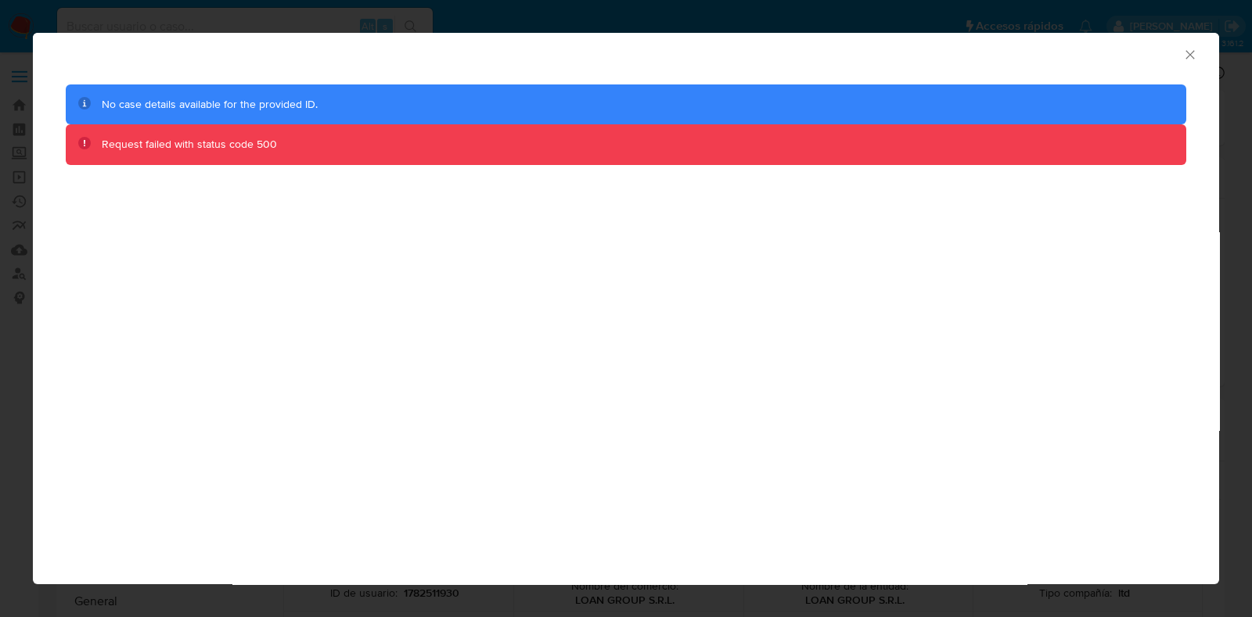
click at [1193, 47] on icon "Cerrar ventana" at bounding box center [1190, 55] width 16 height 16
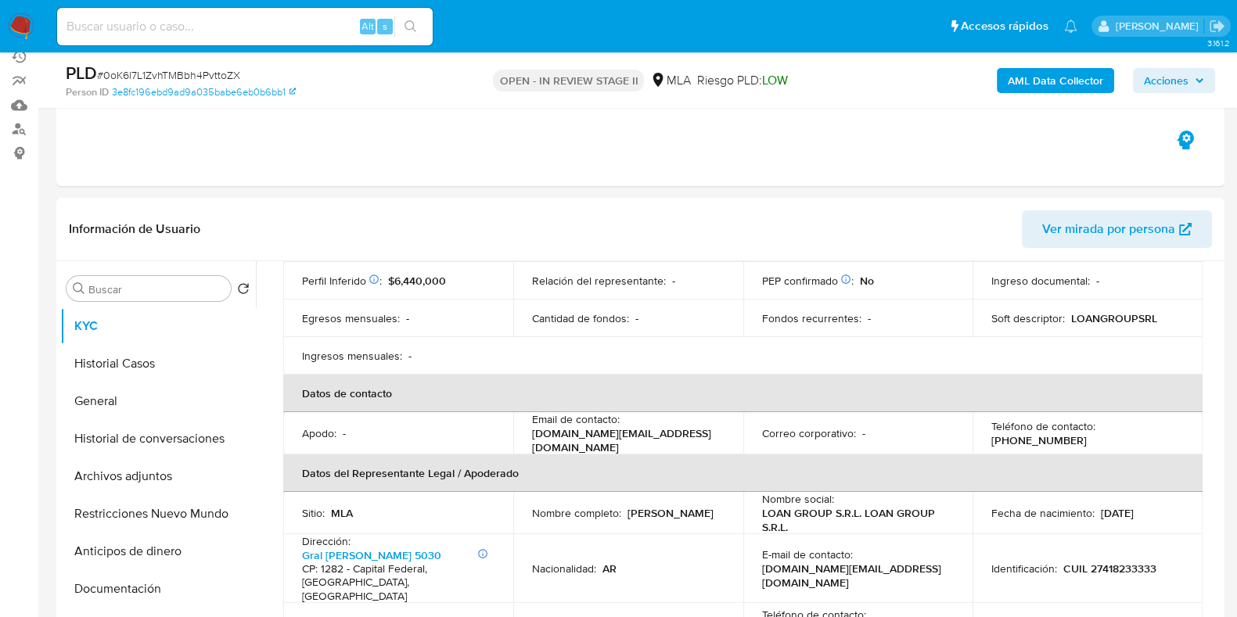
scroll to position [72, 0]
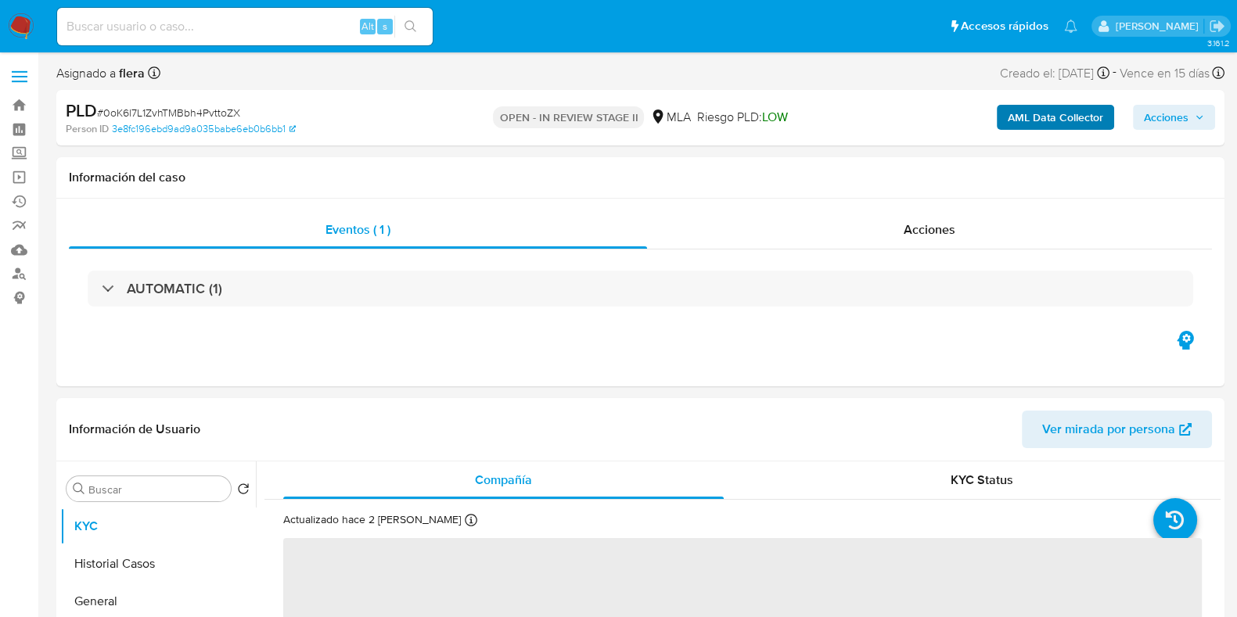
select select "10"
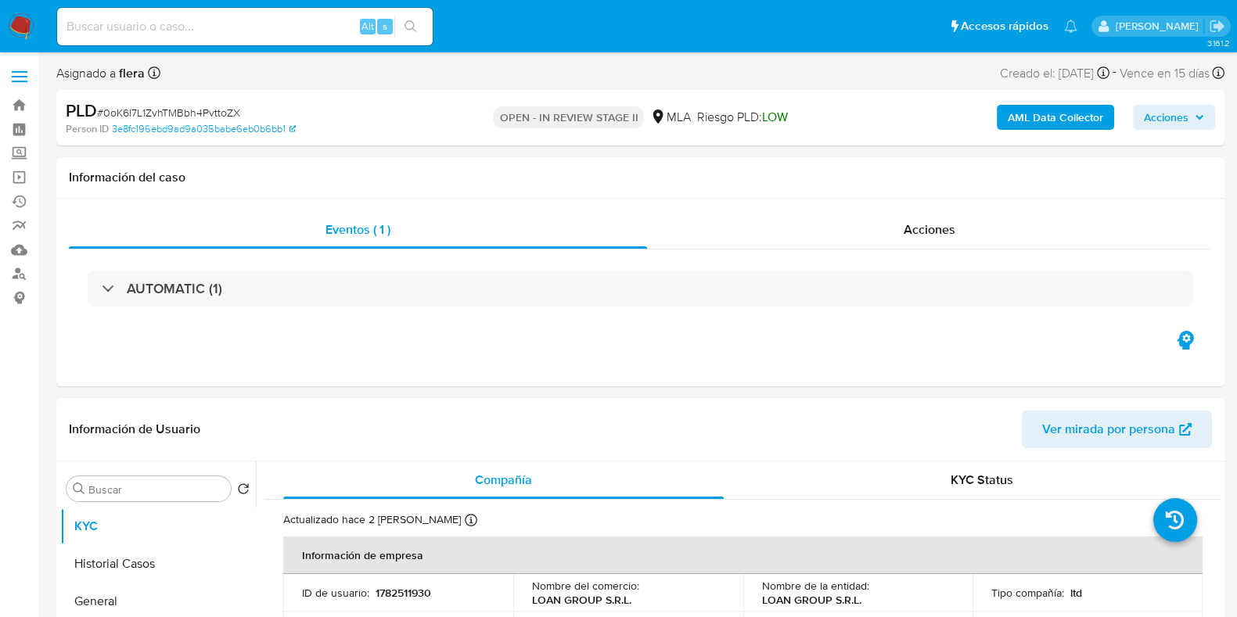
click at [1079, 116] on b "AML Data Collector" at bounding box center [1055, 117] width 95 height 25
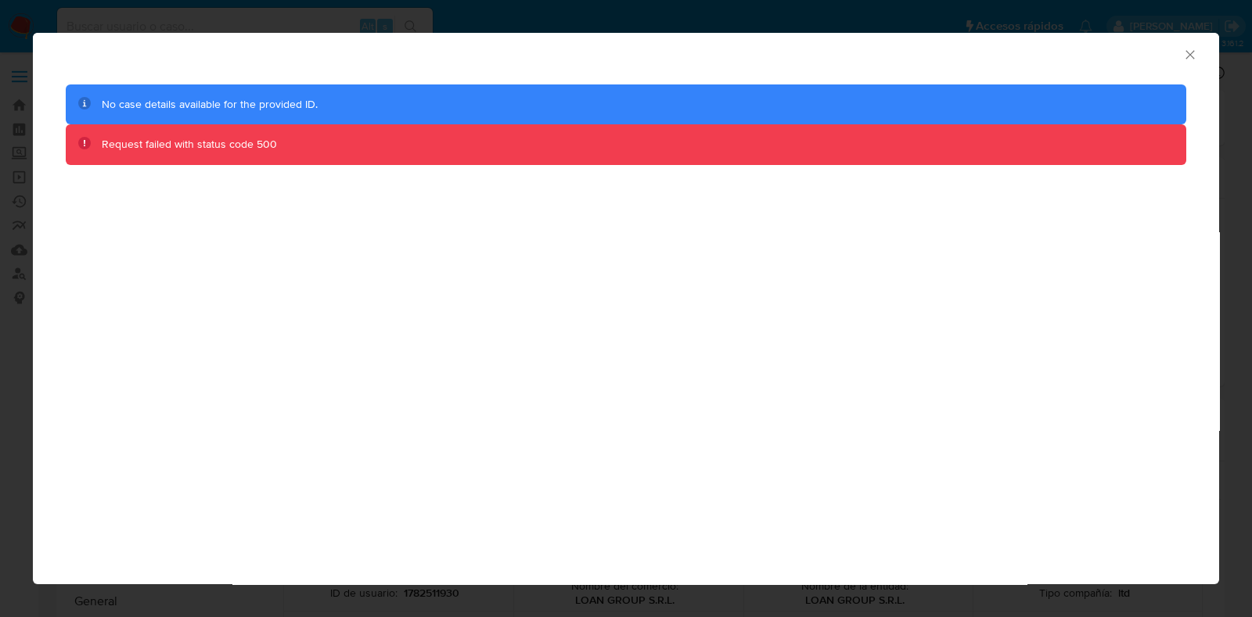
click at [1196, 54] on icon "Cerrar ventana" at bounding box center [1190, 55] width 16 height 16
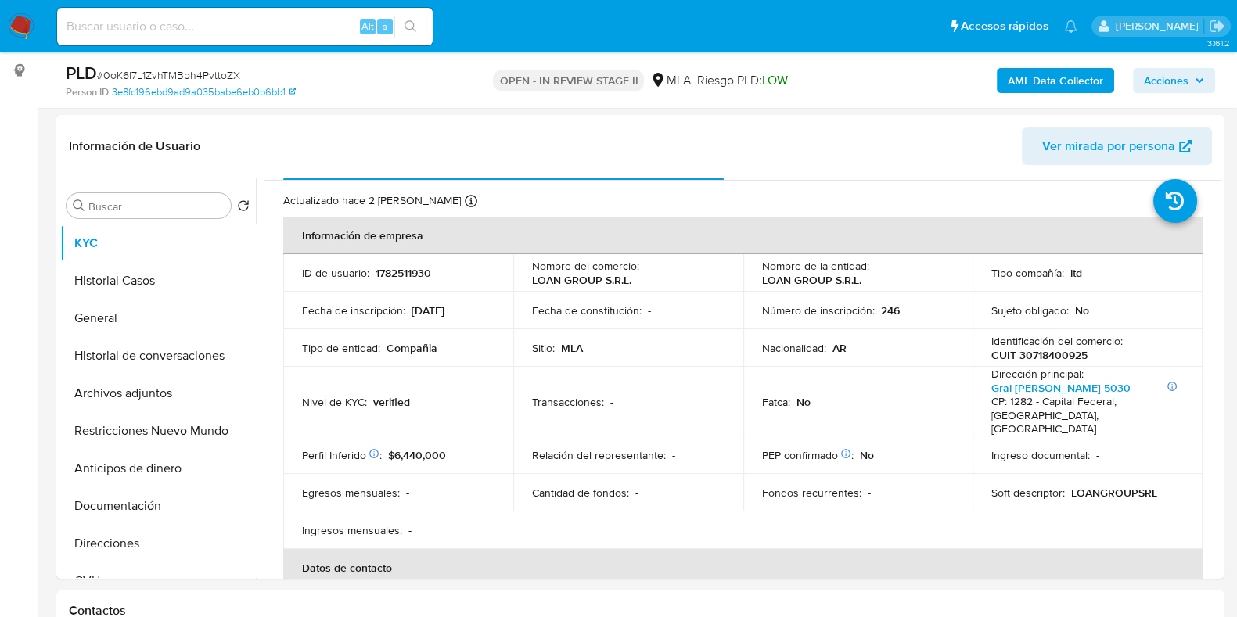
scroll to position [206, 0]
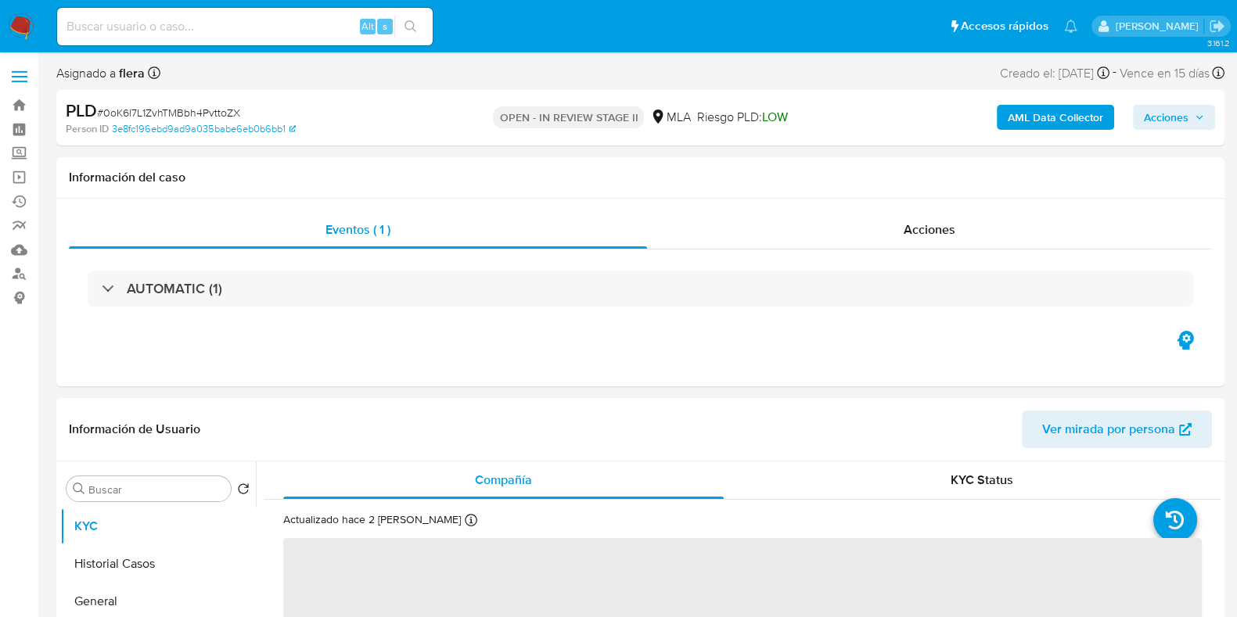
select select "10"
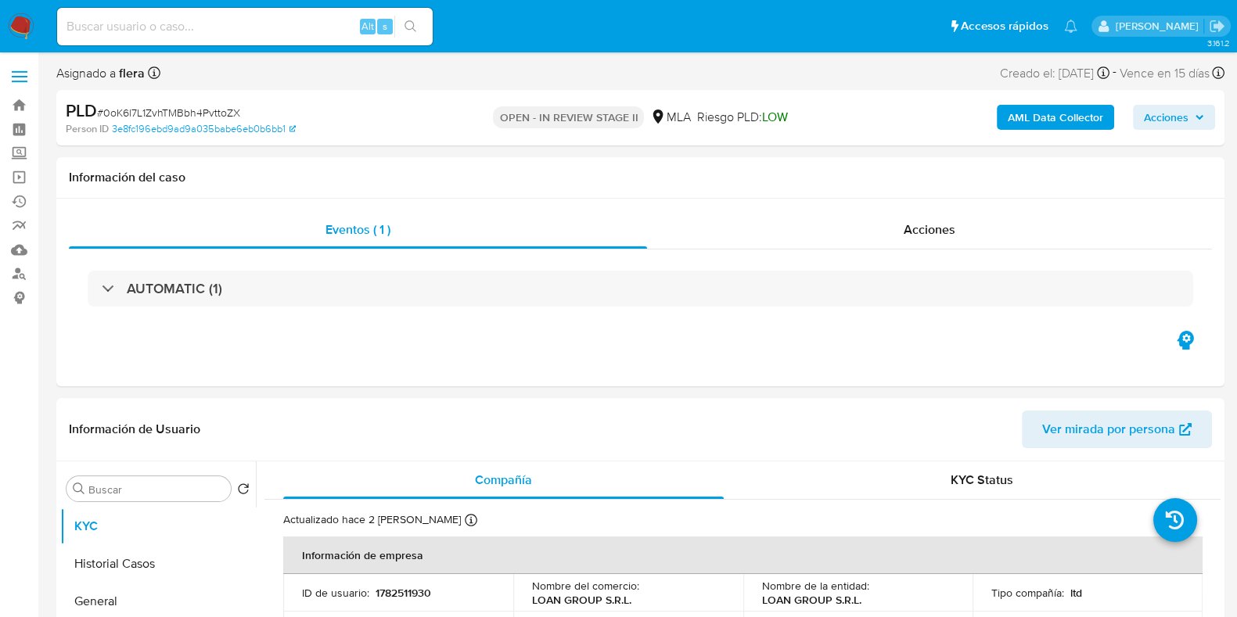
click at [1036, 106] on b "AML Data Collector" at bounding box center [1055, 117] width 95 height 25
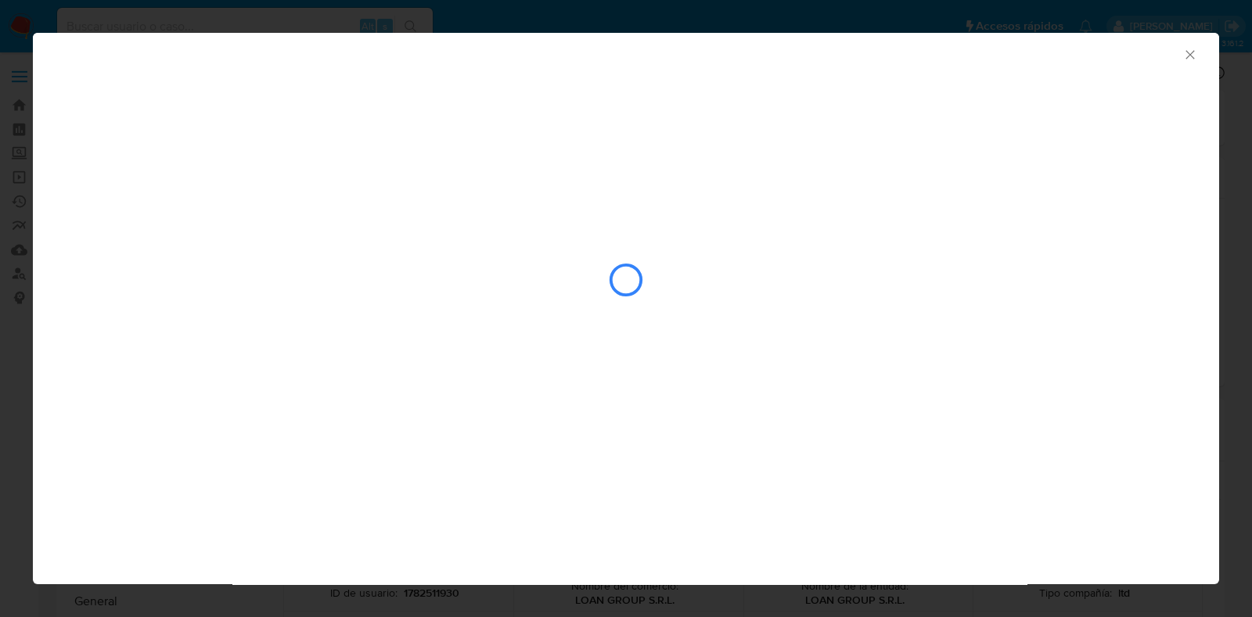
click at [1185, 53] on icon "Cerrar ventana" at bounding box center [1190, 55] width 16 height 16
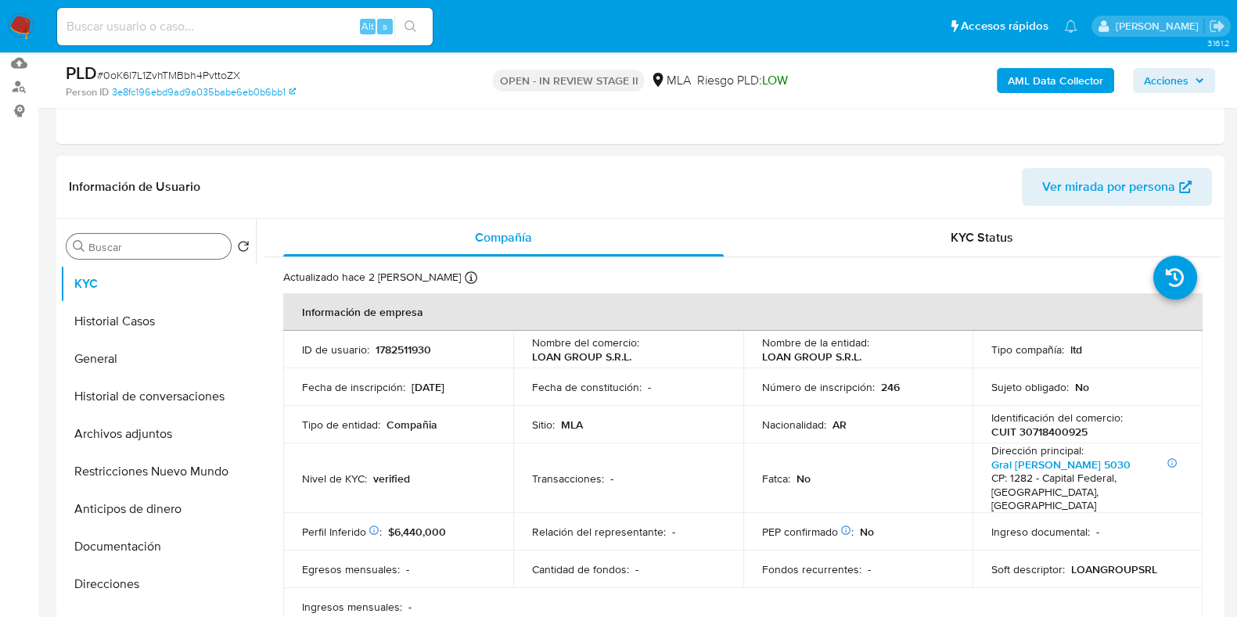
scroll to position [195, 0]
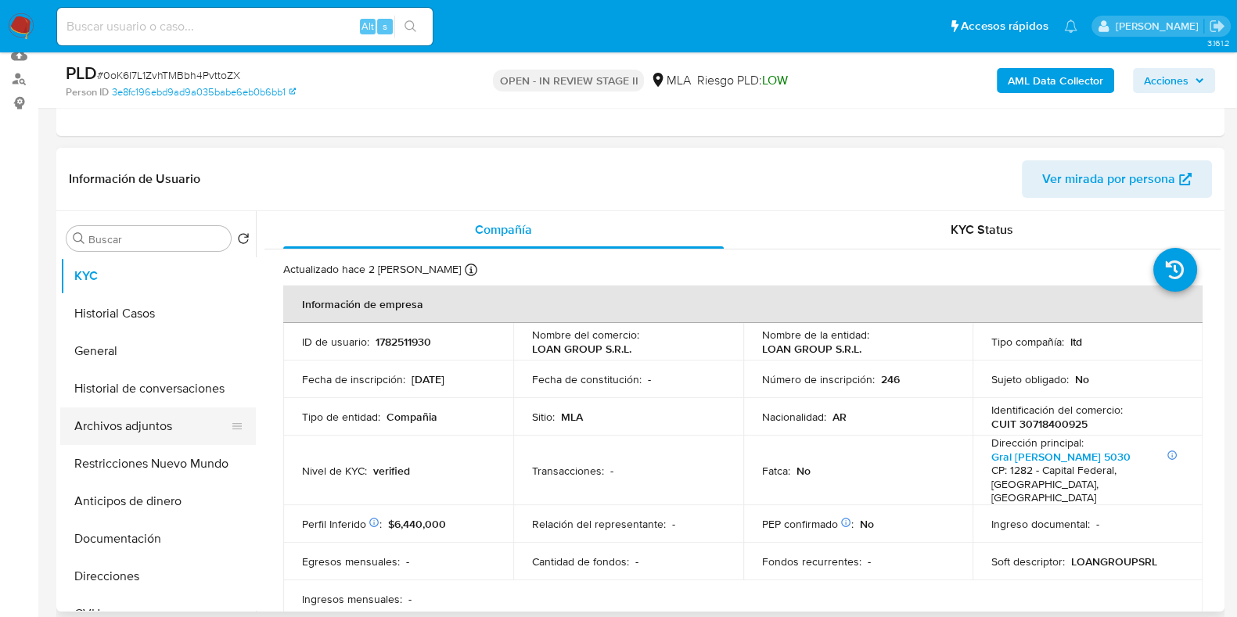
click at [133, 432] on button "Archivos adjuntos" at bounding box center [151, 427] width 183 height 38
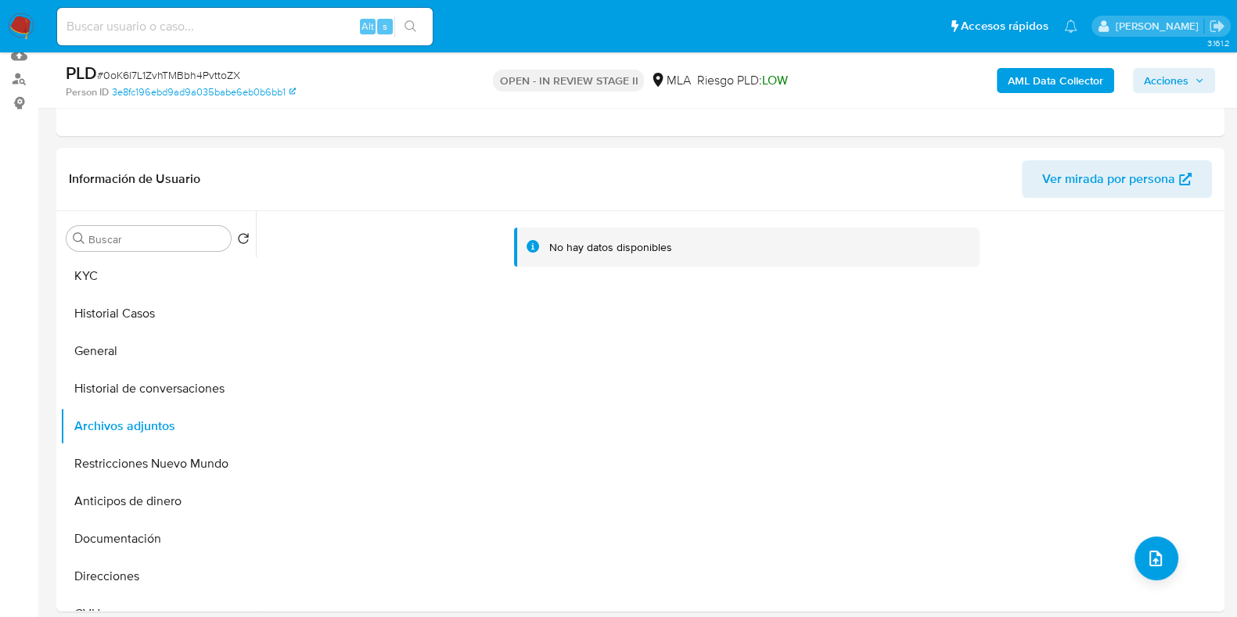
click at [1043, 80] on b "AML Data Collector" at bounding box center [1055, 80] width 95 height 25
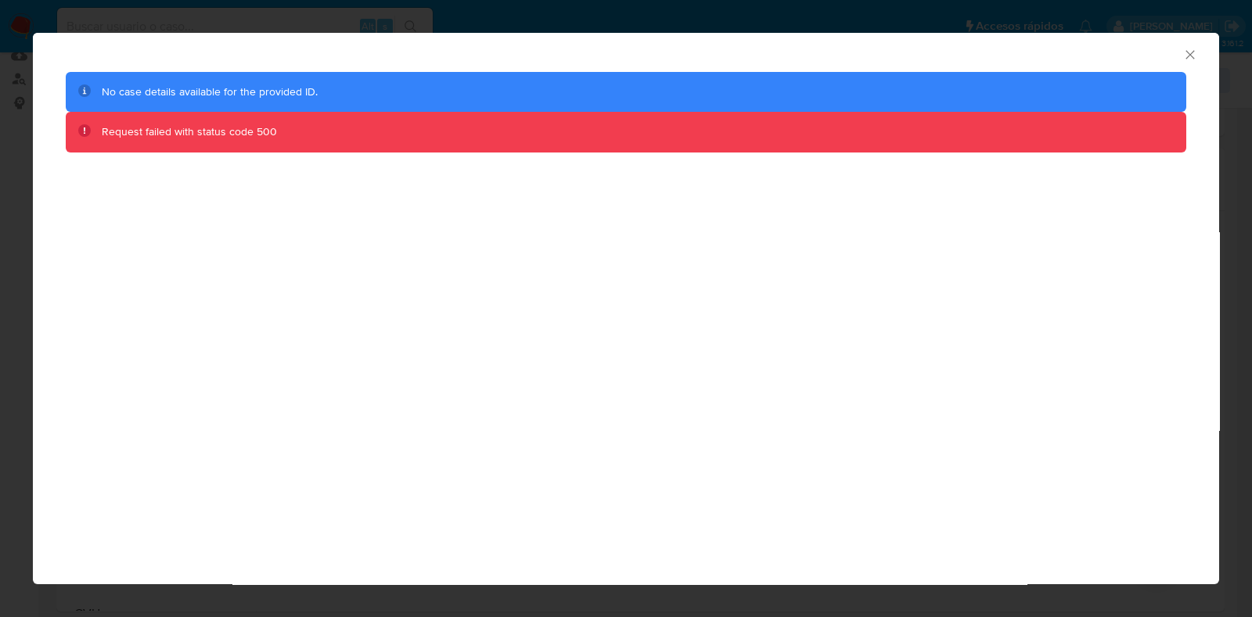
click at [1193, 49] on icon "Cerrar ventana" at bounding box center [1190, 55] width 16 height 16
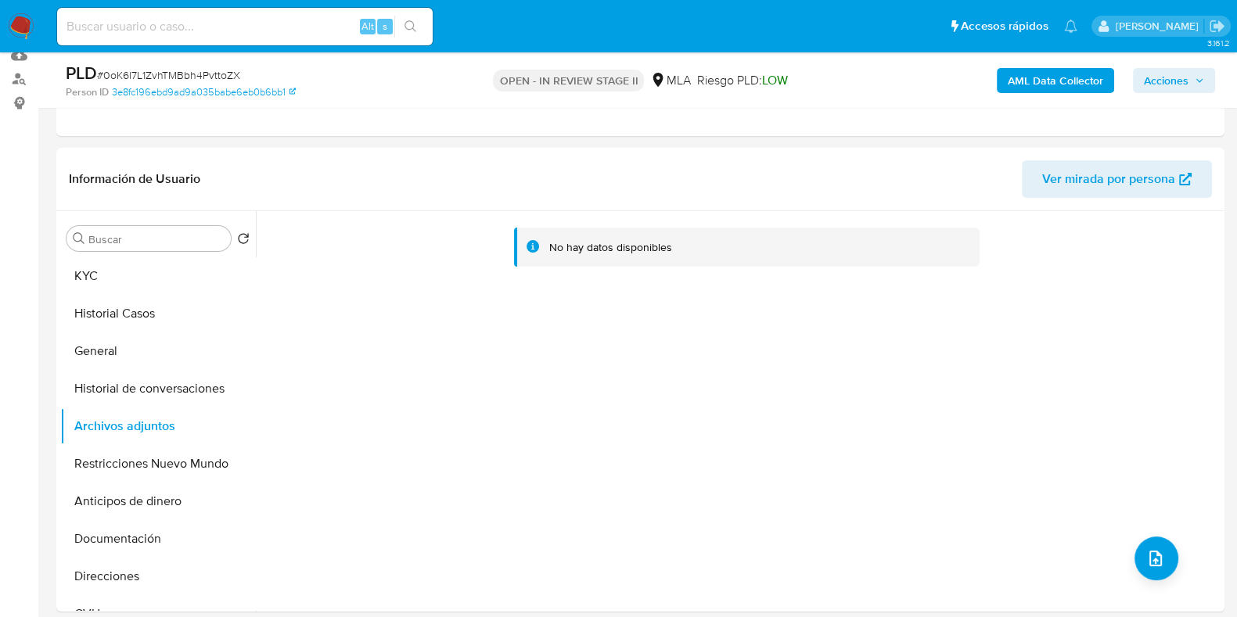
click at [219, 20] on input at bounding box center [244, 26] width 375 height 20
paste input "wiQPfPVz3ve52aNYcyf37x9e"
type input "wiQPfPVz3ve52aNYcyf37x9e"
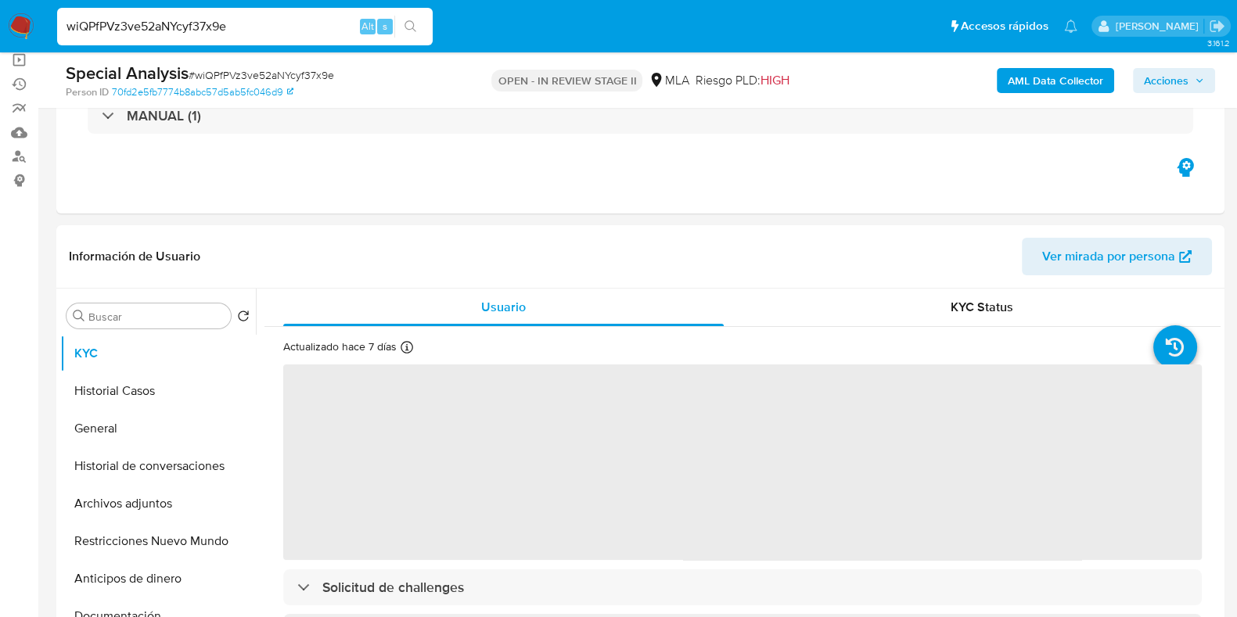
scroll to position [195, 0]
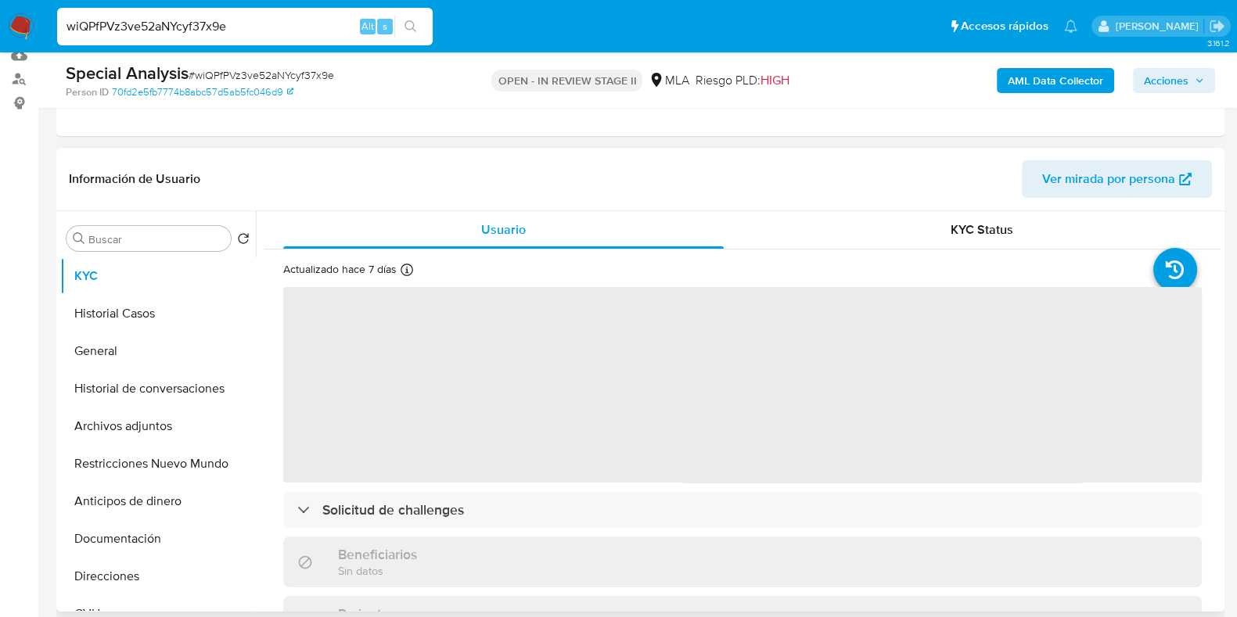
select select "10"
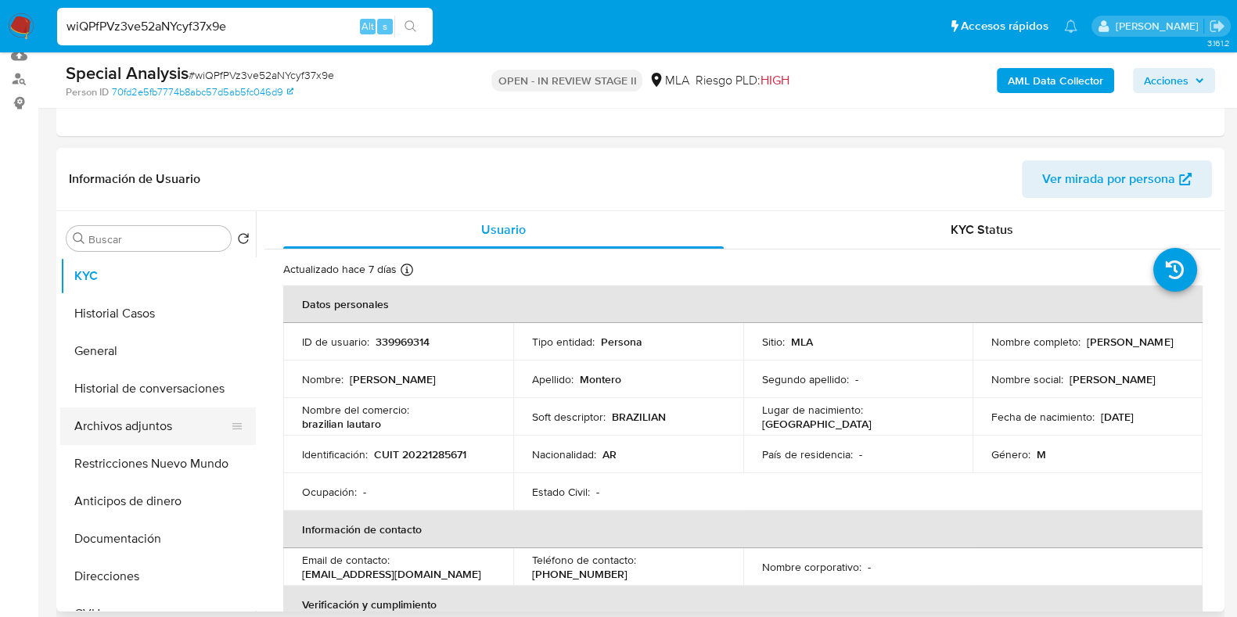
click at [95, 437] on button "Archivos adjuntos" at bounding box center [151, 427] width 183 height 38
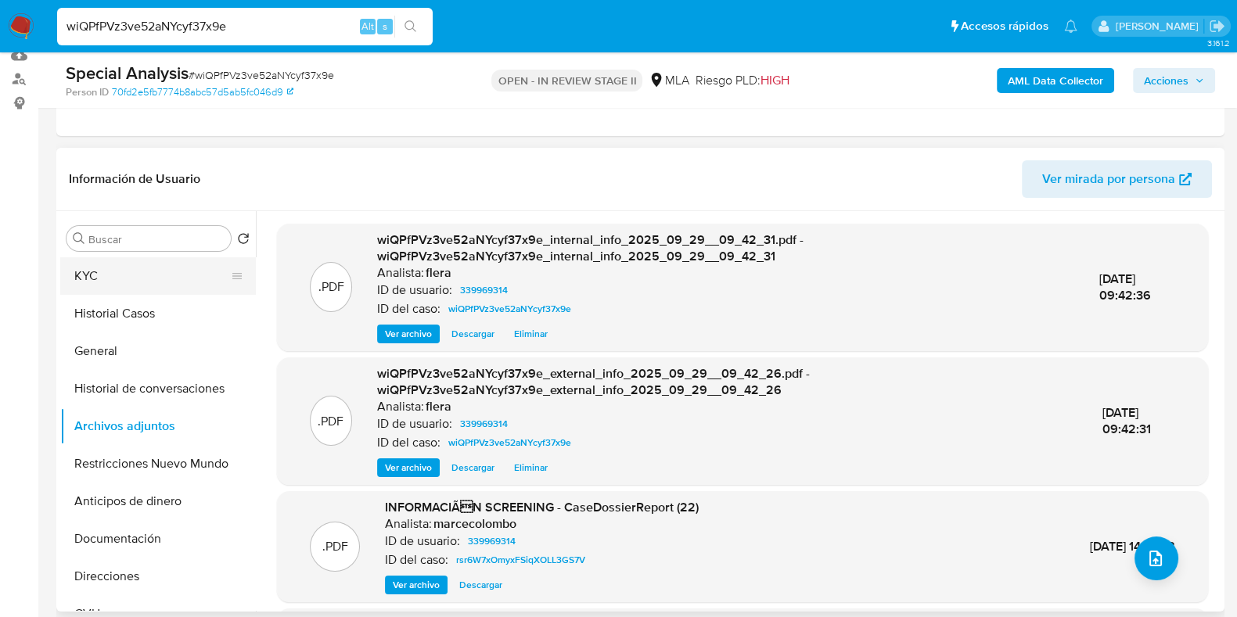
click at [75, 270] on button "KYC" at bounding box center [151, 276] width 183 height 38
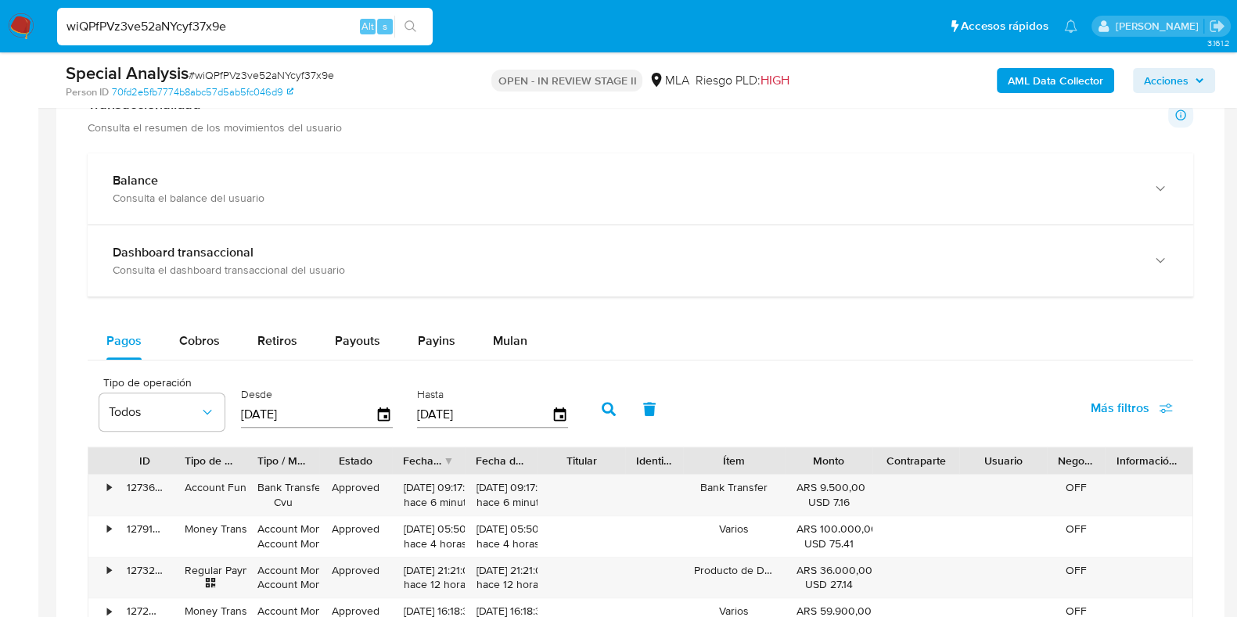
scroll to position [1173, 0]
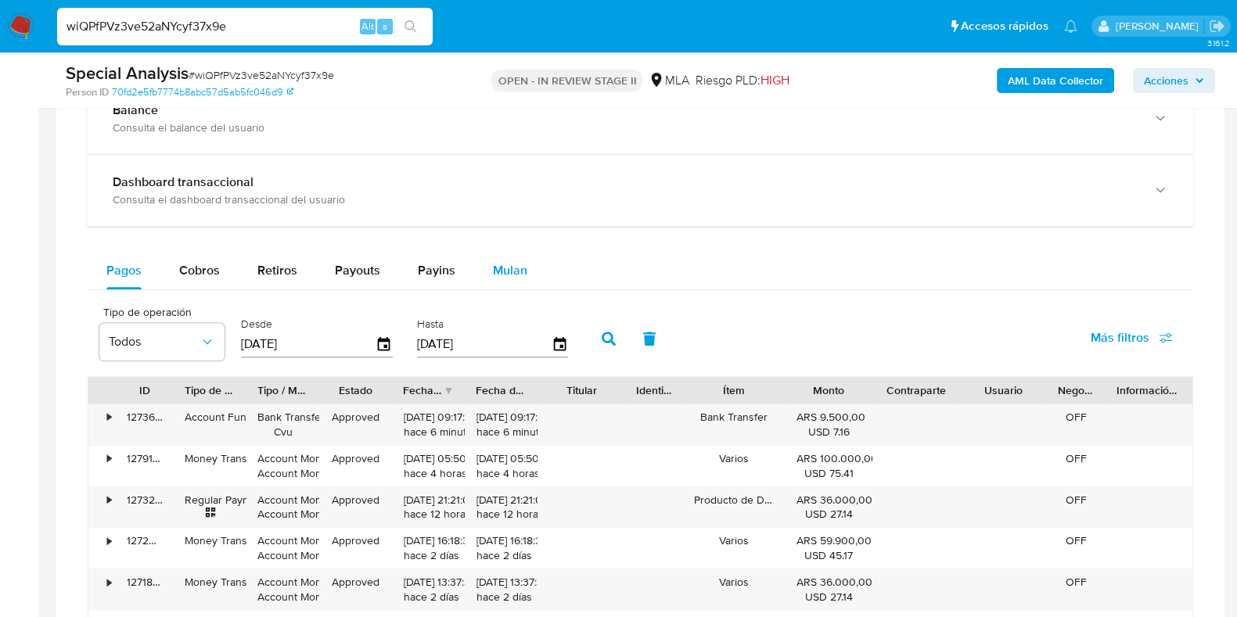
click at [520, 275] on span "Mulan" at bounding box center [510, 270] width 34 height 18
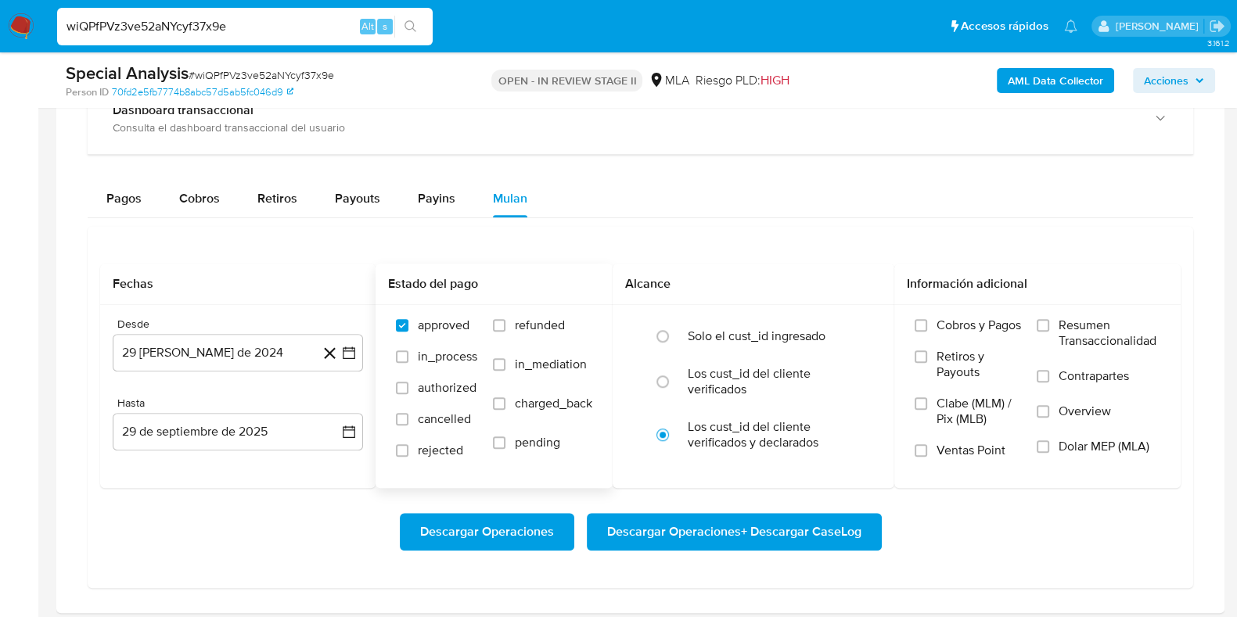
scroll to position [1368, 0]
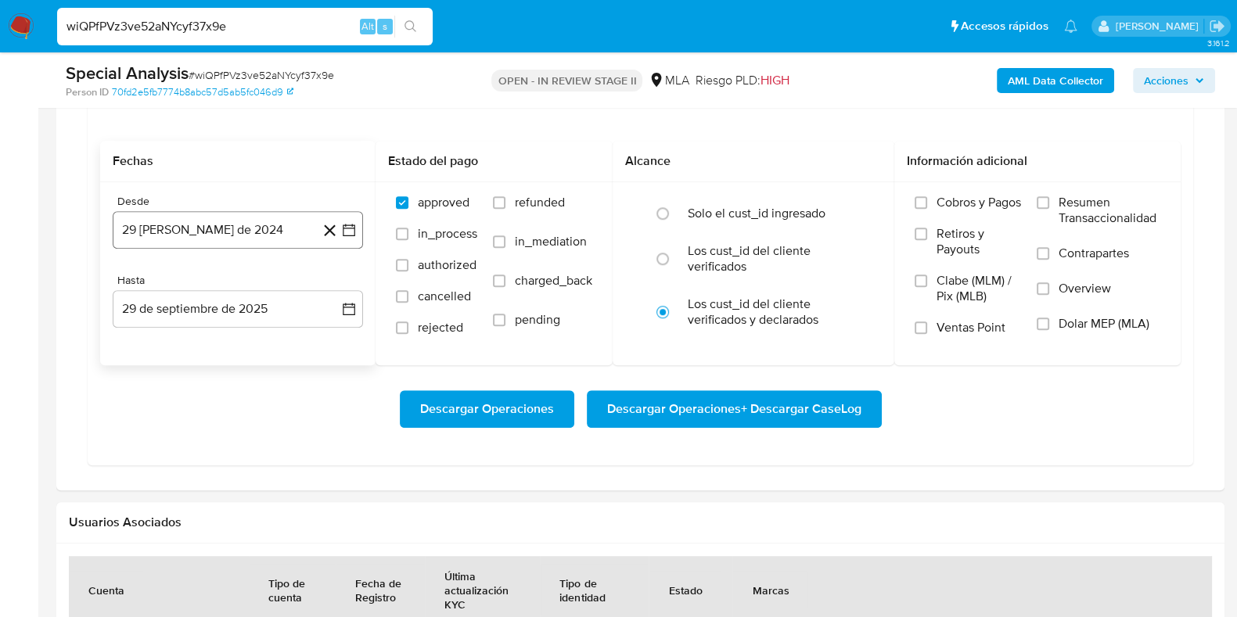
click at [211, 237] on button "29 de agosto de 2024" at bounding box center [238, 230] width 250 height 38
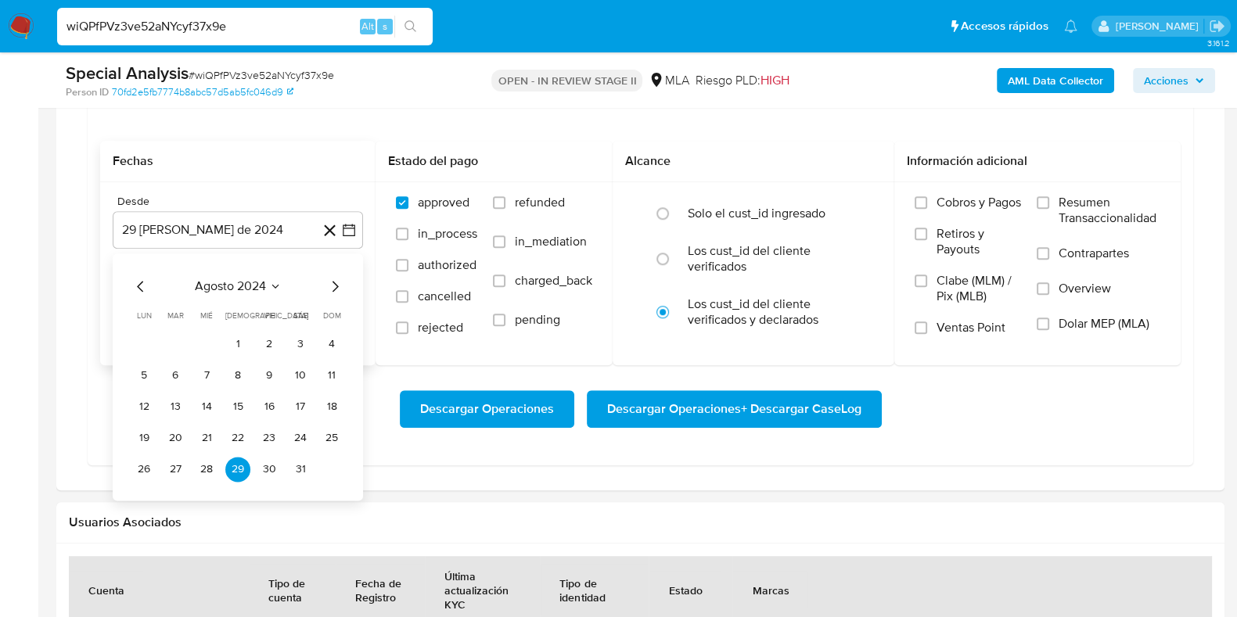
click at [233, 286] on span "agosto 2024" at bounding box center [230, 286] width 71 height 16
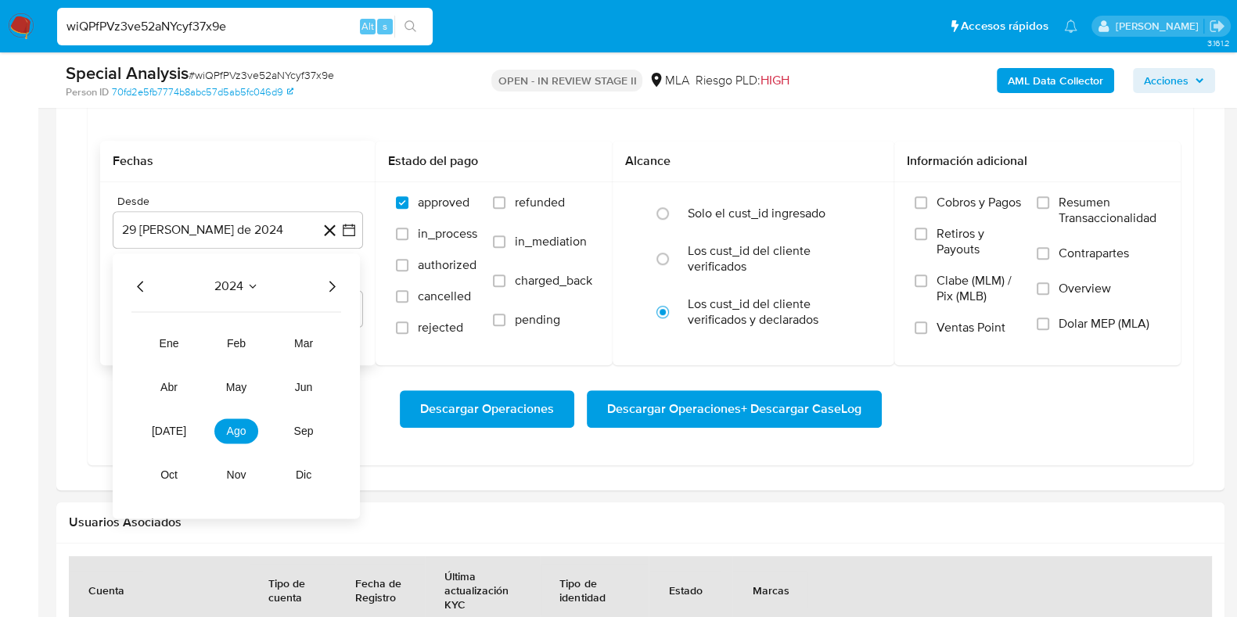
click at [333, 283] on icon "Año siguiente" at bounding box center [332, 286] width 6 height 11
click at [248, 381] on button "may" at bounding box center [236, 387] width 44 height 25
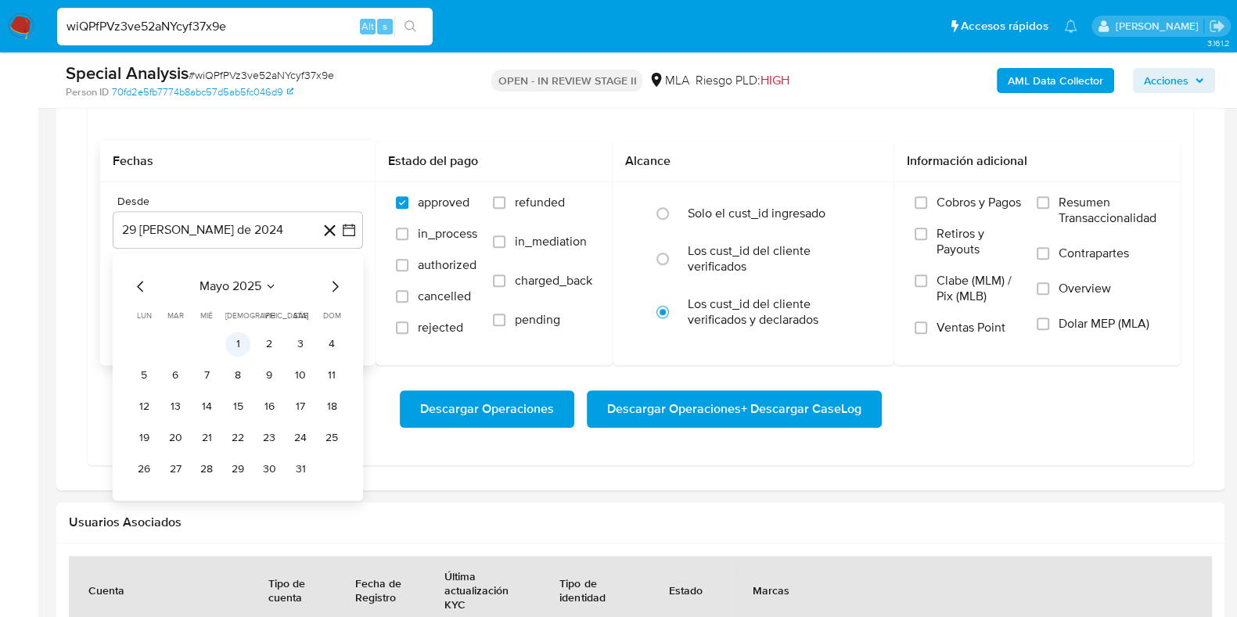
click at [231, 345] on button "1" at bounding box center [237, 344] width 25 height 25
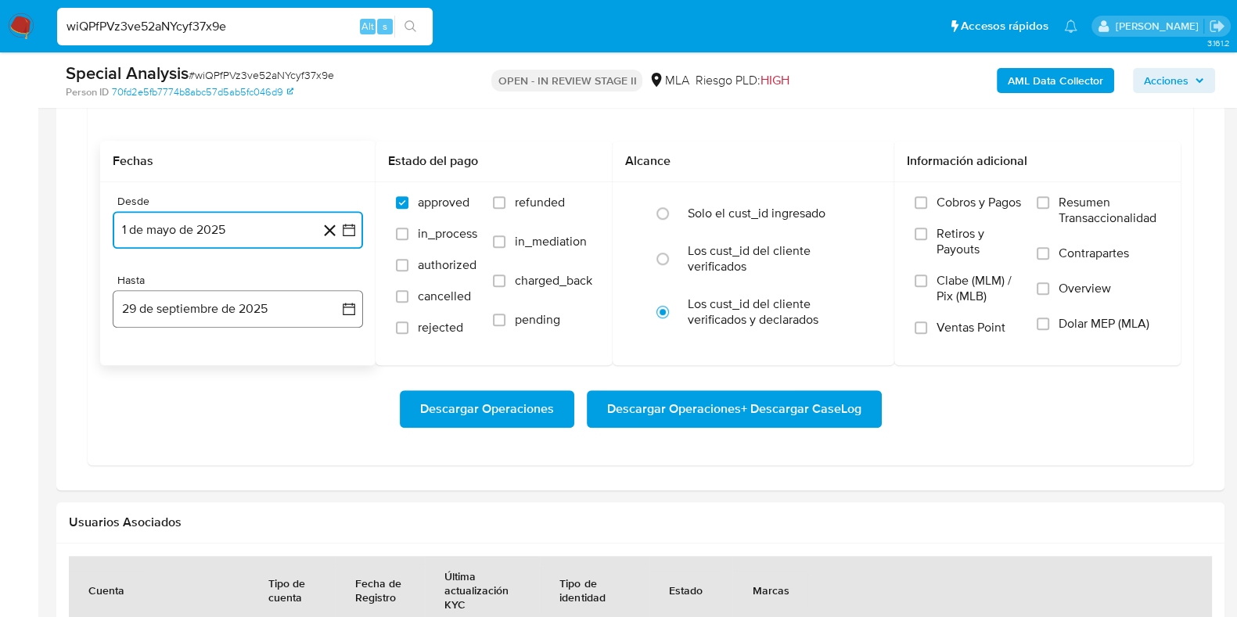
click at [227, 303] on button "29 de septiembre de 2025" at bounding box center [238, 309] width 250 height 38
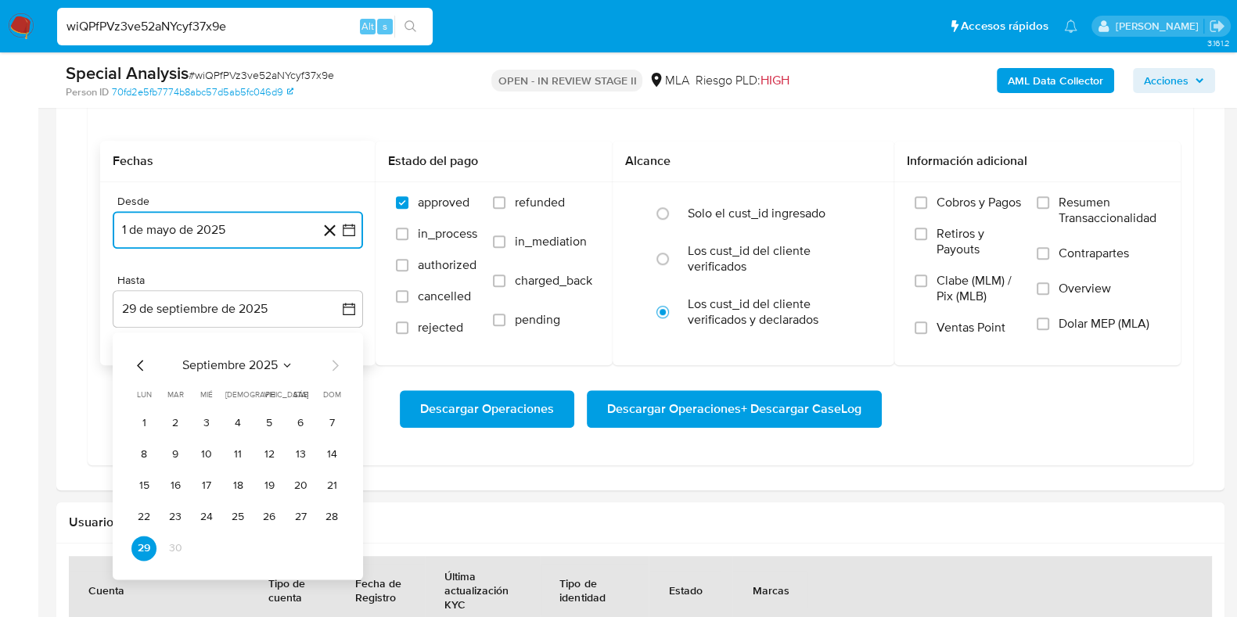
click at [136, 357] on icon "Mes anterior" at bounding box center [140, 365] width 19 height 19
click at [330, 549] on button "31" at bounding box center [331, 548] width 25 height 25
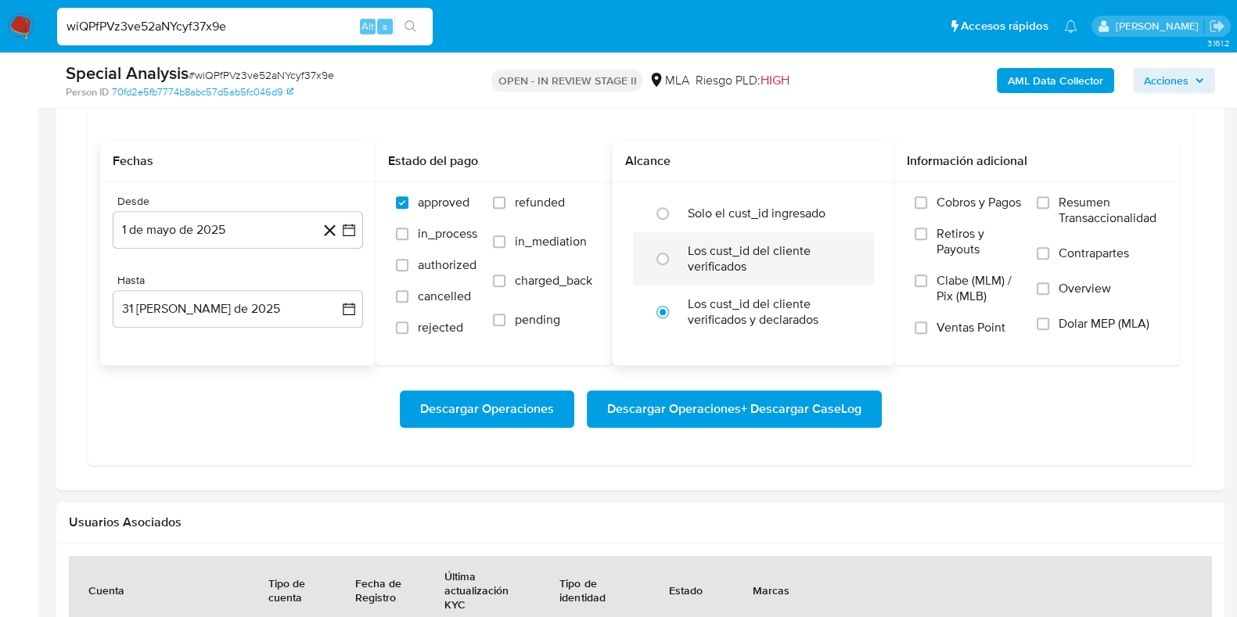
click at [720, 255] on label "Los cust_id del cliente verificados" at bounding box center [770, 258] width 164 height 31
click at [675, 255] on input "radio" at bounding box center [662, 258] width 25 height 25
radio input "true"
click at [1045, 318] on input "Dolar MEP (MLA)" at bounding box center [1042, 324] width 13 height 13
click at [702, 407] on span "Descargar Operaciones + Descargar CaseLog" at bounding box center [734, 409] width 254 height 34
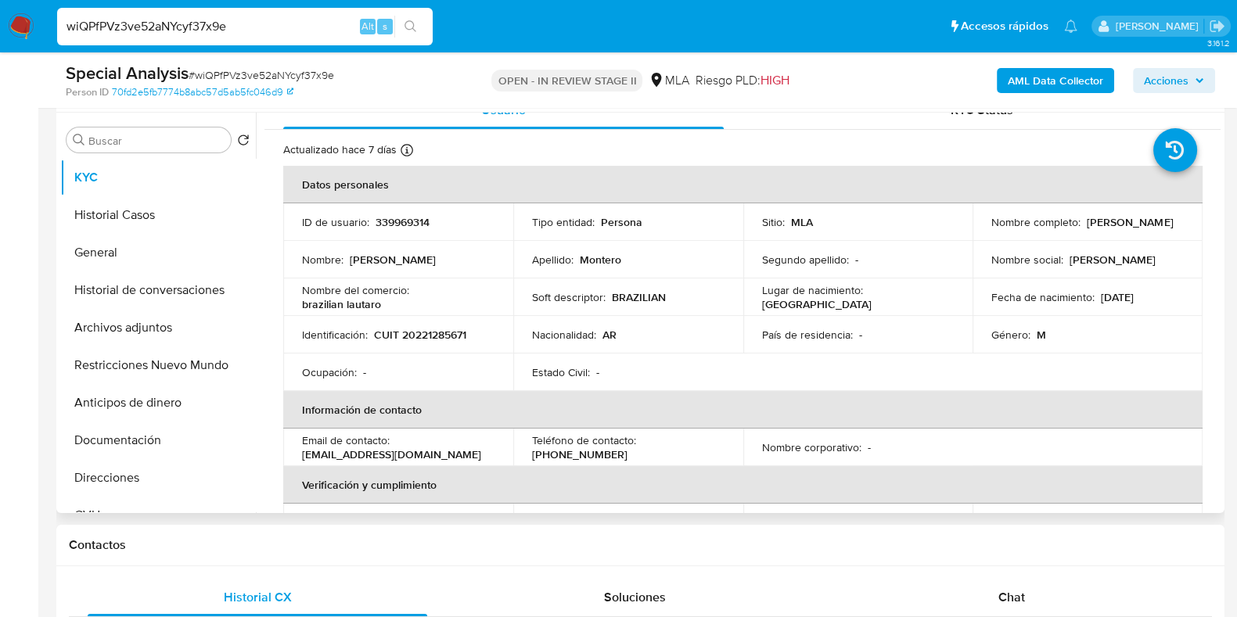
scroll to position [0, 0]
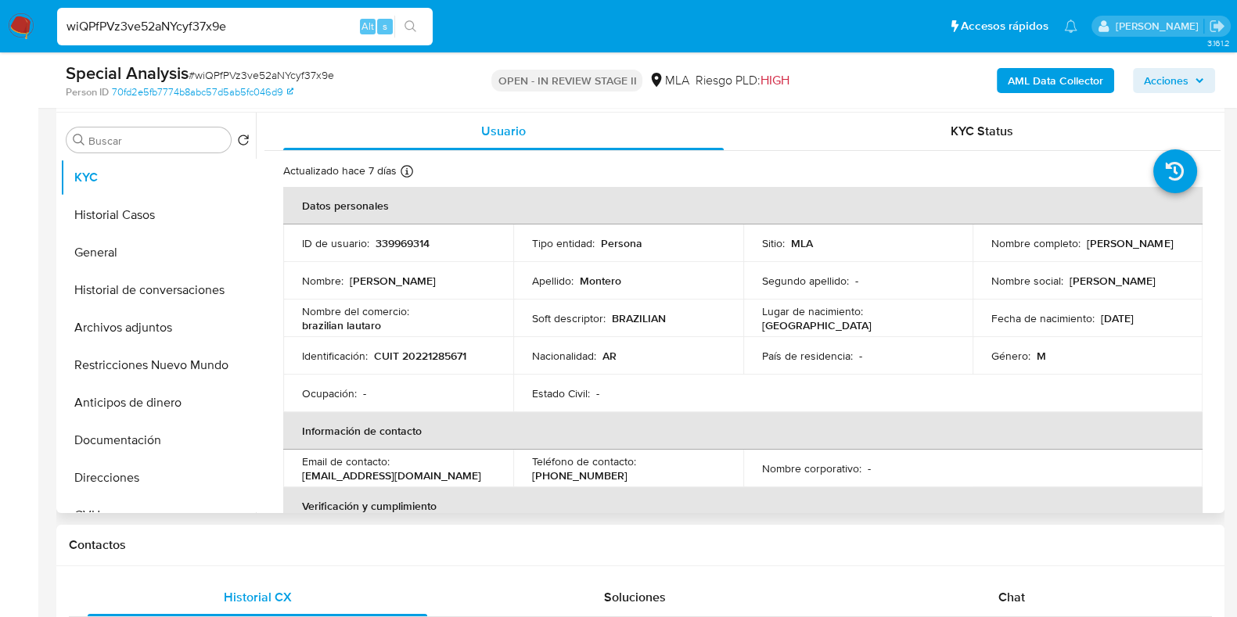
click at [391, 240] on p "339969314" at bounding box center [402, 243] width 54 height 14
copy p "339969314"
click at [125, 29] on input "wiQPfPVz3ve52aNYcyf37x9e" at bounding box center [244, 26] width 375 height 20
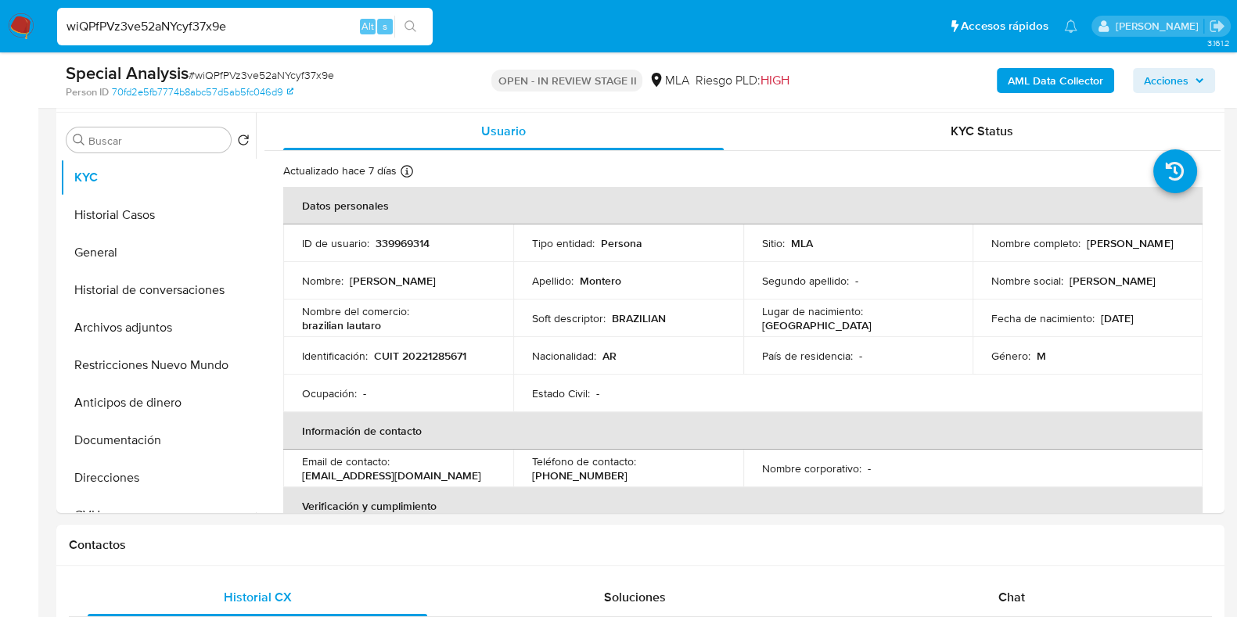
paste input "Kwo6gifhpnMRVsftNzpVsBLf"
type input "Kwo6gifhpnMRVsftNzpVsBLf"
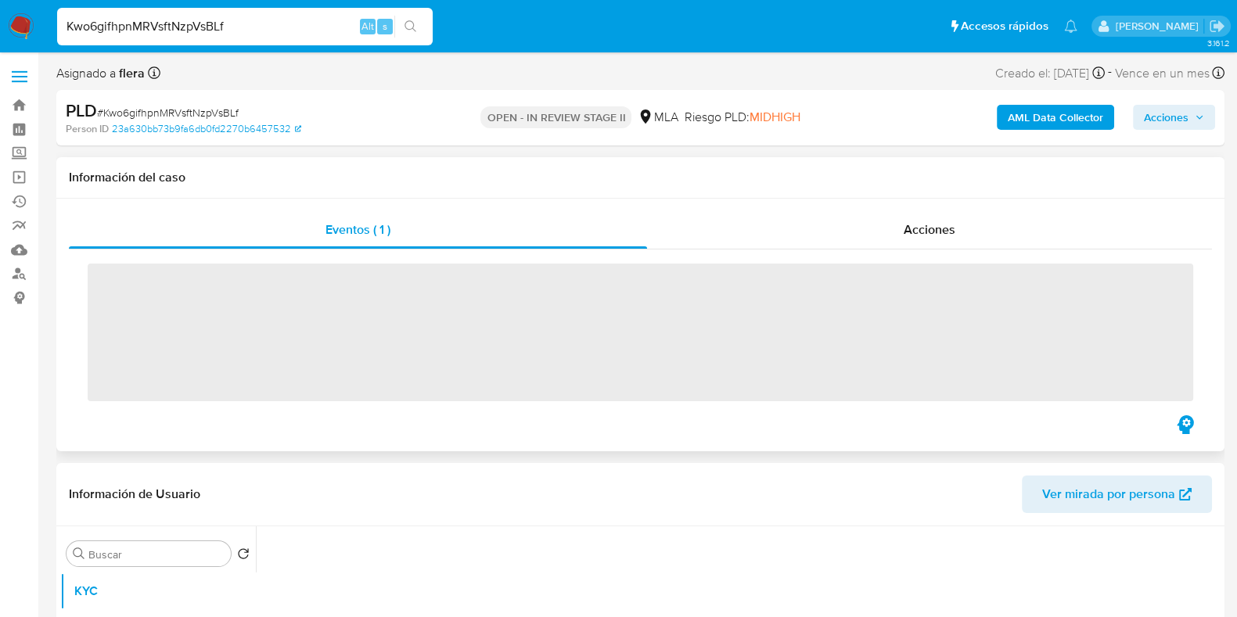
scroll to position [195, 0]
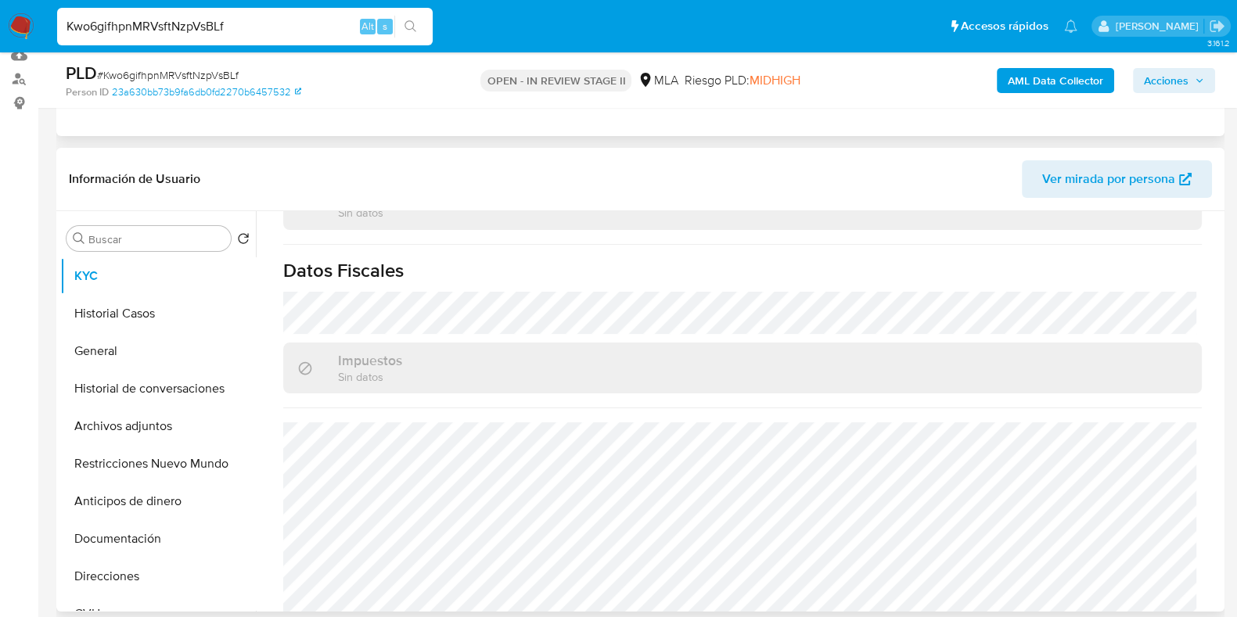
select select "10"
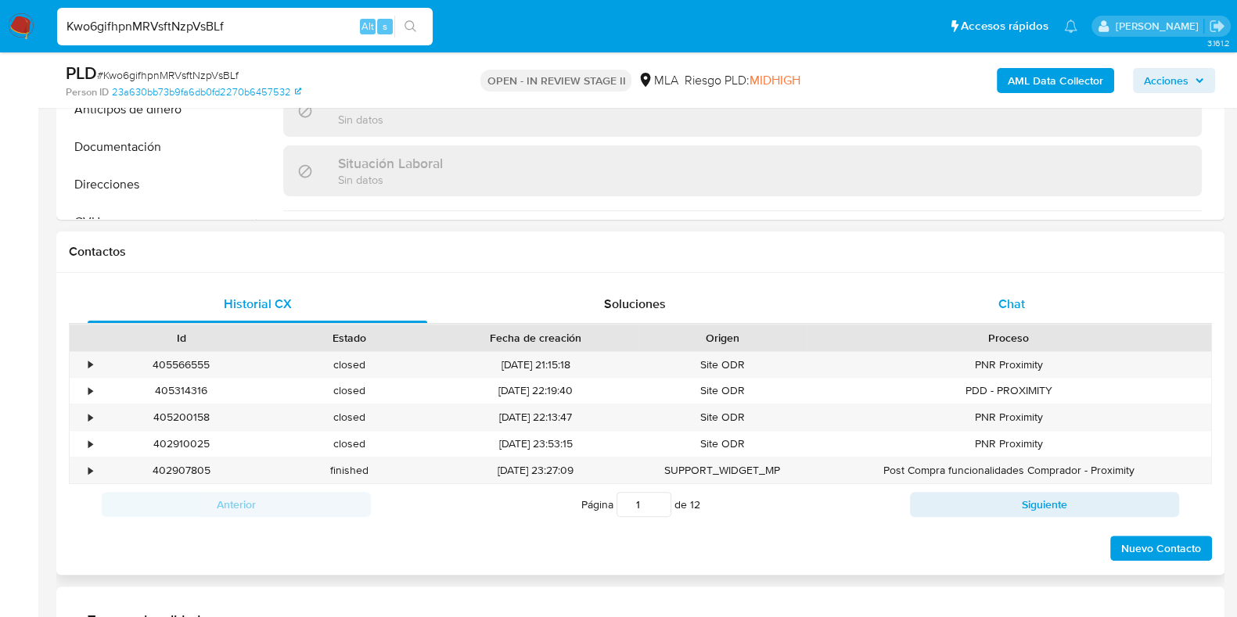
scroll to position [863, 0]
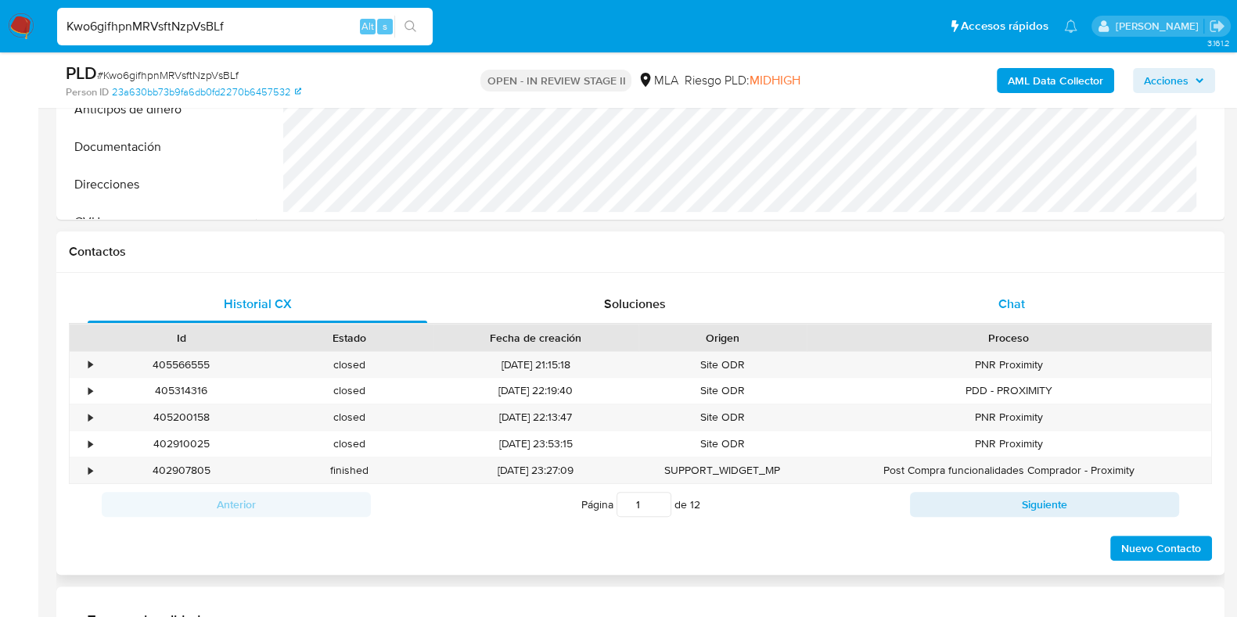
click at [1021, 307] on span "Chat" at bounding box center [1011, 304] width 27 height 18
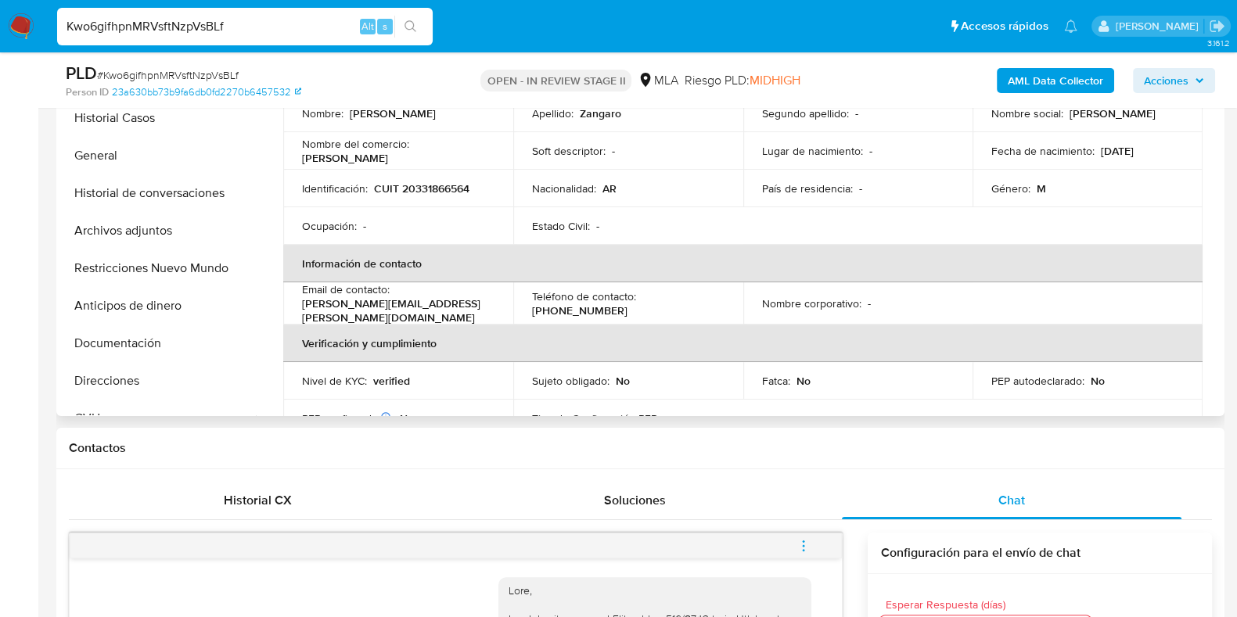
scroll to position [0, 0]
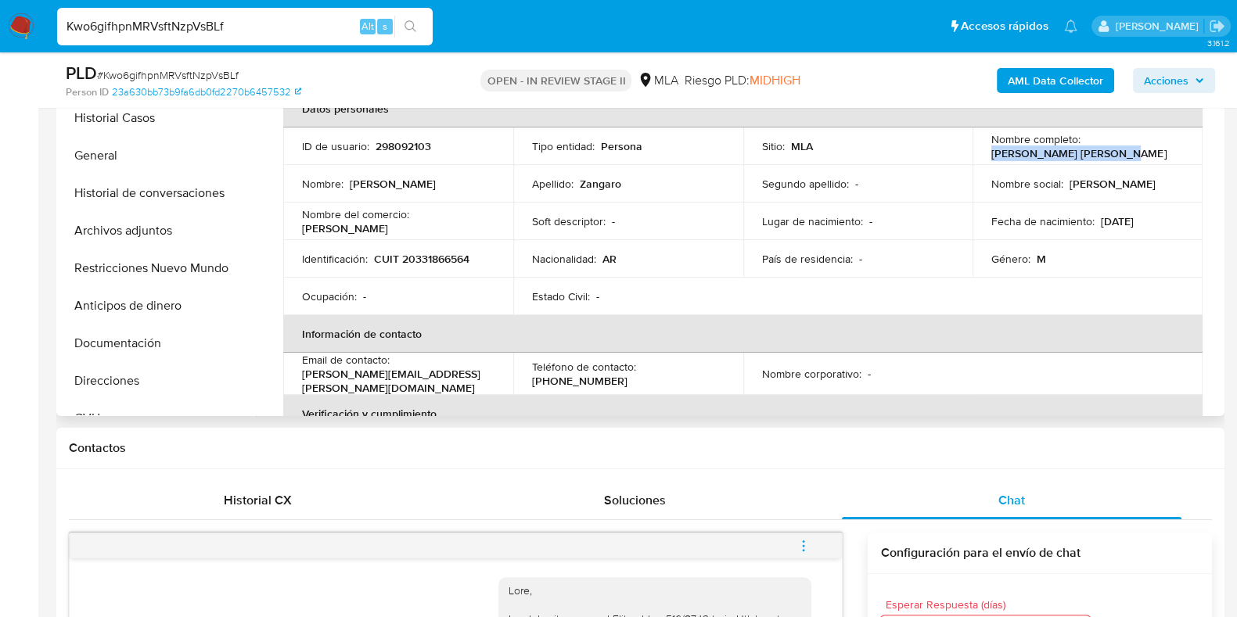
drag, startPoint x: 1107, startPoint y: 153, endPoint x: 986, endPoint y: 154, distance: 121.2
click at [991, 154] on div "Nombre completo : Cristian Miguel Zangaro" at bounding box center [1087, 146] width 192 height 28
copy p "Cristian Miguel Zangaro"
click at [392, 144] on p "298092103" at bounding box center [403, 146] width 56 height 14
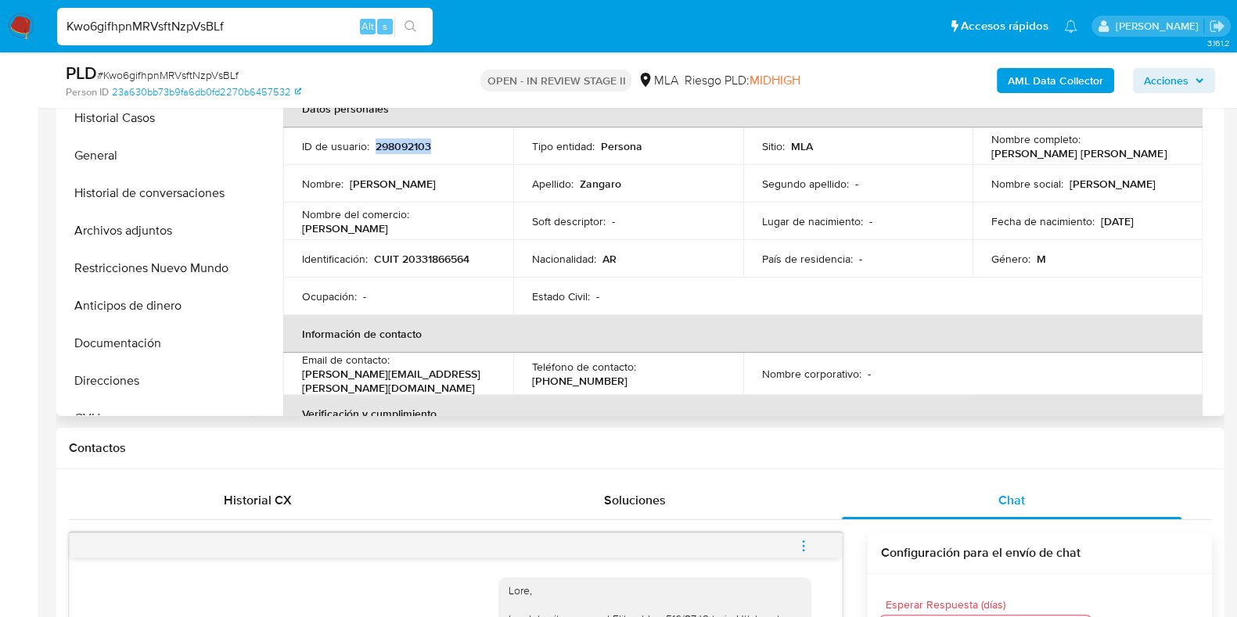
copy p "298092103"
click at [149, 236] on button "Archivos adjuntos" at bounding box center [151, 231] width 183 height 38
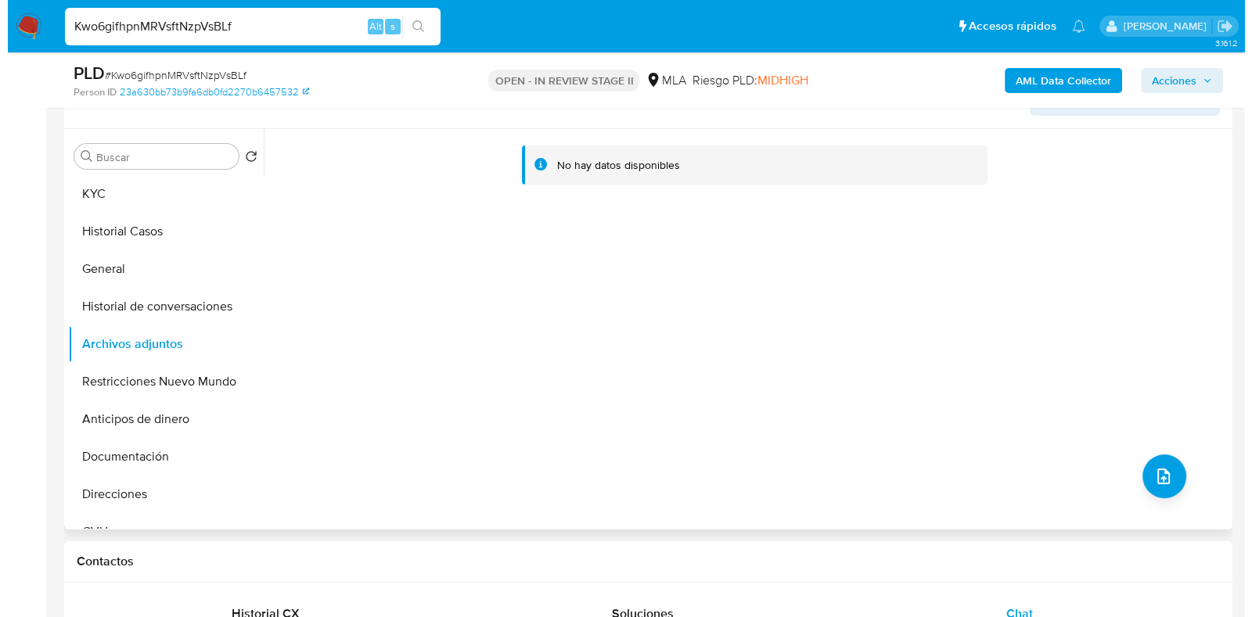
scroll to position [195, 0]
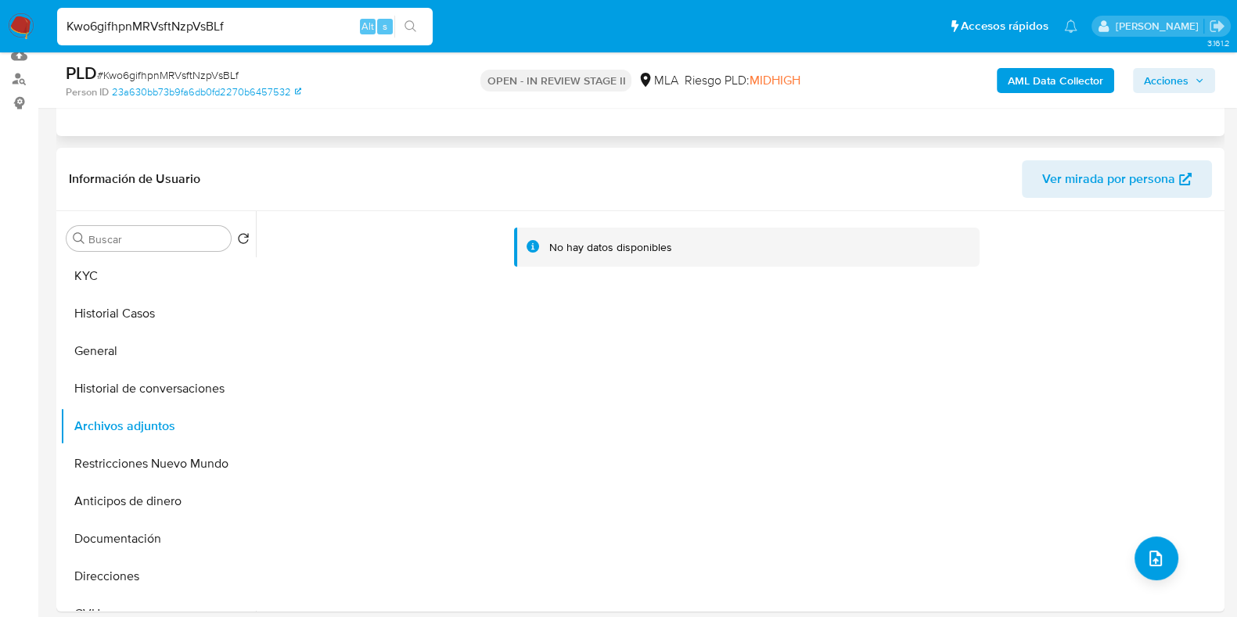
click at [1026, 84] on b "AML Data Collector" at bounding box center [1055, 80] width 95 height 25
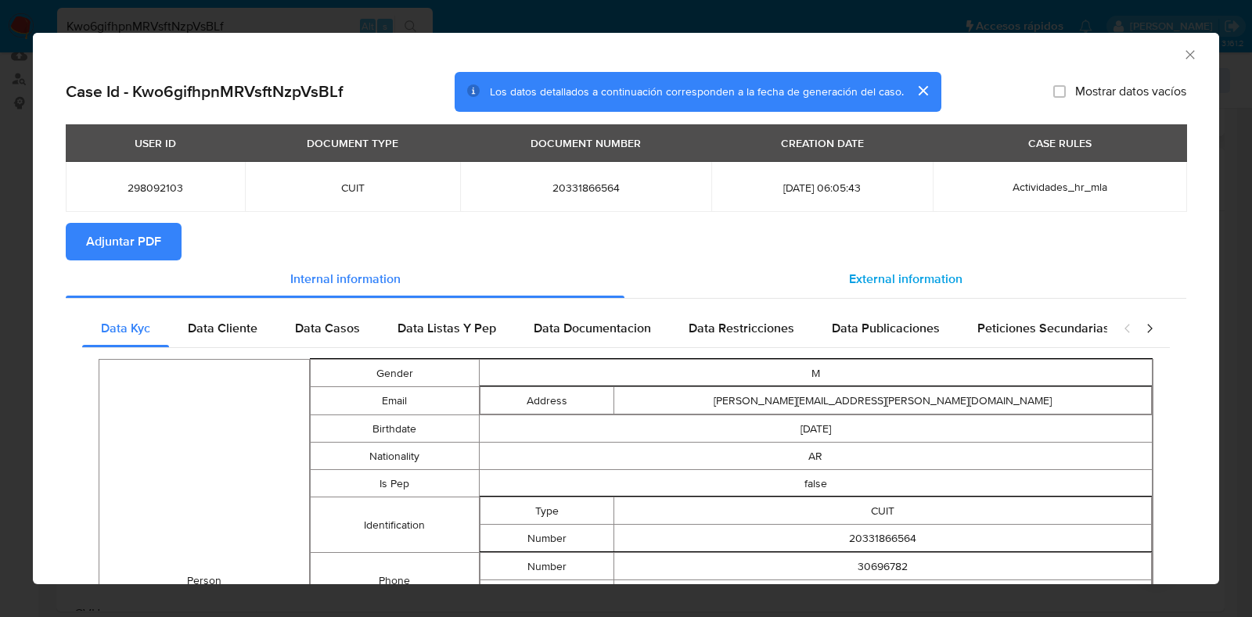
click at [864, 278] on span "External information" at bounding box center [905, 279] width 113 height 18
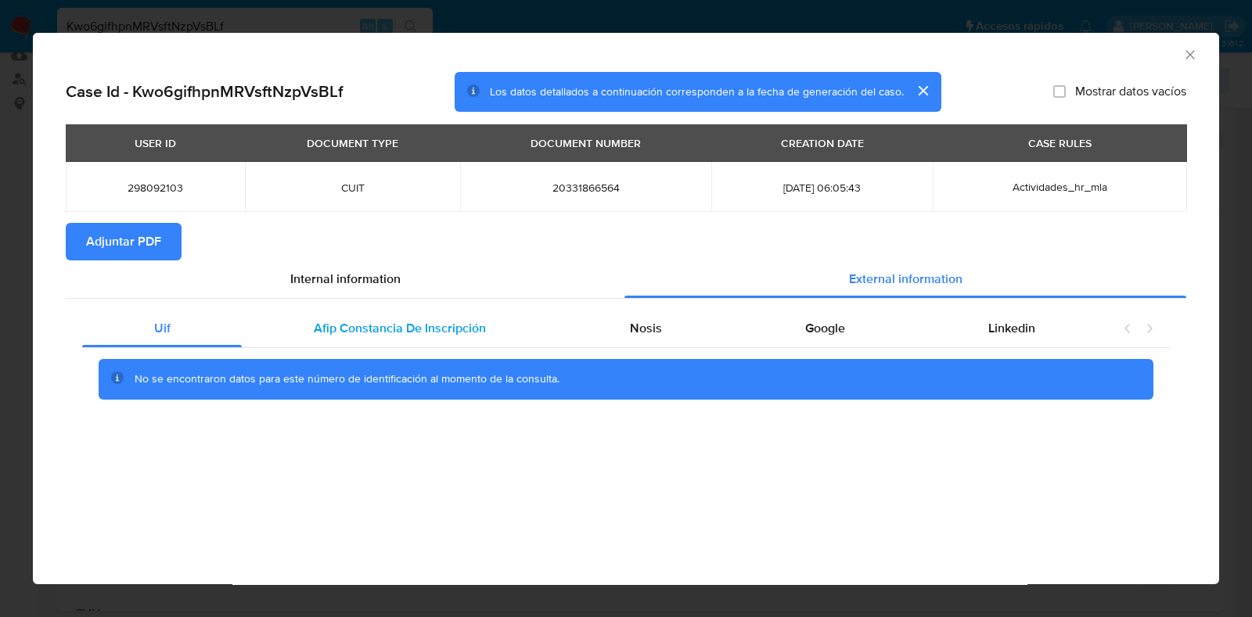
click at [387, 327] on span "Afip Constancia De Inscripción" at bounding box center [400, 328] width 172 height 18
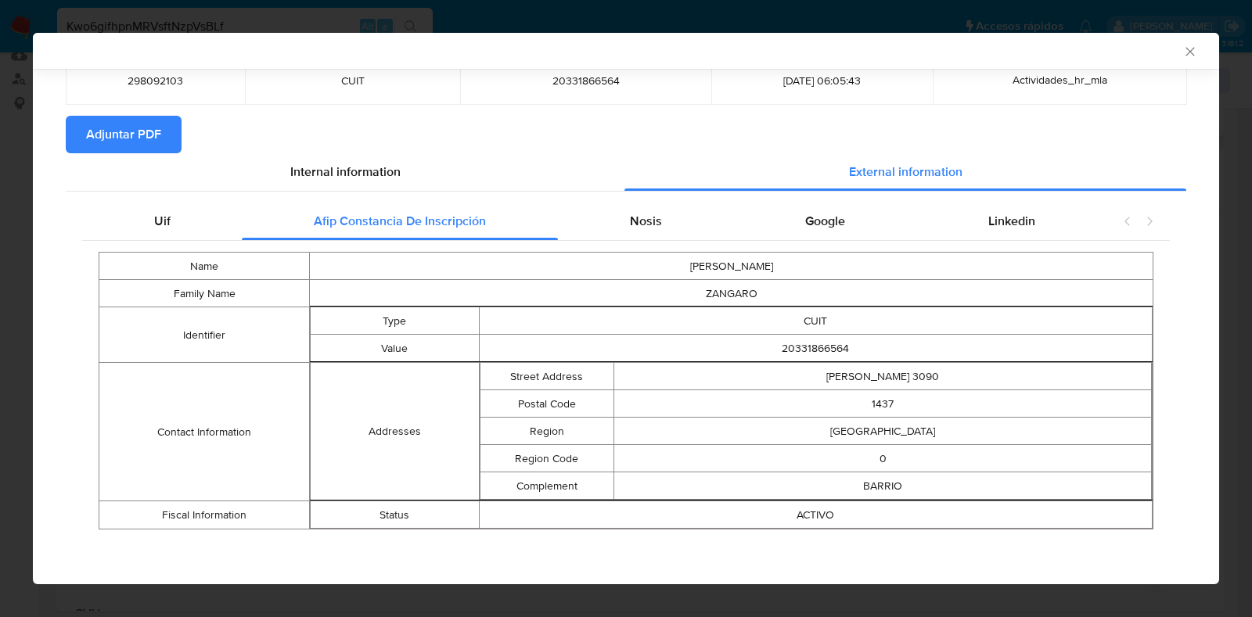
scroll to position [106, 0]
click at [652, 226] on div "Nosis" at bounding box center [645, 222] width 175 height 38
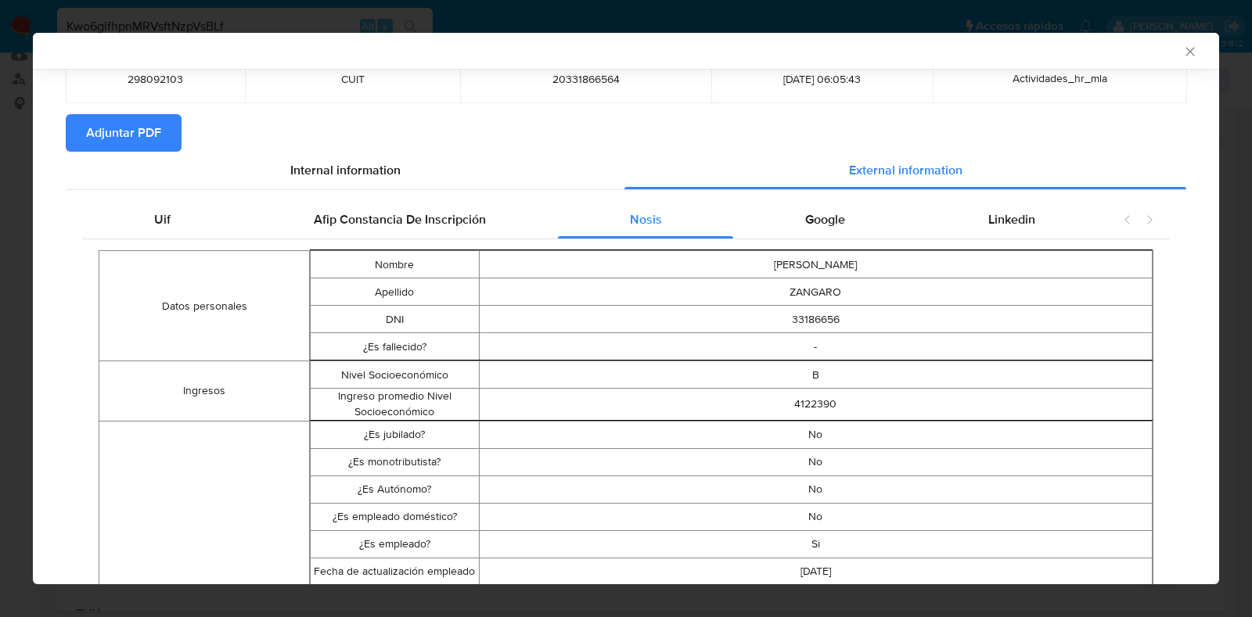
click at [146, 125] on span "Adjuntar PDF" at bounding box center [123, 133] width 75 height 34
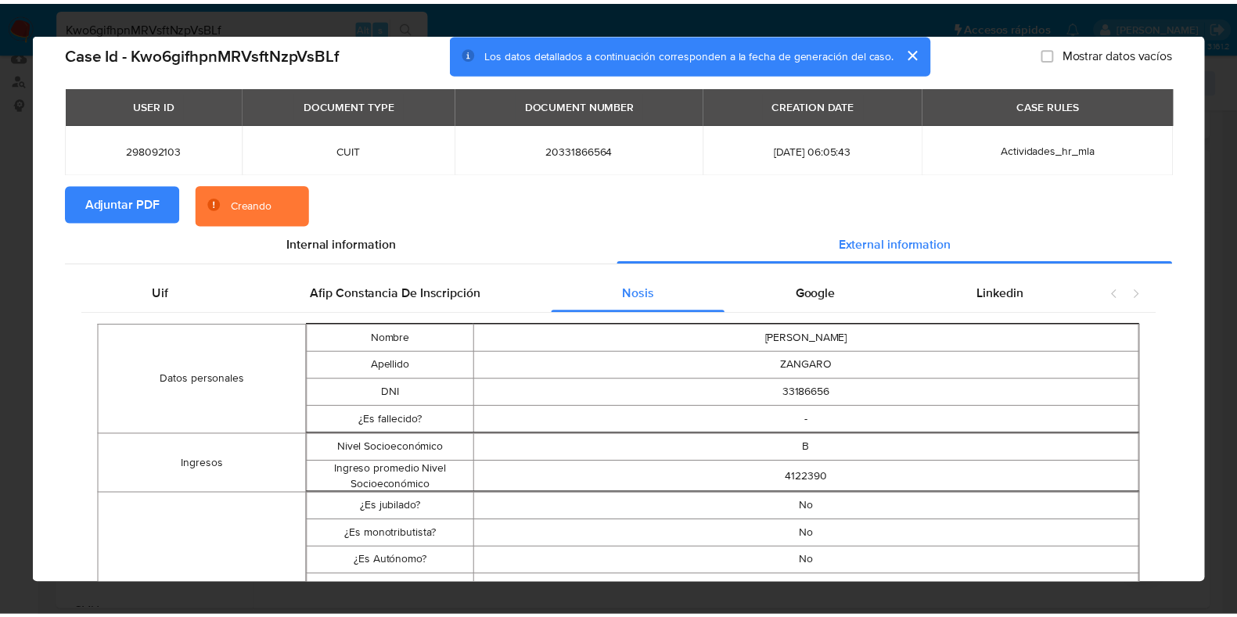
scroll to position [8, 0]
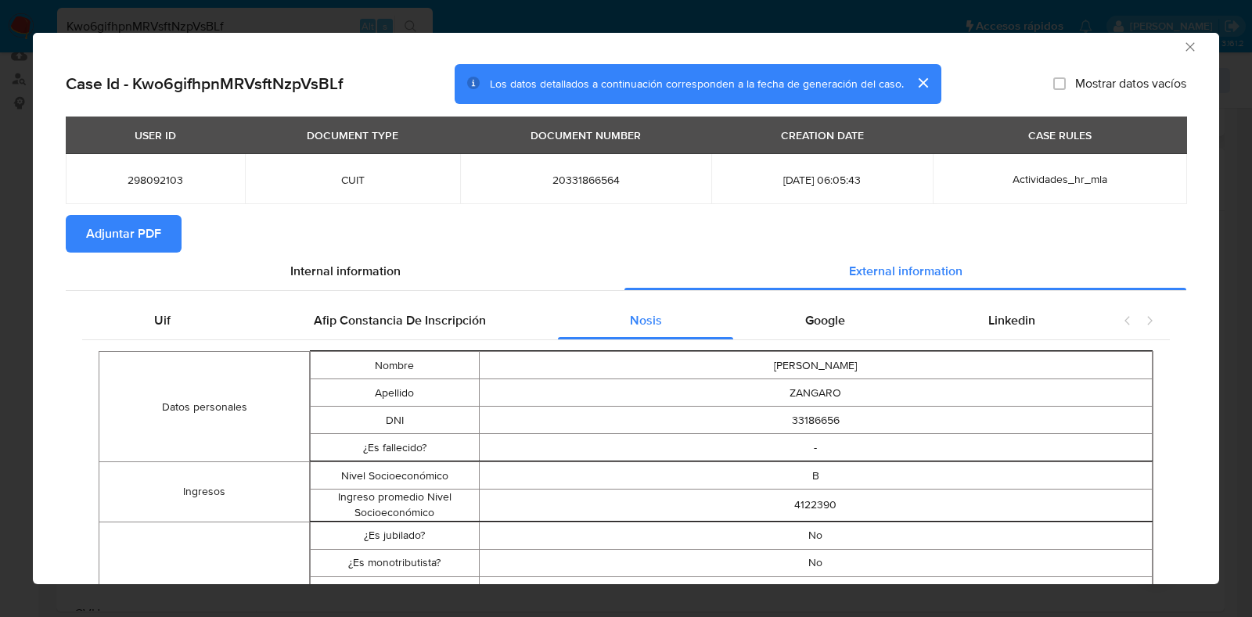
click at [1182, 44] on icon "Cerrar ventana" at bounding box center [1190, 47] width 16 height 16
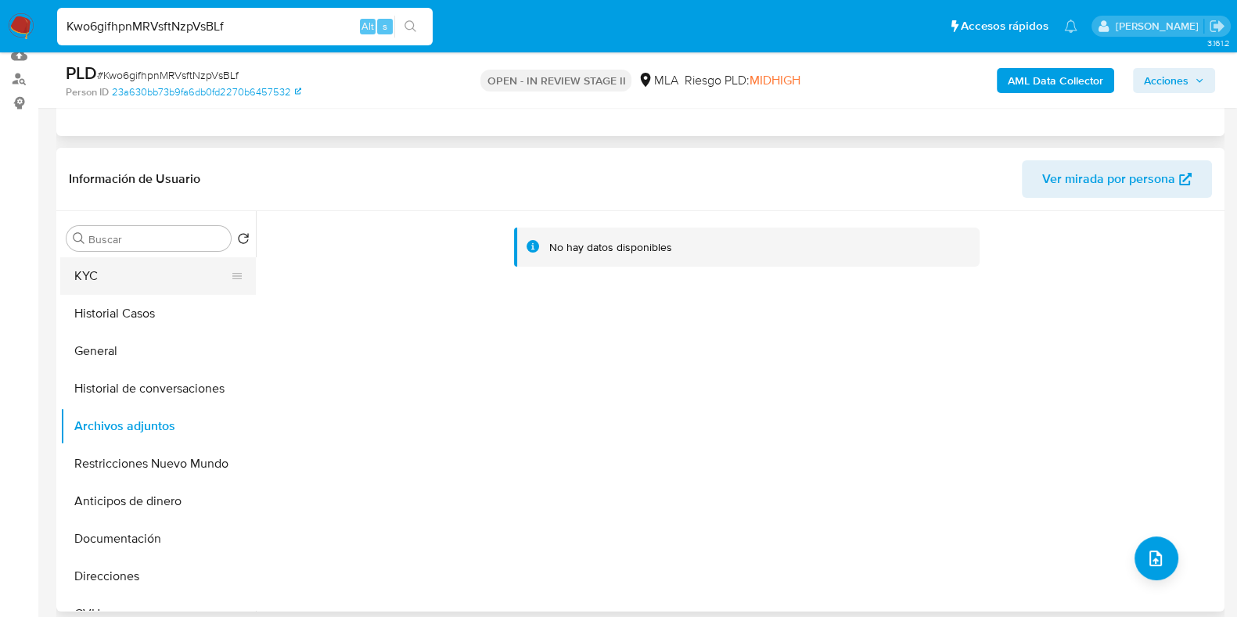
click at [134, 279] on button "KYC" at bounding box center [151, 276] width 183 height 38
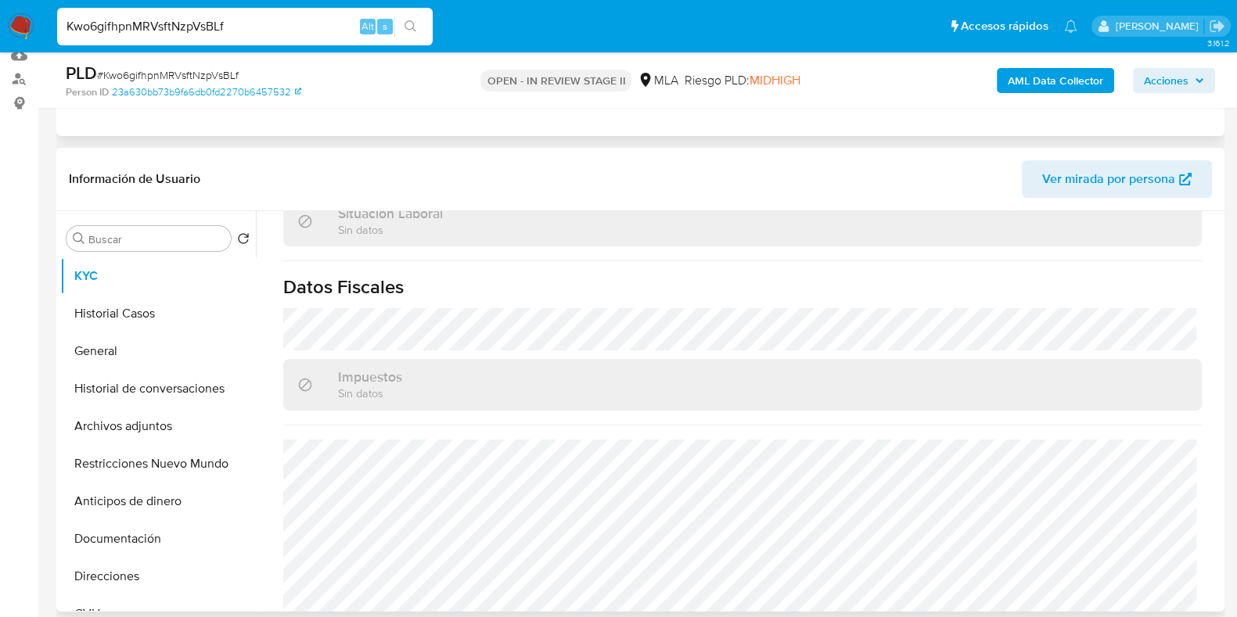
scroll to position [863, 0]
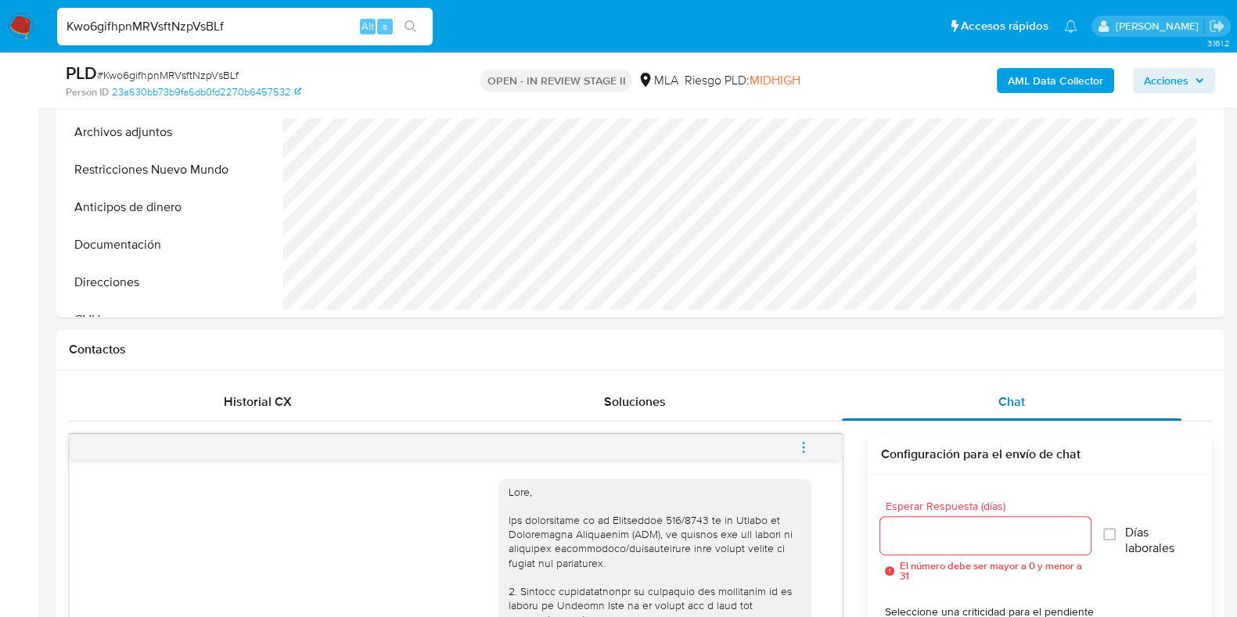
click at [990, 411] on div "Chat" at bounding box center [1011, 402] width 339 height 38
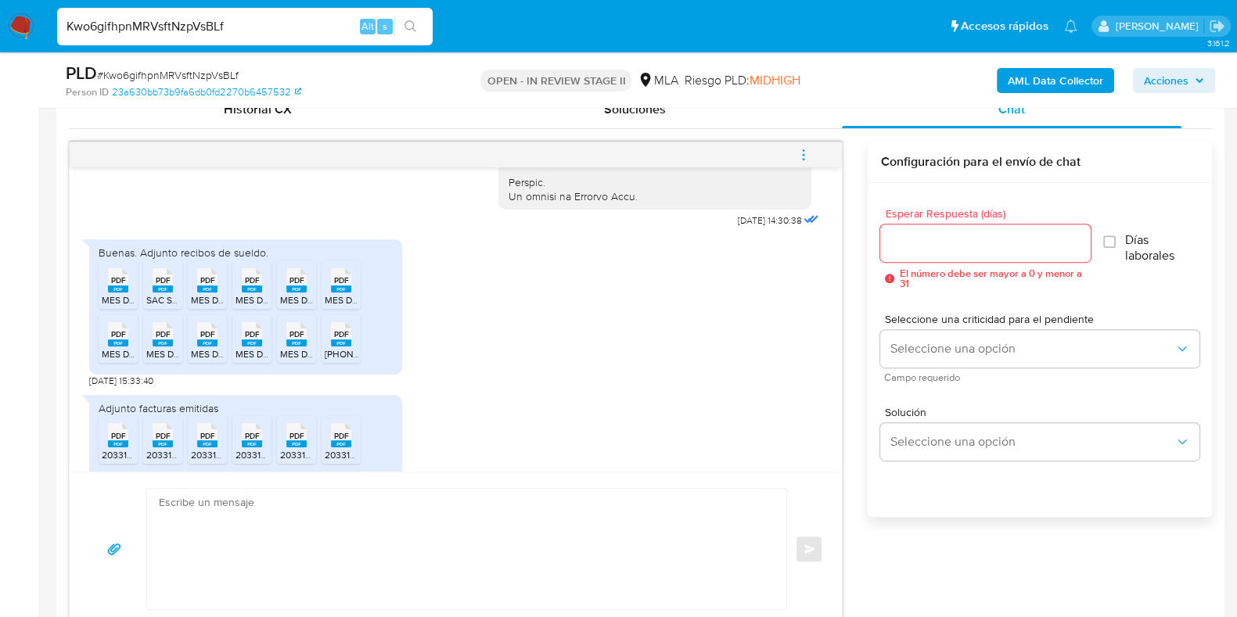
scroll to position [880, 0]
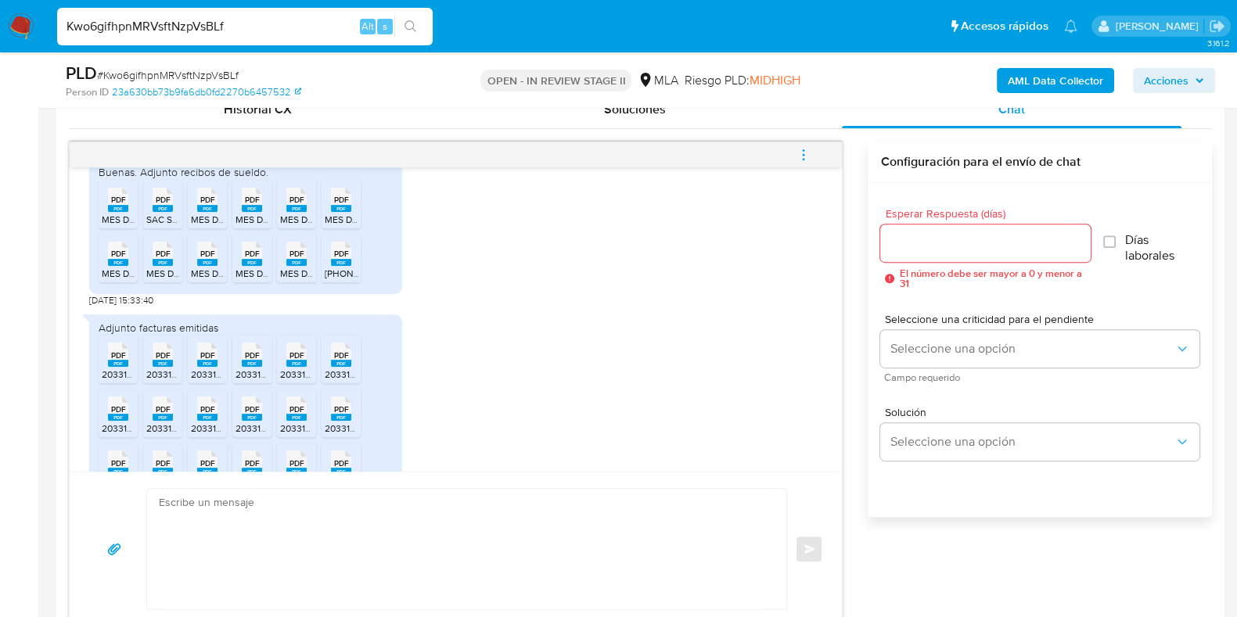
click at [115, 205] on span "PDF" at bounding box center [118, 200] width 15 height 10
click at [168, 205] on span "PDF" at bounding box center [163, 200] width 15 height 10
click at [202, 205] on span "PDF" at bounding box center [207, 200] width 15 height 10
click at [258, 205] on span "PDF" at bounding box center [252, 200] width 15 height 10
drag, startPoint x: 293, startPoint y: 227, endPoint x: 322, endPoint y: 232, distance: 29.5
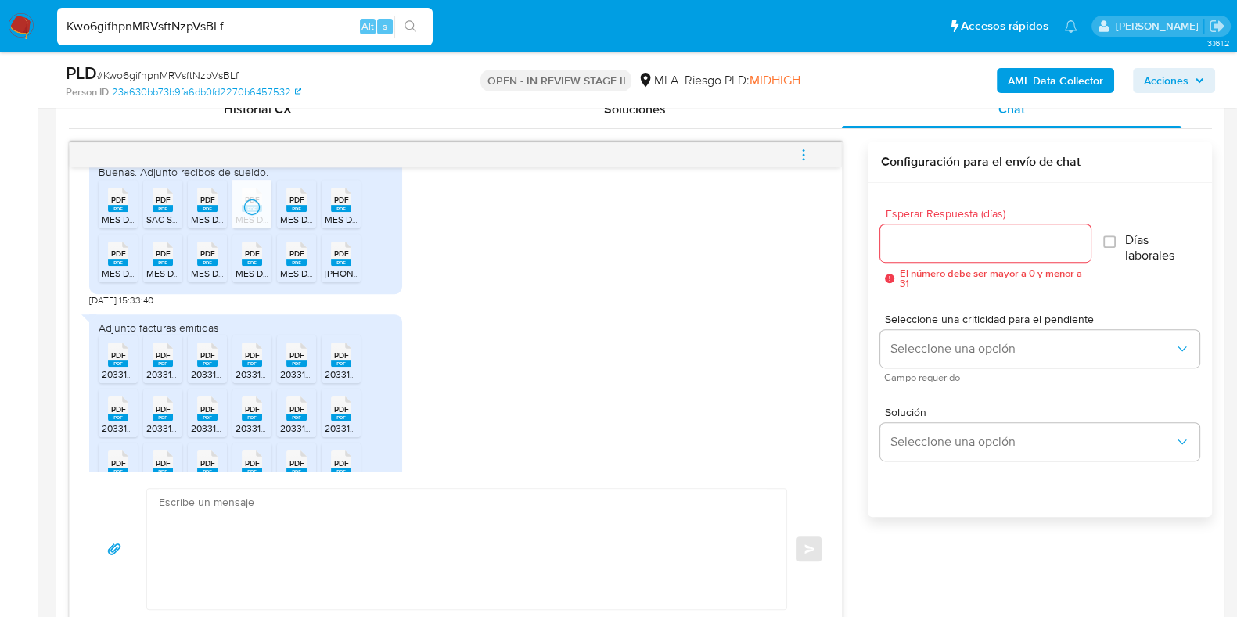
click at [293, 205] on span "PDF" at bounding box center [296, 200] width 15 height 10
click at [349, 212] on rect at bounding box center [341, 208] width 20 height 7
click at [117, 266] on rect at bounding box center [118, 262] width 20 height 7
click at [150, 268] on div "PDF PDF" at bounding box center [162, 252] width 33 height 31
click at [210, 266] on rect at bounding box center [207, 262] width 20 height 7
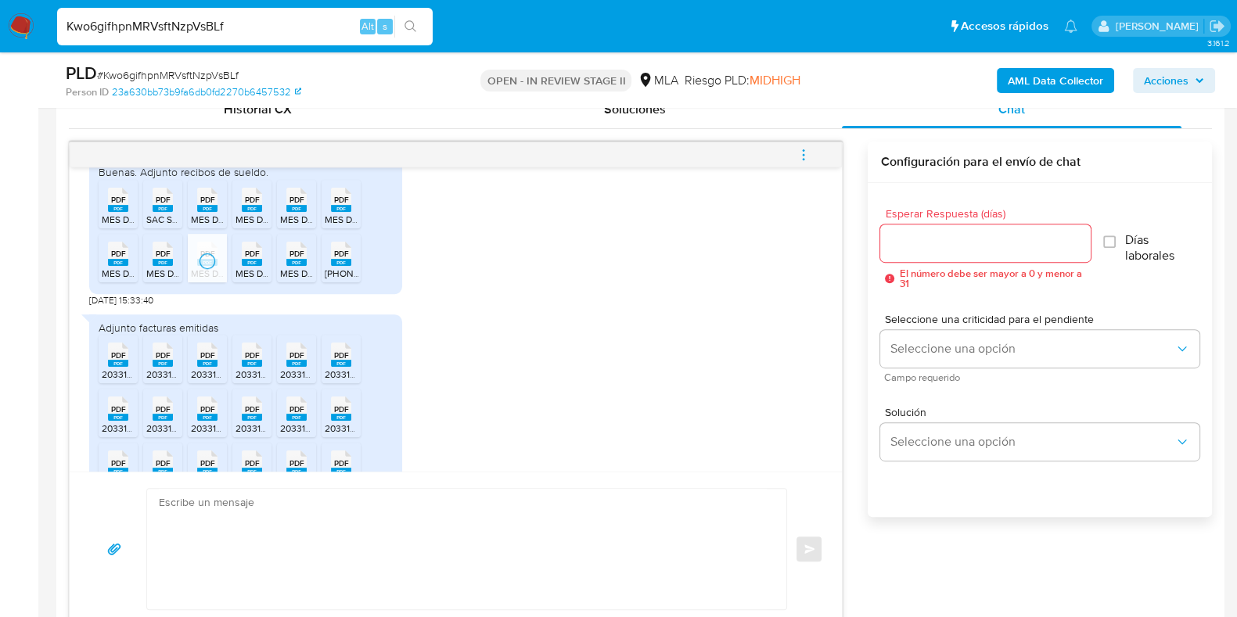
click at [243, 266] on rect at bounding box center [252, 262] width 20 height 7
click at [289, 259] on span "PDF" at bounding box center [296, 254] width 15 height 10
click at [336, 259] on span "PDF" at bounding box center [341, 254] width 15 height 10
click at [112, 367] on rect at bounding box center [118, 363] width 20 height 7
click at [171, 367] on rect at bounding box center [163, 363] width 20 height 7
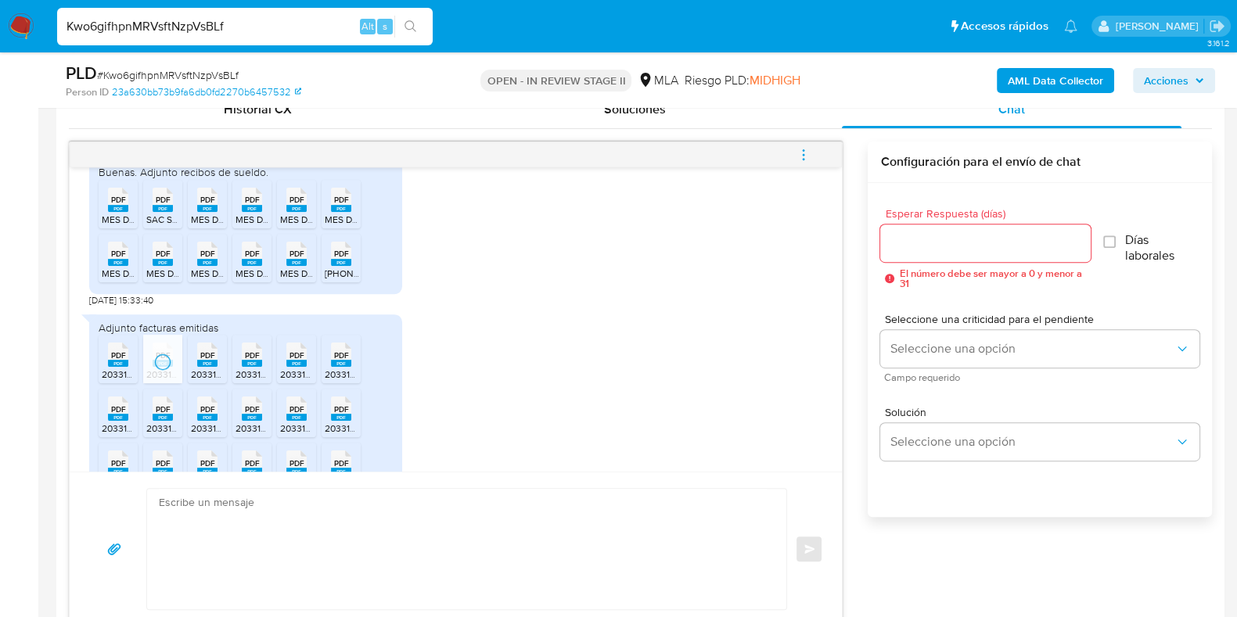
click at [200, 361] on span "PDF" at bounding box center [207, 355] width 15 height 10
click at [242, 367] on icon at bounding box center [252, 355] width 20 height 24
click at [289, 361] on span "PDF" at bounding box center [296, 355] width 15 height 10
click at [336, 361] on span "PDF" at bounding box center [341, 355] width 15 height 10
click at [121, 415] on span "PDF" at bounding box center [118, 409] width 15 height 10
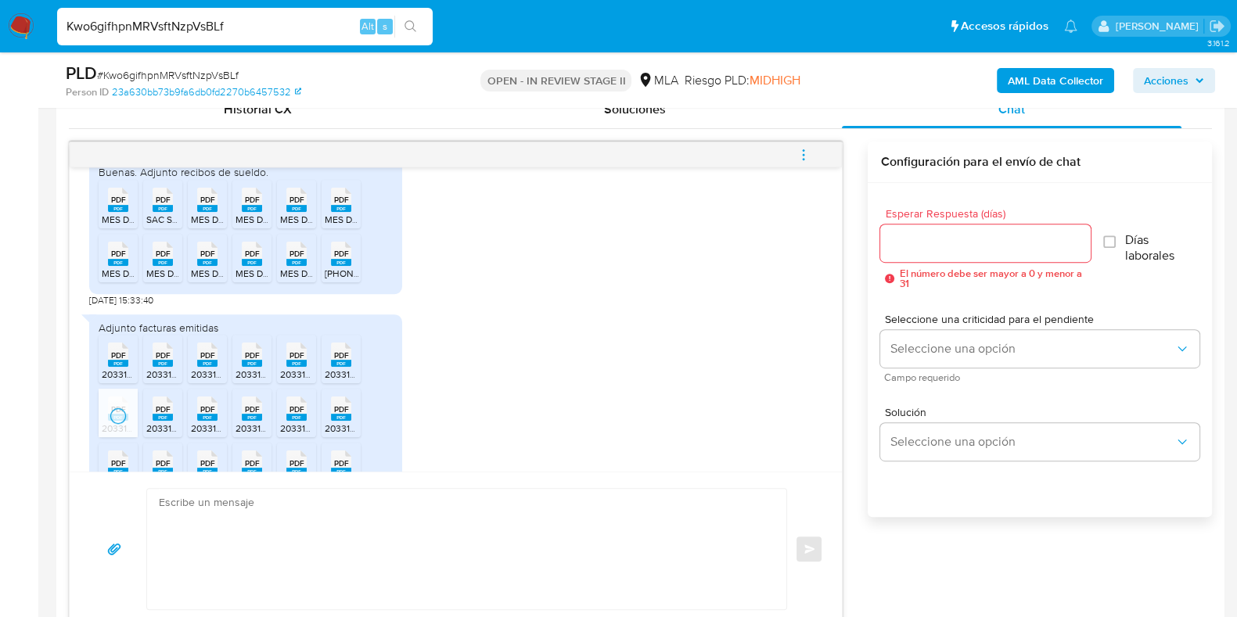
click at [162, 415] on span "PDF" at bounding box center [163, 409] width 15 height 10
click at [196, 422] on div "PDF PDF" at bounding box center [207, 407] width 33 height 31
click at [262, 422] on div "PDF PDF" at bounding box center [251, 407] width 33 height 31
click at [290, 415] on span "PDF" at bounding box center [296, 409] width 15 height 10
click at [344, 415] on span "PDF" at bounding box center [341, 409] width 15 height 10
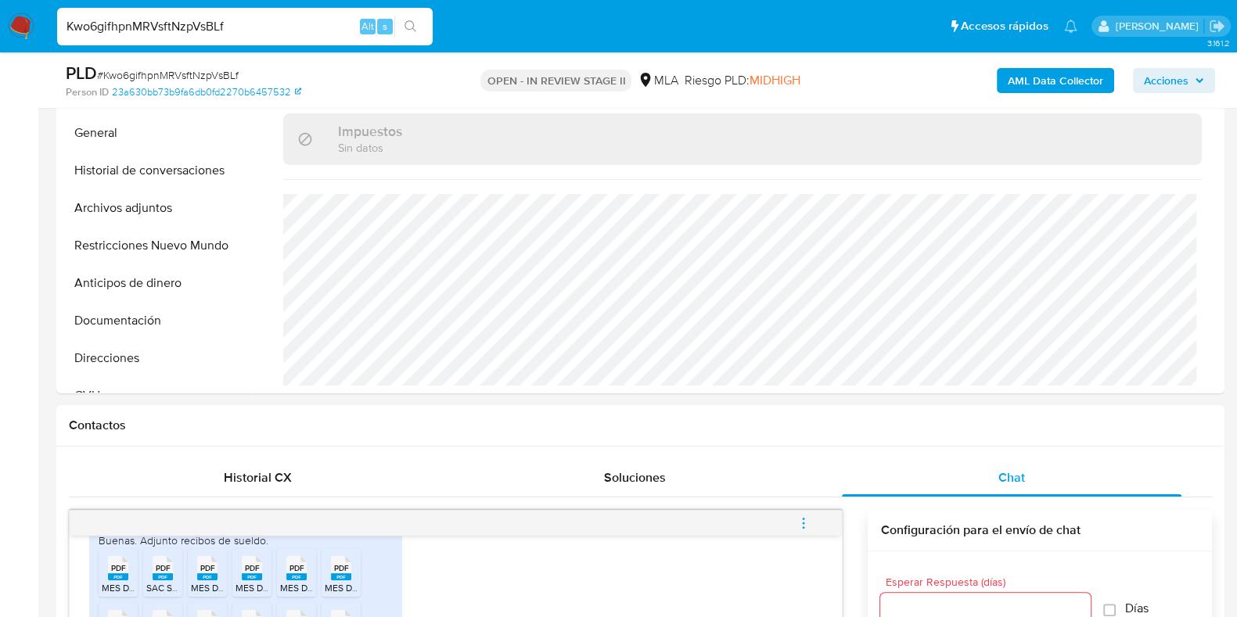
scroll to position [390, 0]
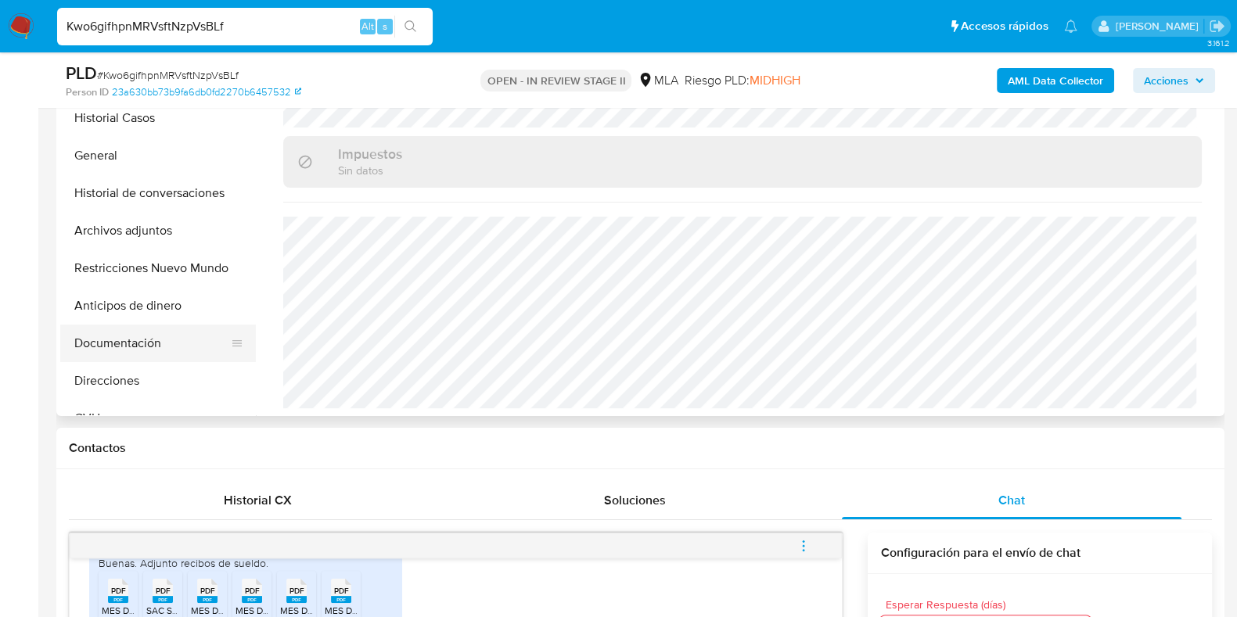
click at [111, 334] on button "Documentación" at bounding box center [151, 344] width 183 height 38
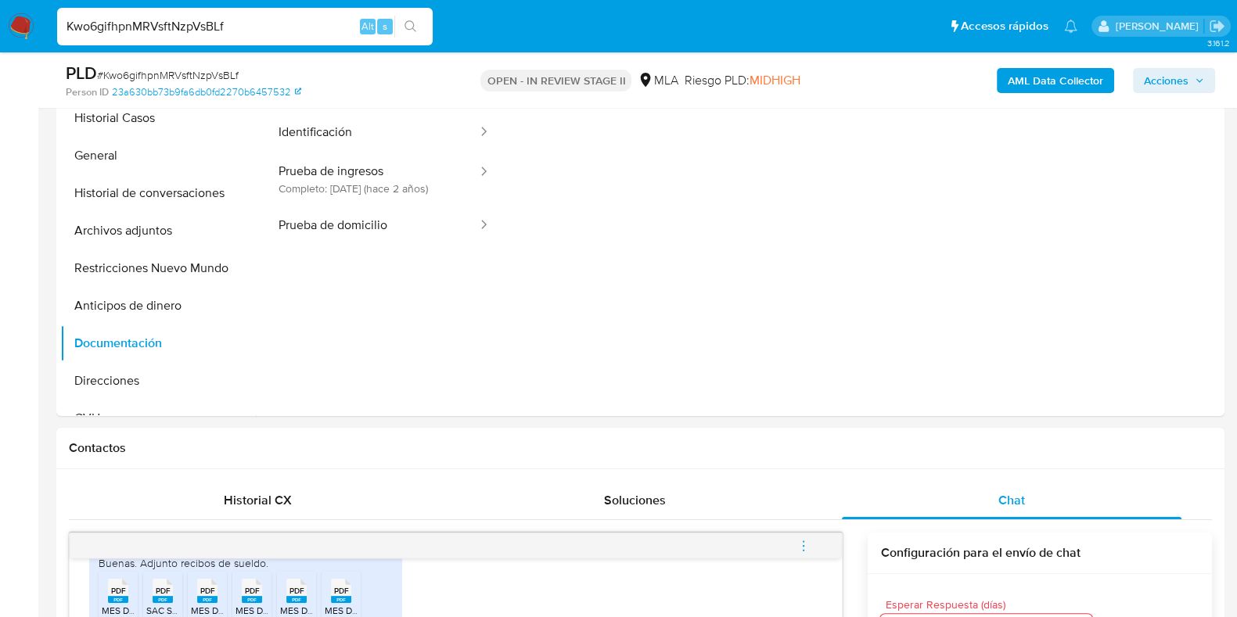
scroll to position [293, 0]
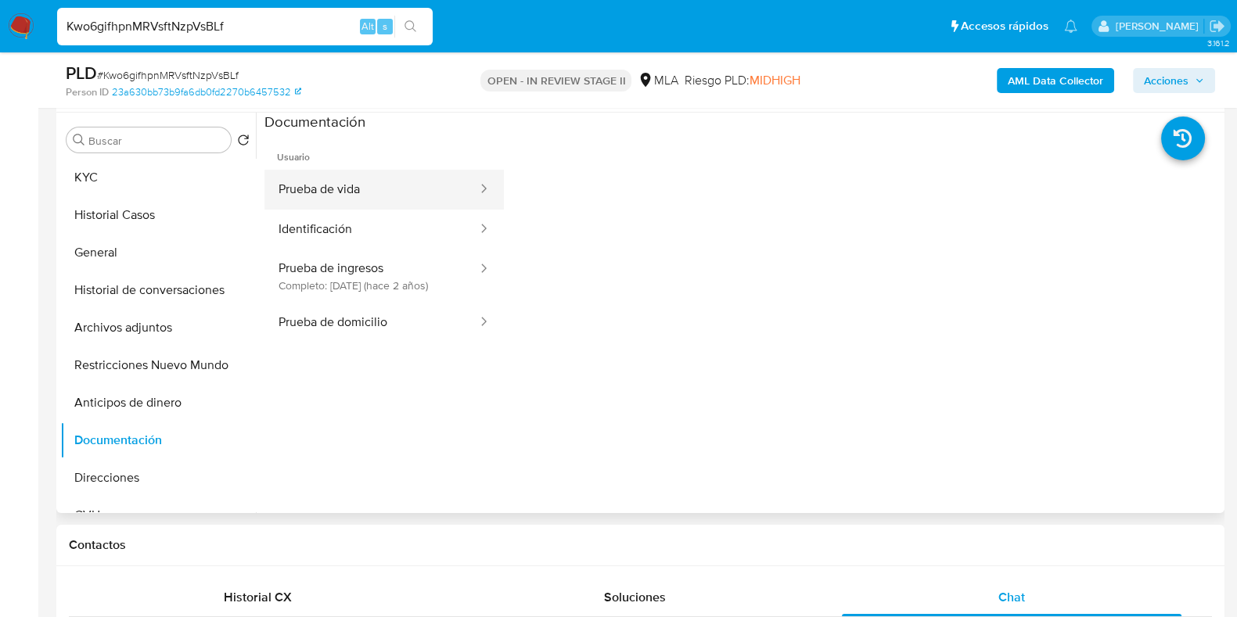
click at [359, 189] on button "Prueba de vida" at bounding box center [371, 190] width 214 height 40
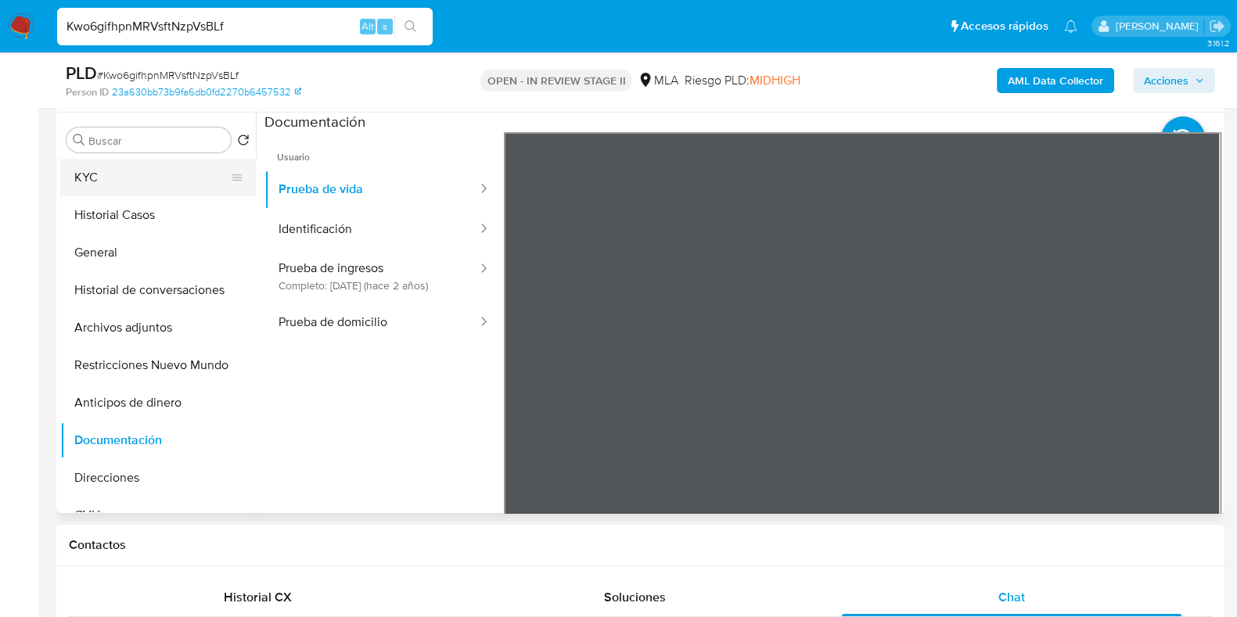
click at [143, 178] on button "KYC" at bounding box center [151, 178] width 183 height 38
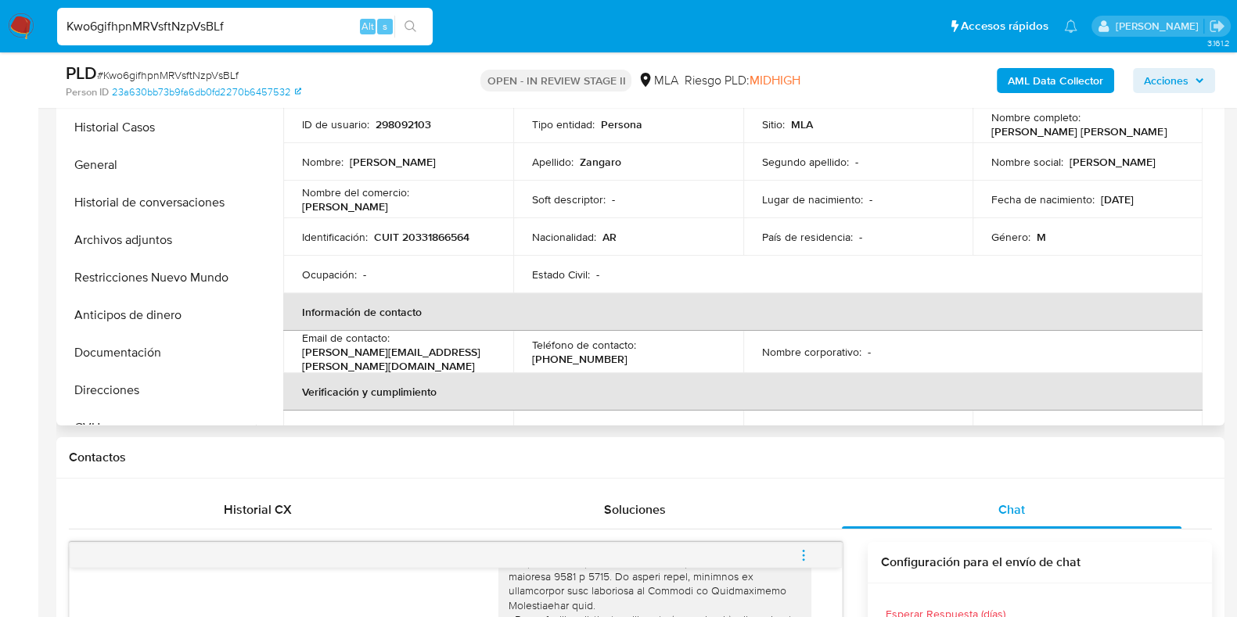
scroll to position [0, 0]
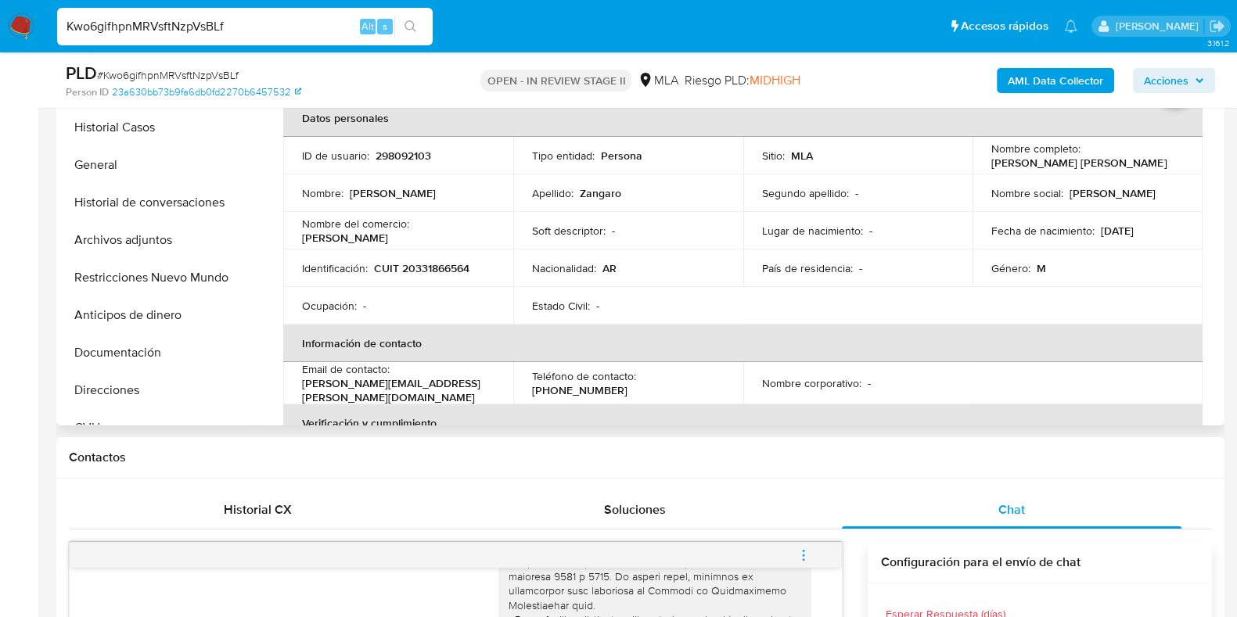
click at [446, 262] on p "CUIT 20331866564" at bounding box center [421, 268] width 95 height 14
copy p "20331866564"
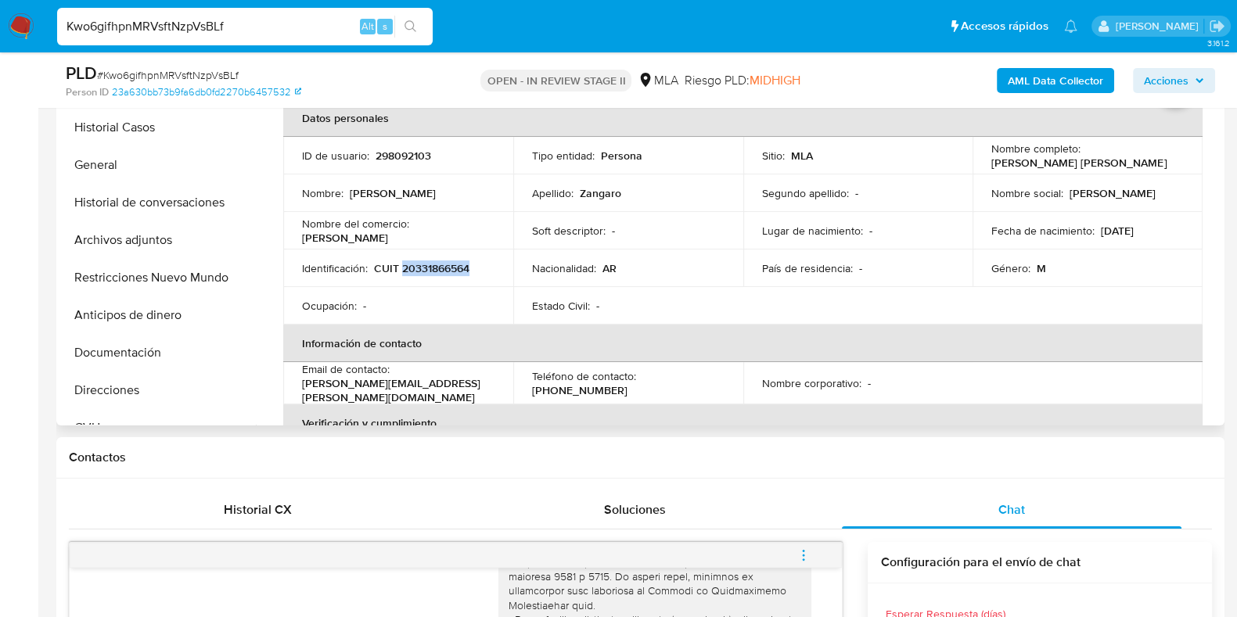
copy p "20331866564"
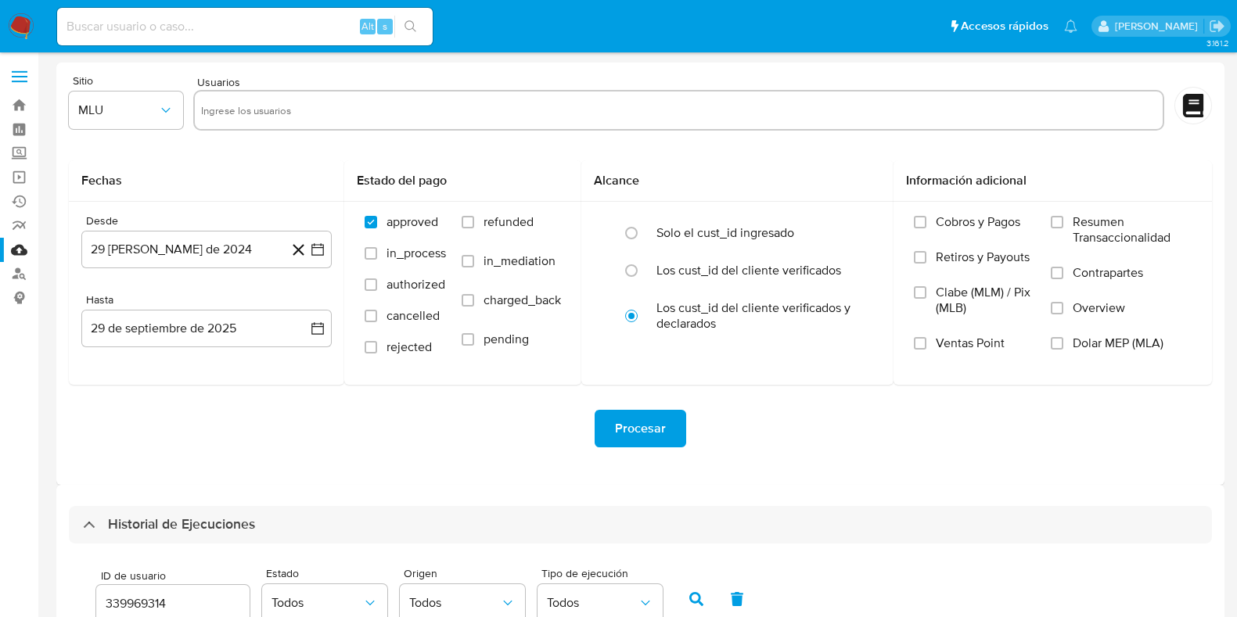
select select "10"
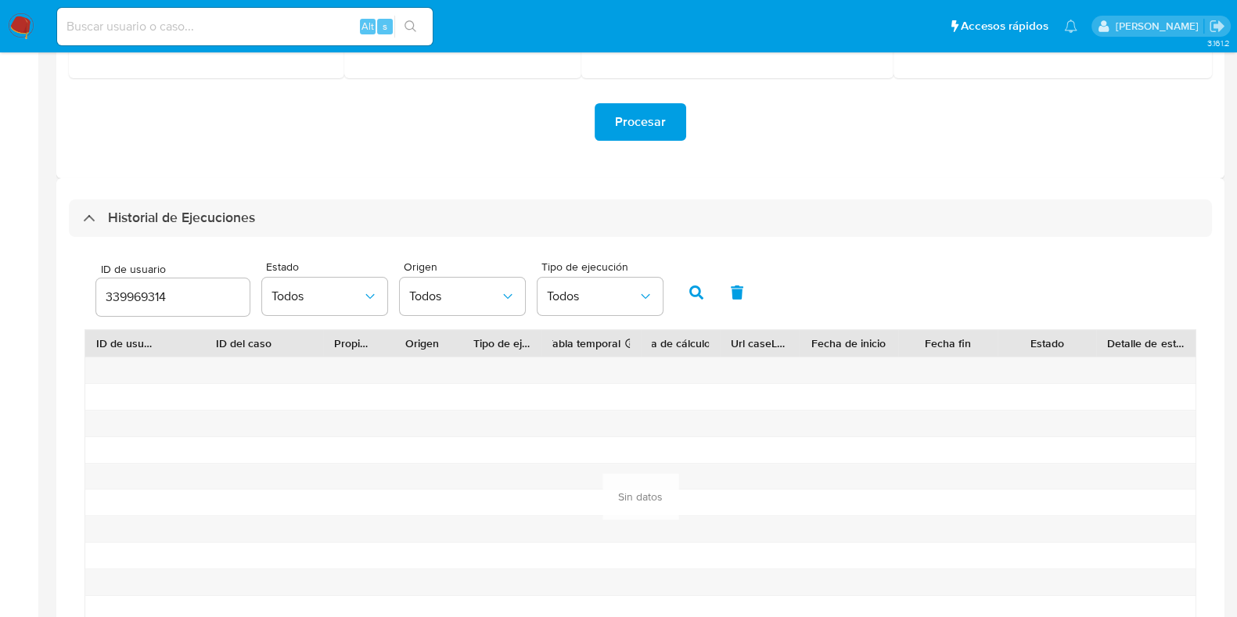
click at [145, 285] on div "339969314" at bounding box center [172, 297] width 153 height 38
click at [142, 295] on input "339969314" at bounding box center [172, 297] width 153 height 20
click at [700, 289] on button "button" at bounding box center [696, 293] width 41 height 38
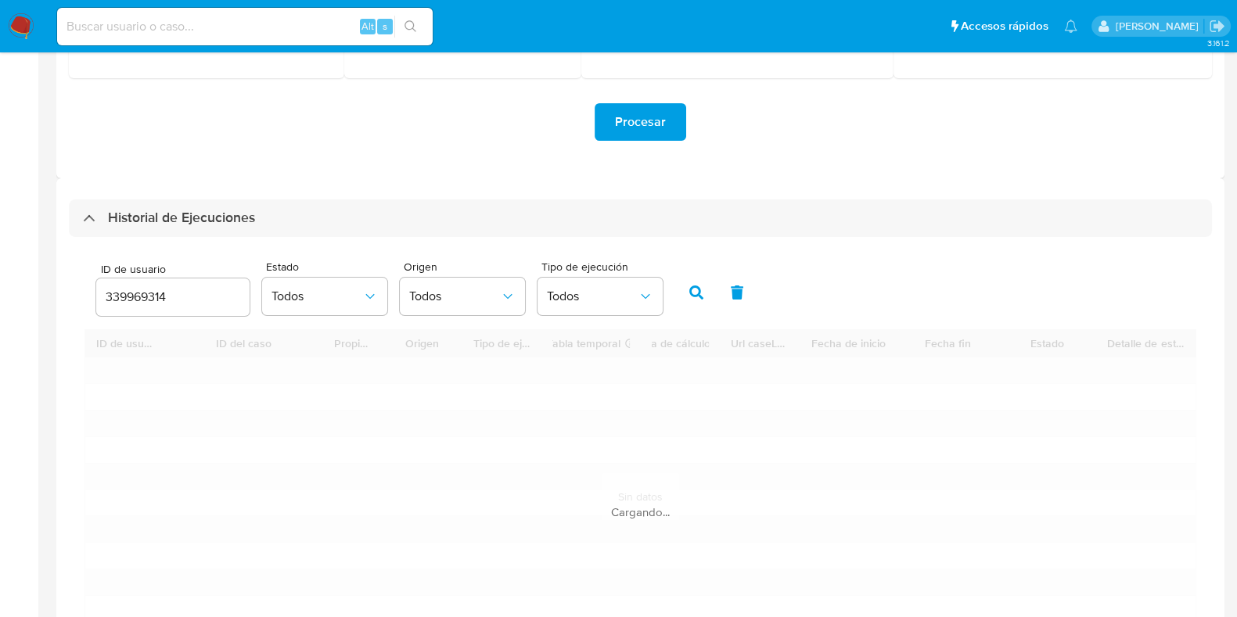
scroll to position [258, 0]
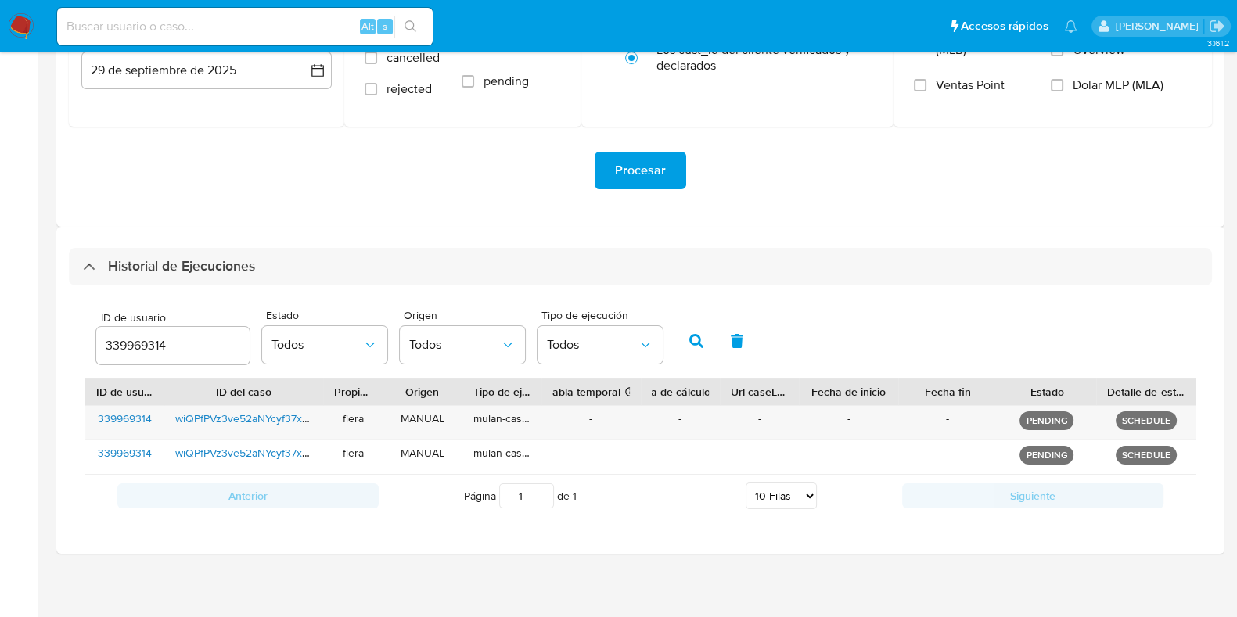
click at [160, 13] on div "Alt s" at bounding box center [244, 27] width 375 height 38
click at [135, 347] on input "339969314" at bounding box center [172, 346] width 153 height 20
paste input "298092103"
type input "298092103"
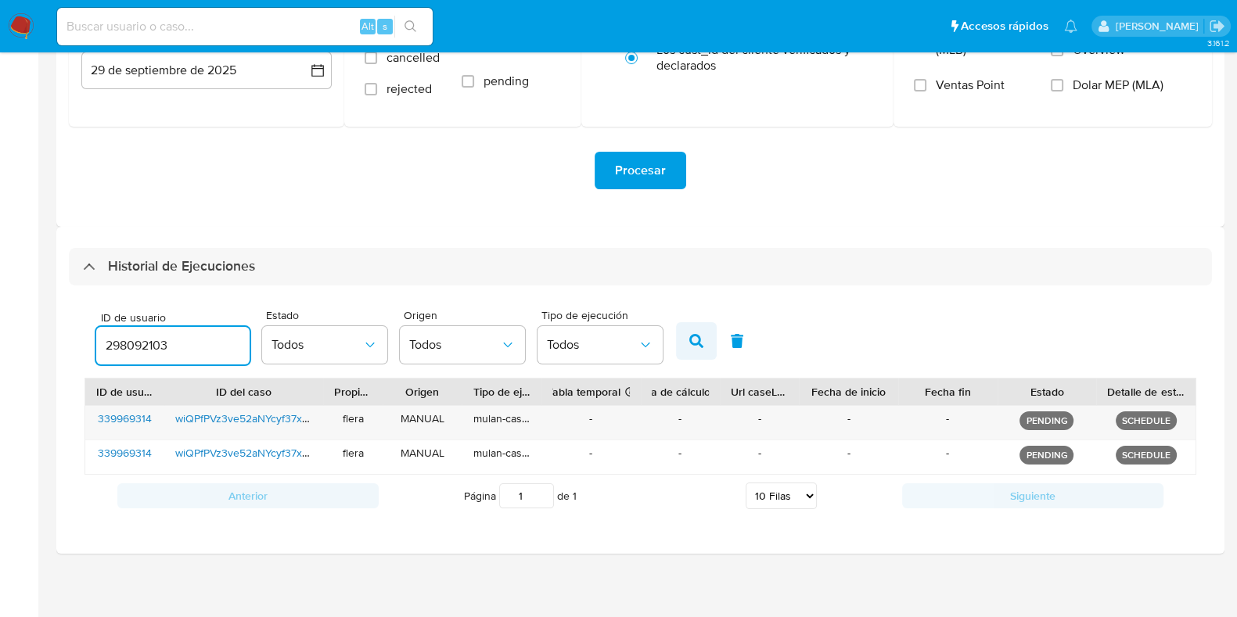
click at [696, 338] on icon "button" at bounding box center [696, 341] width 14 height 14
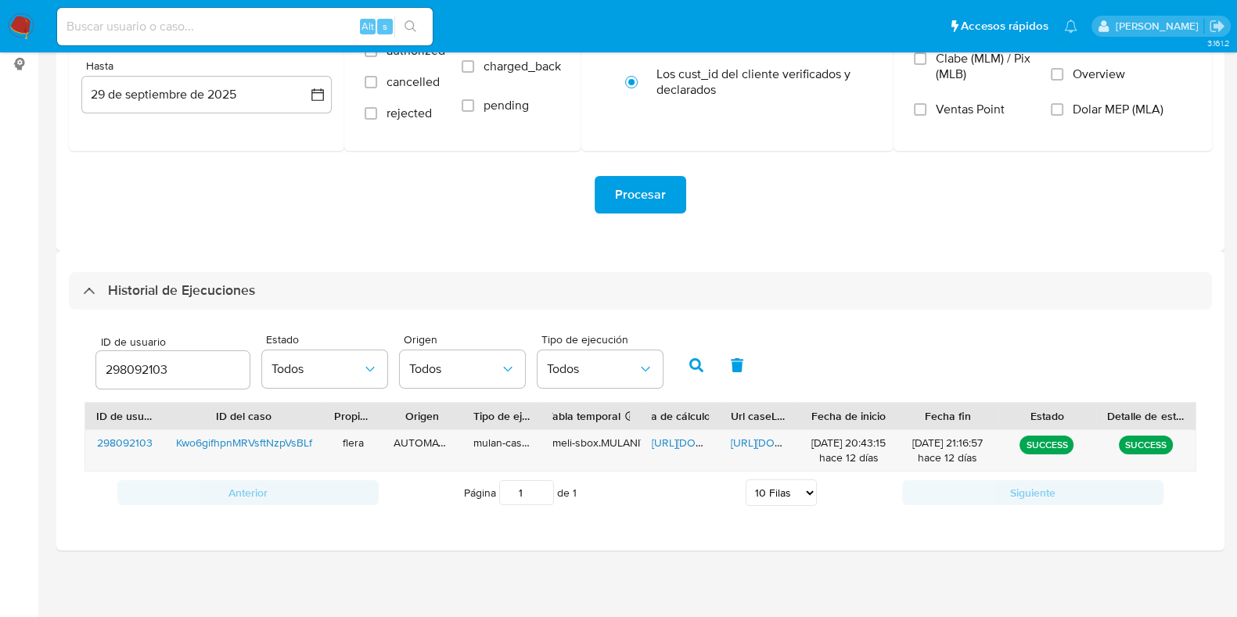
scroll to position [232, 0]
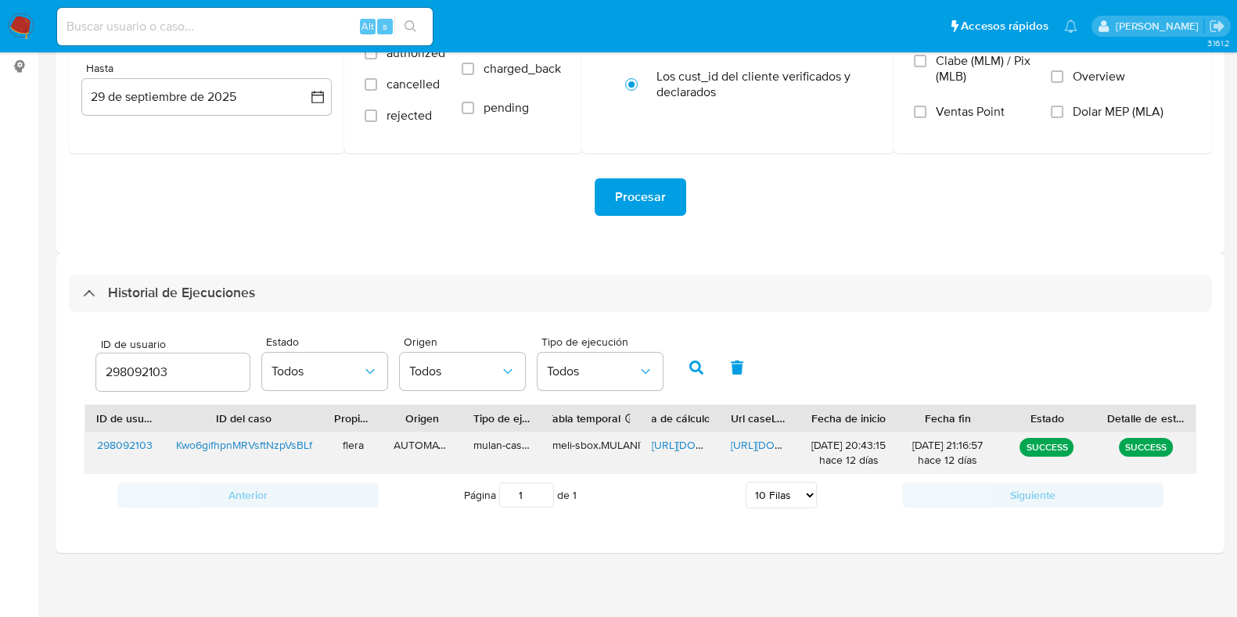
click at [675, 437] on span "[URL][DOMAIN_NAME]" at bounding box center [706, 445] width 108 height 16
click at [745, 440] on span "[URL][DOMAIN_NAME]" at bounding box center [785, 445] width 108 height 16
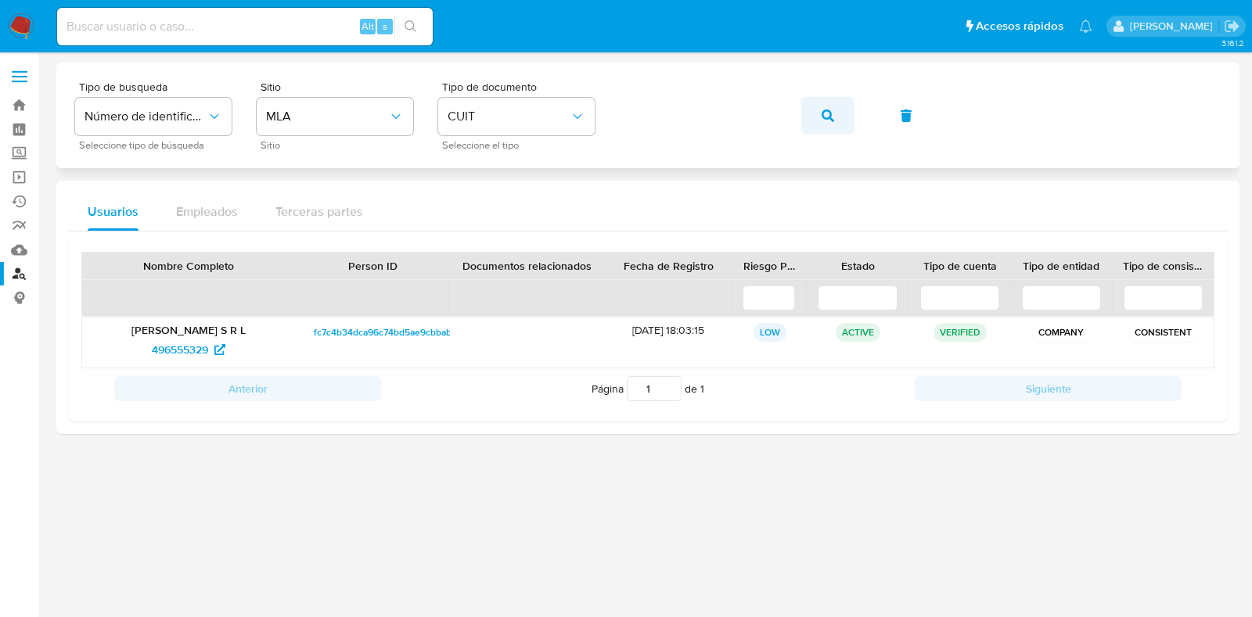
click at [827, 107] on span "button" at bounding box center [827, 116] width 13 height 34
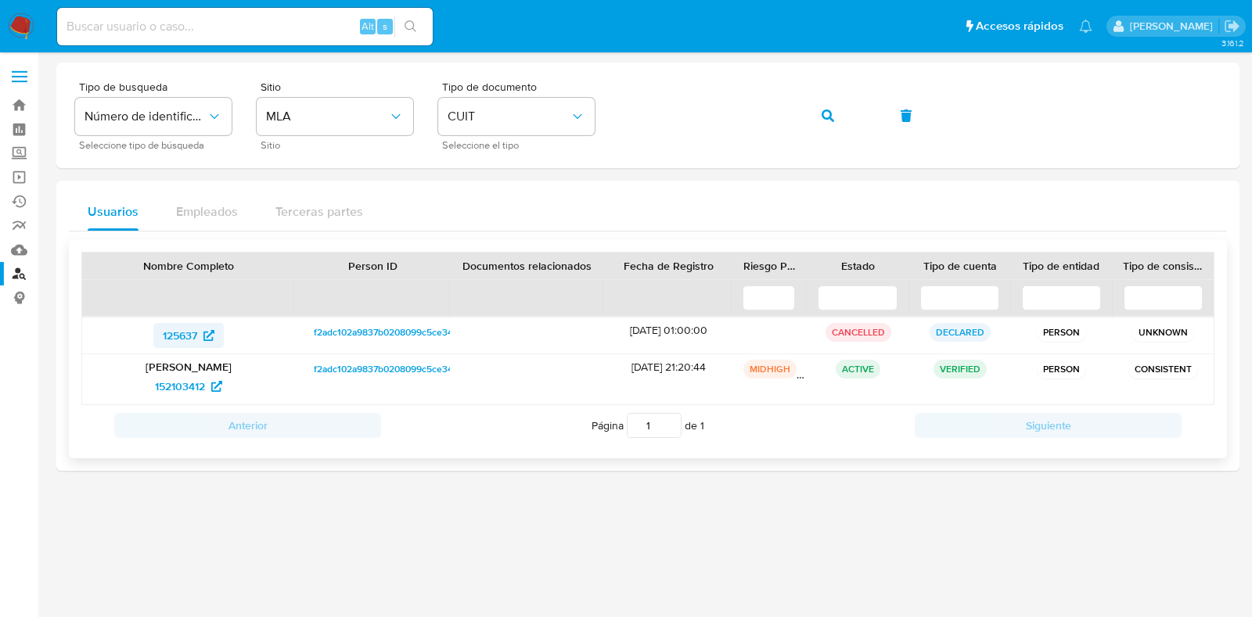
click at [193, 334] on span "125637" at bounding box center [180, 335] width 34 height 25
click at [196, 389] on span "152103412" at bounding box center [180, 386] width 50 height 25
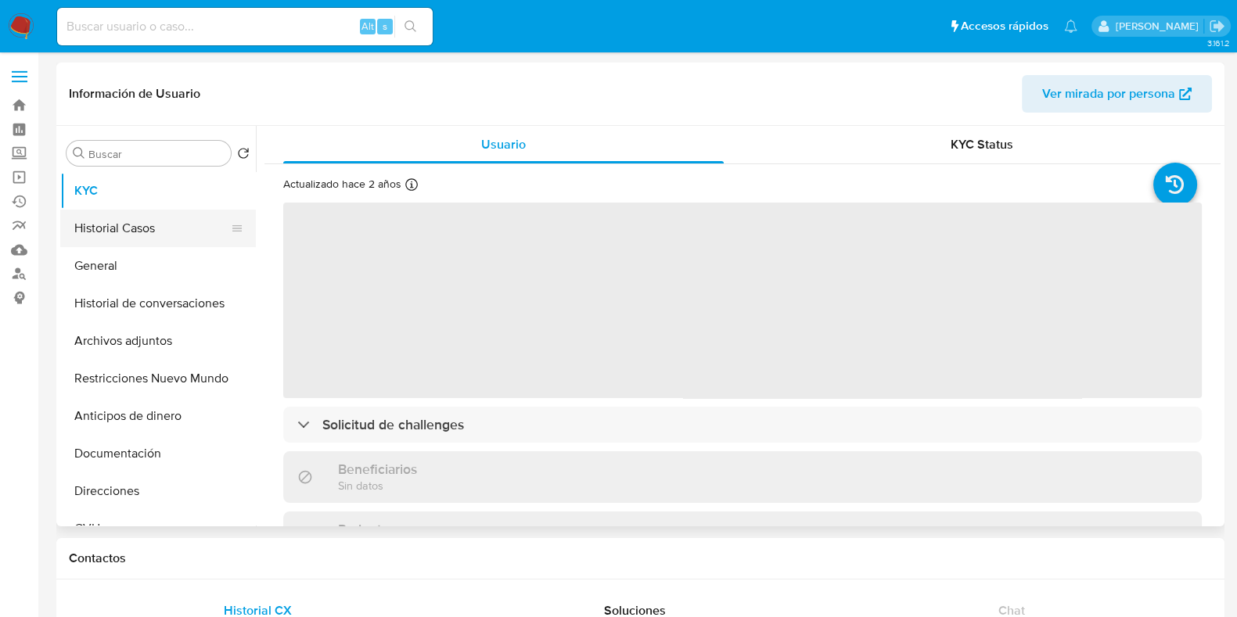
click at [143, 228] on button "Historial Casos" at bounding box center [151, 229] width 183 height 38
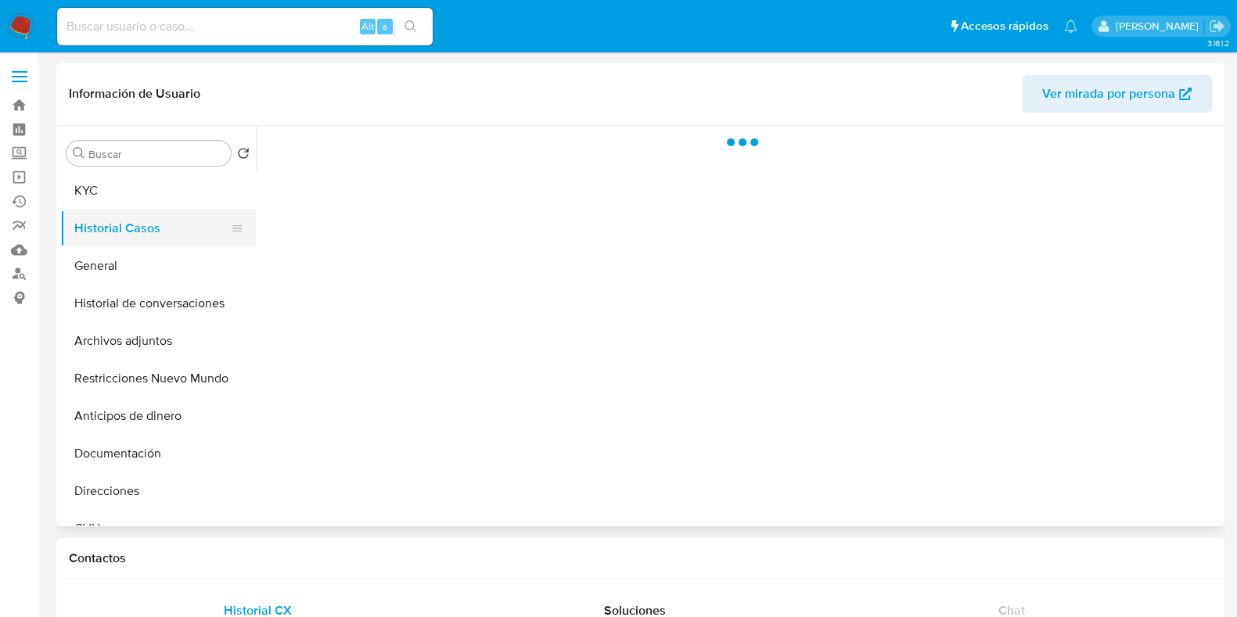
select select "10"
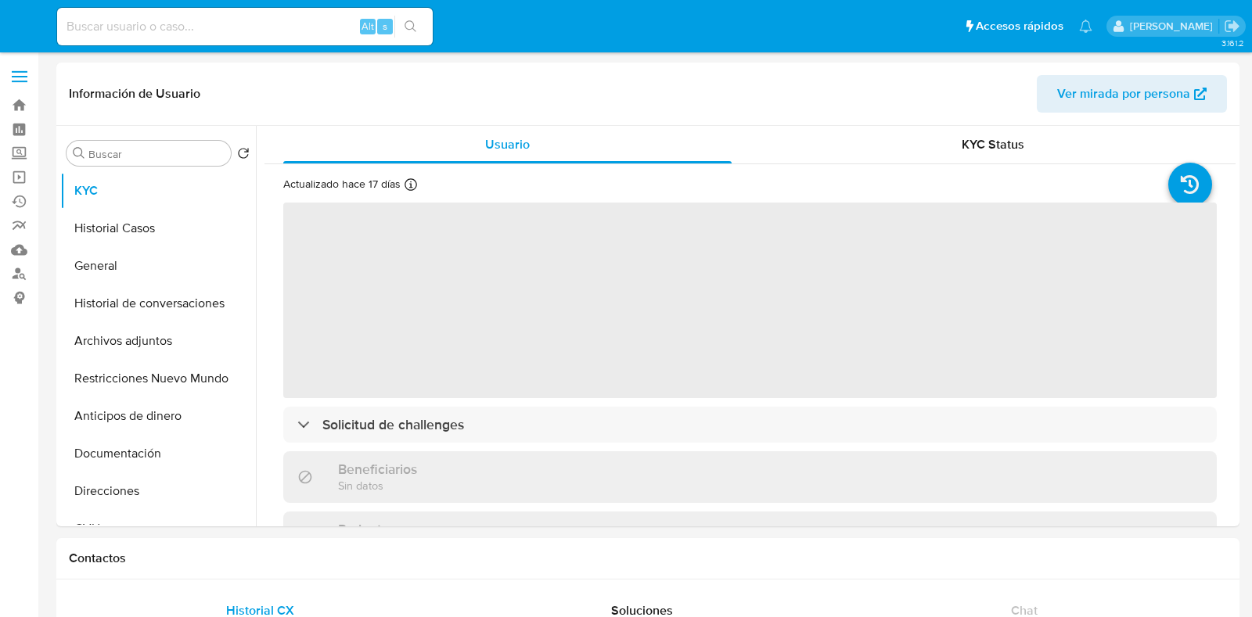
select select "10"
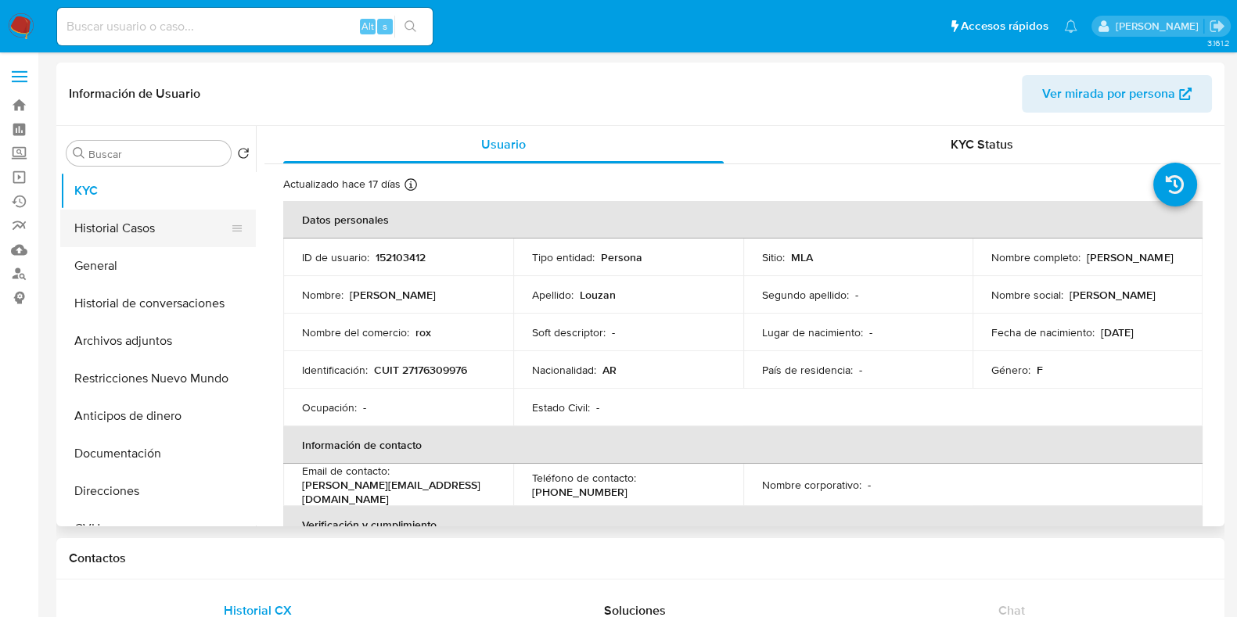
click at [108, 239] on button "Historial Casos" at bounding box center [151, 229] width 183 height 38
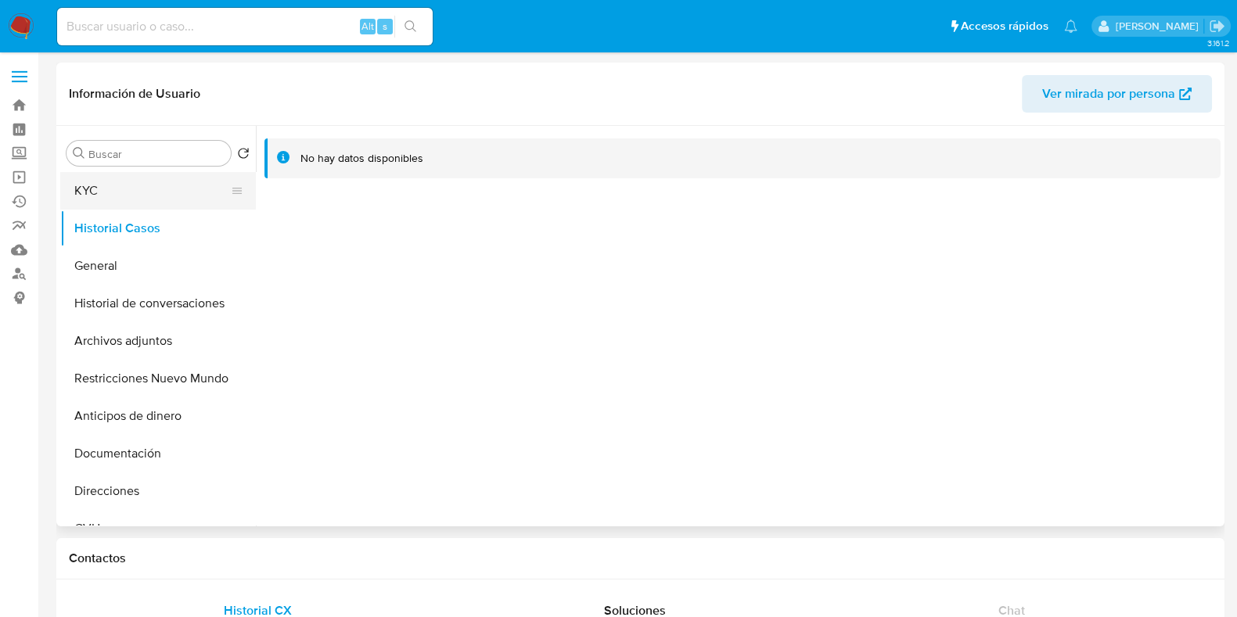
click at [110, 204] on button "KYC" at bounding box center [151, 191] width 183 height 38
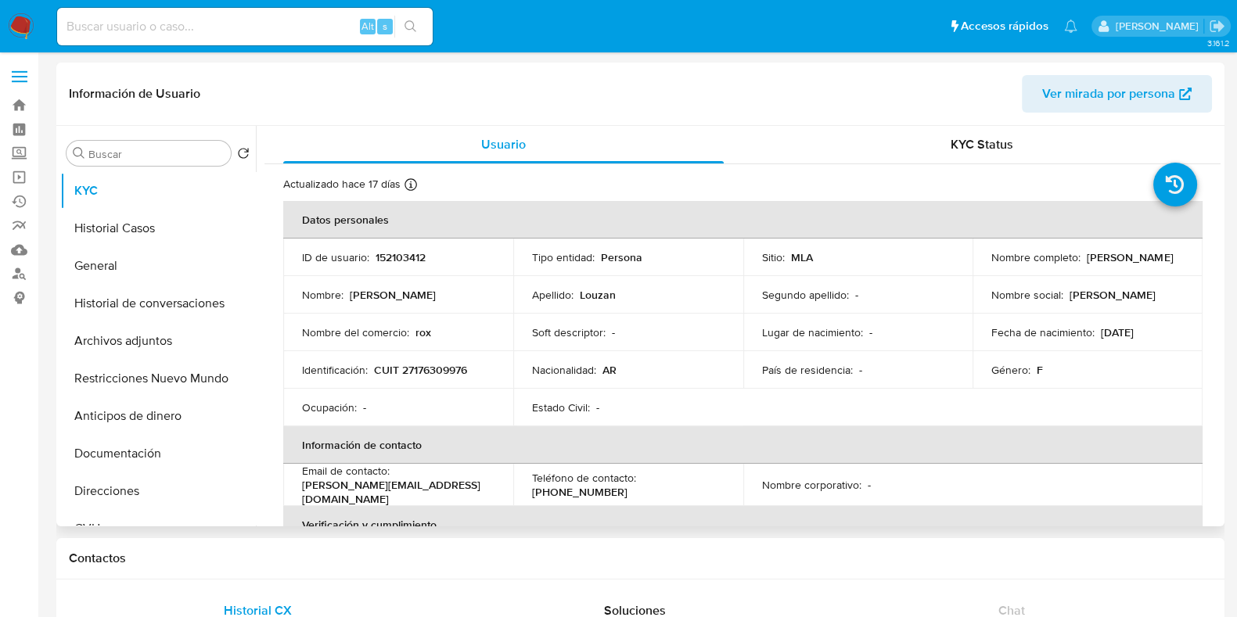
click at [462, 373] on p "CUIT 27176309976" at bounding box center [420, 370] width 93 height 14
copy p "27176309976"
